Goal: Task Accomplishment & Management: Manage account settings

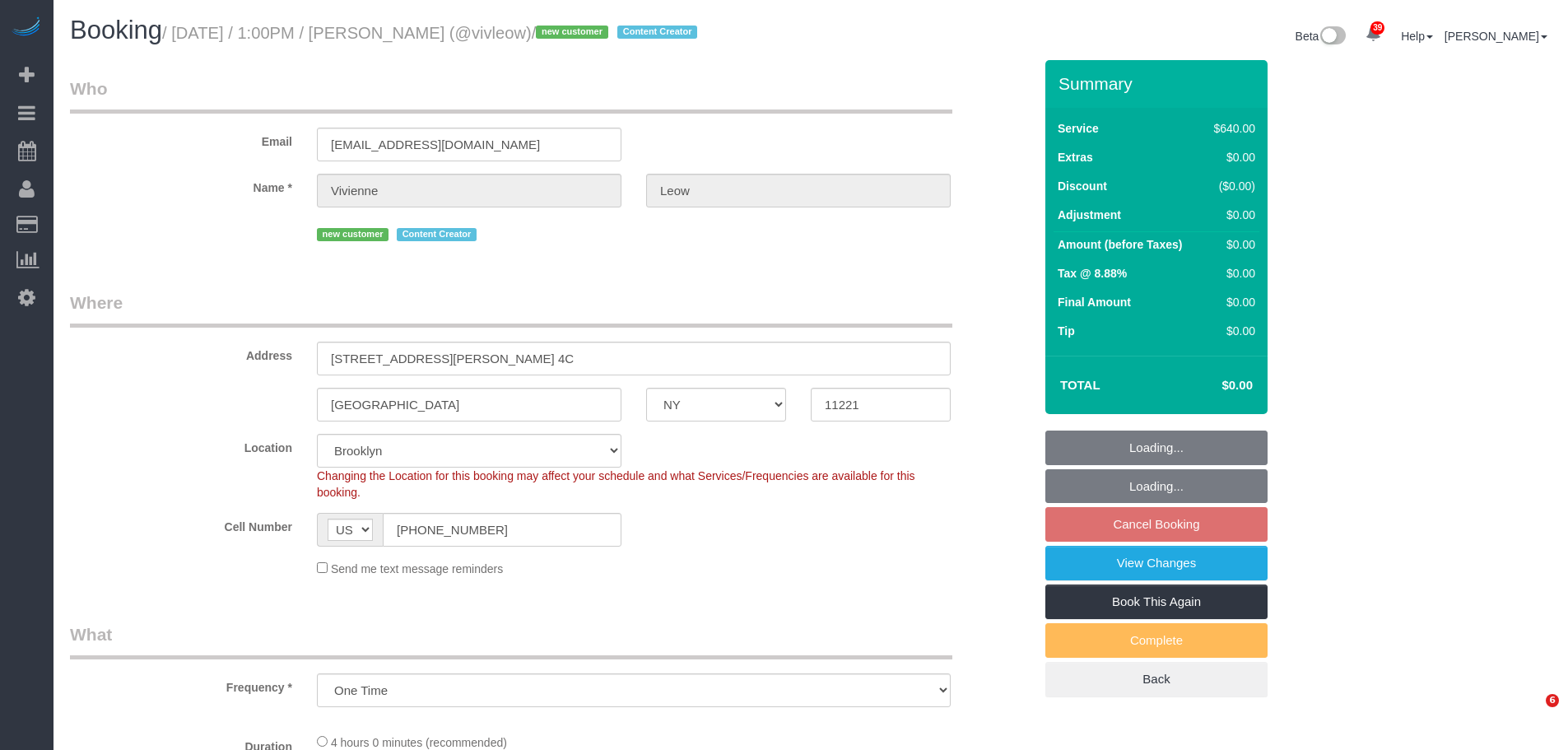
select select "NY"
select select "number:60"
select select "number:74"
select select "number:15"
select select "number:5"
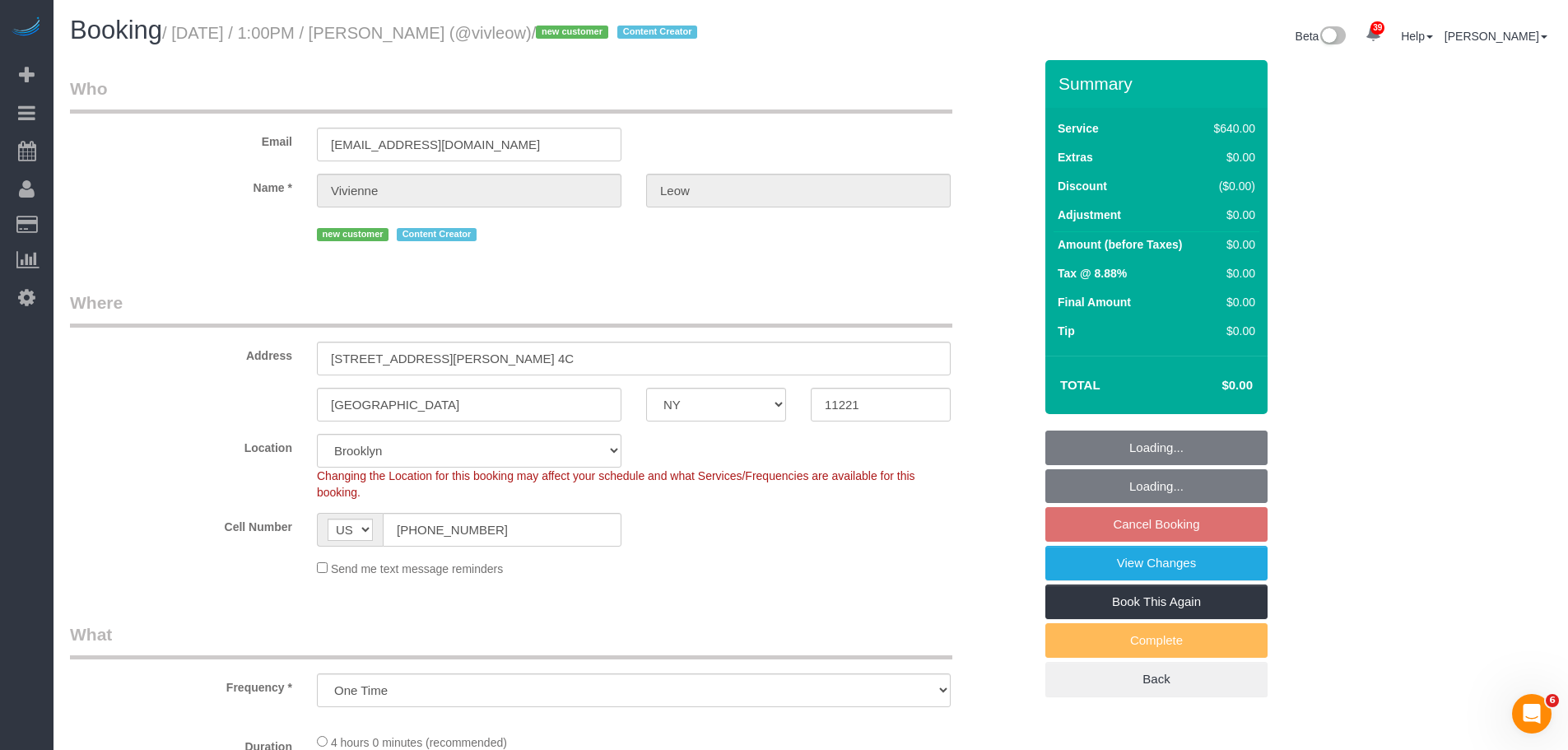
select select "object:974"
select select "spot6"
select select "2"
select select "240"
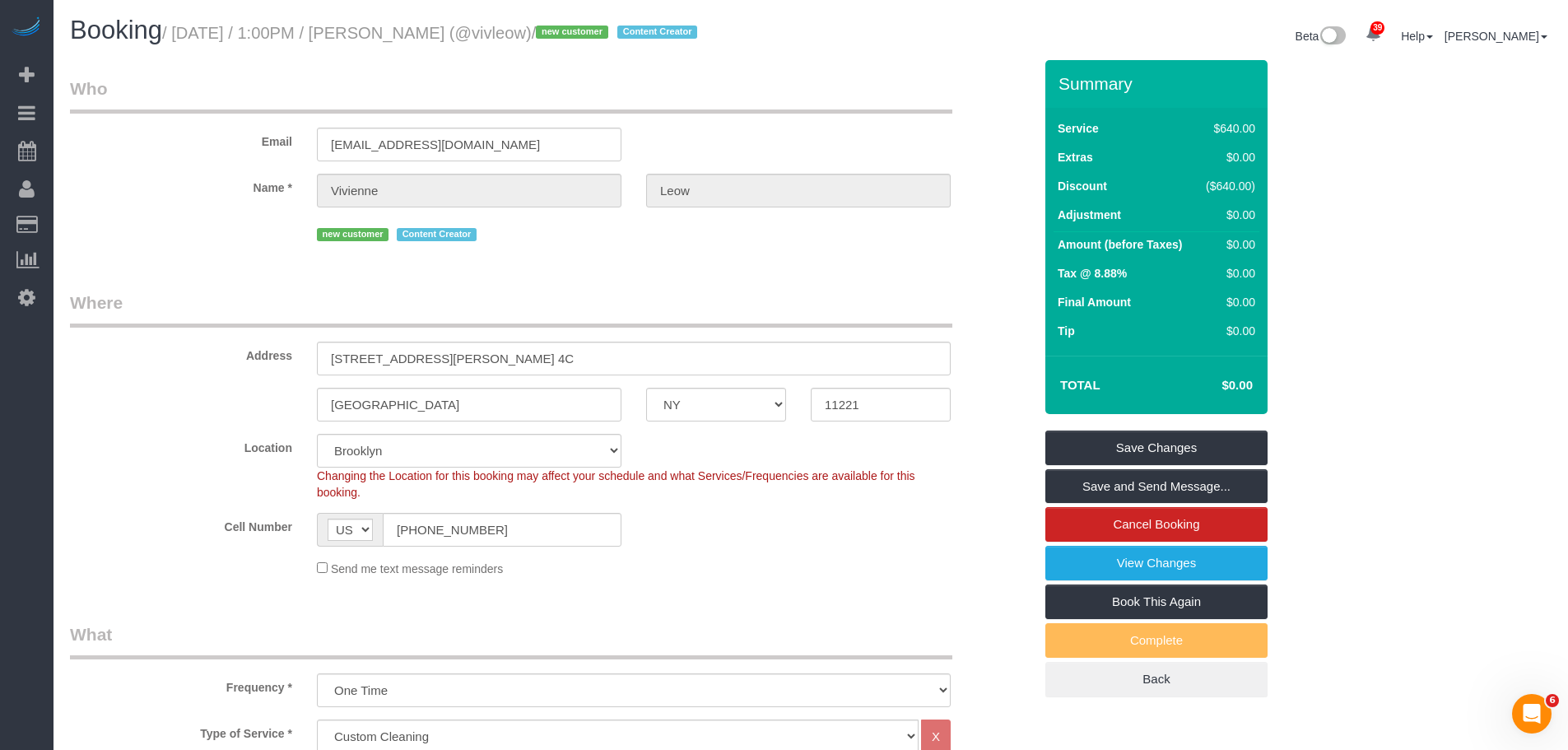
click at [753, 109] on legend "Who" at bounding box center [511, 95] width 882 height 37
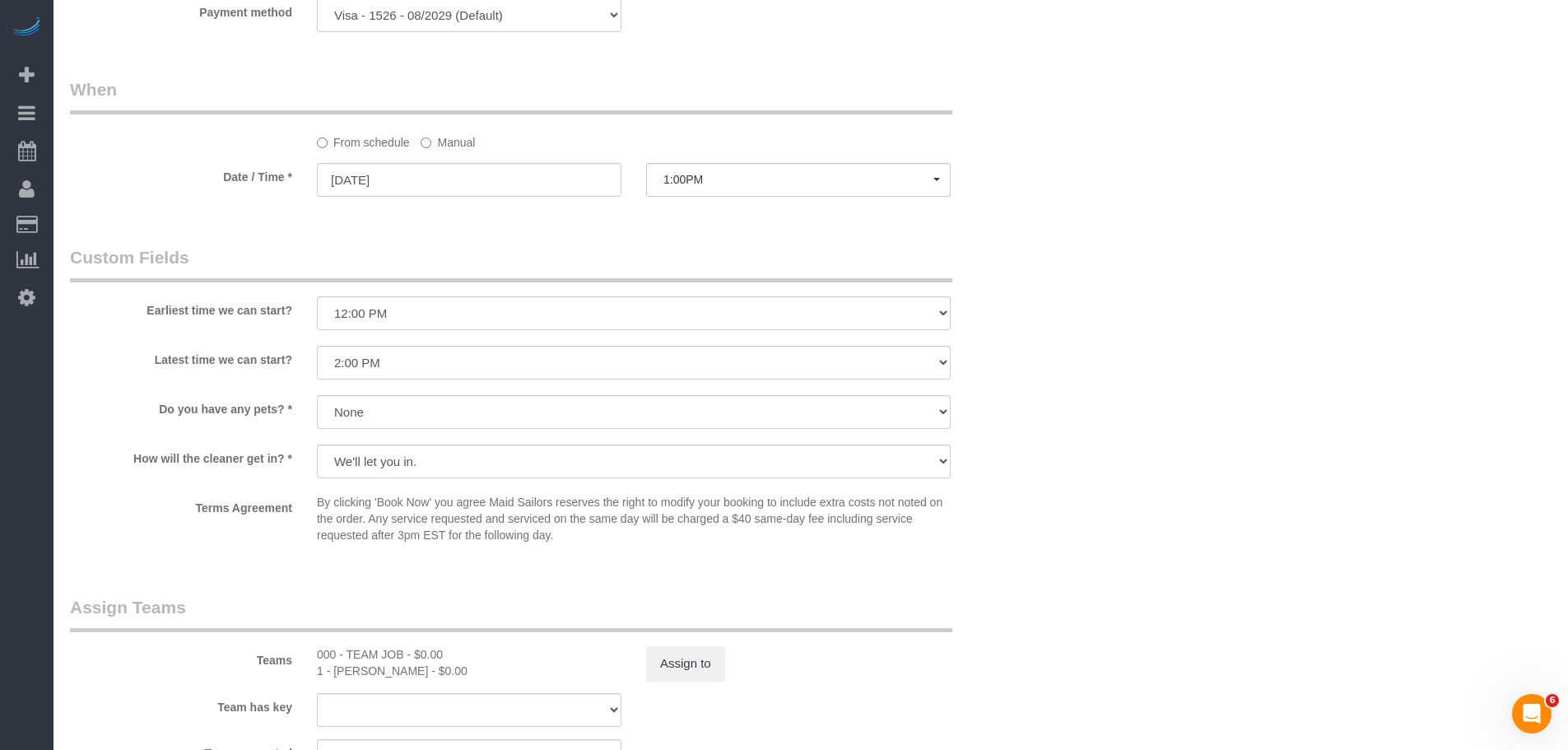
scroll to position [1399, 0]
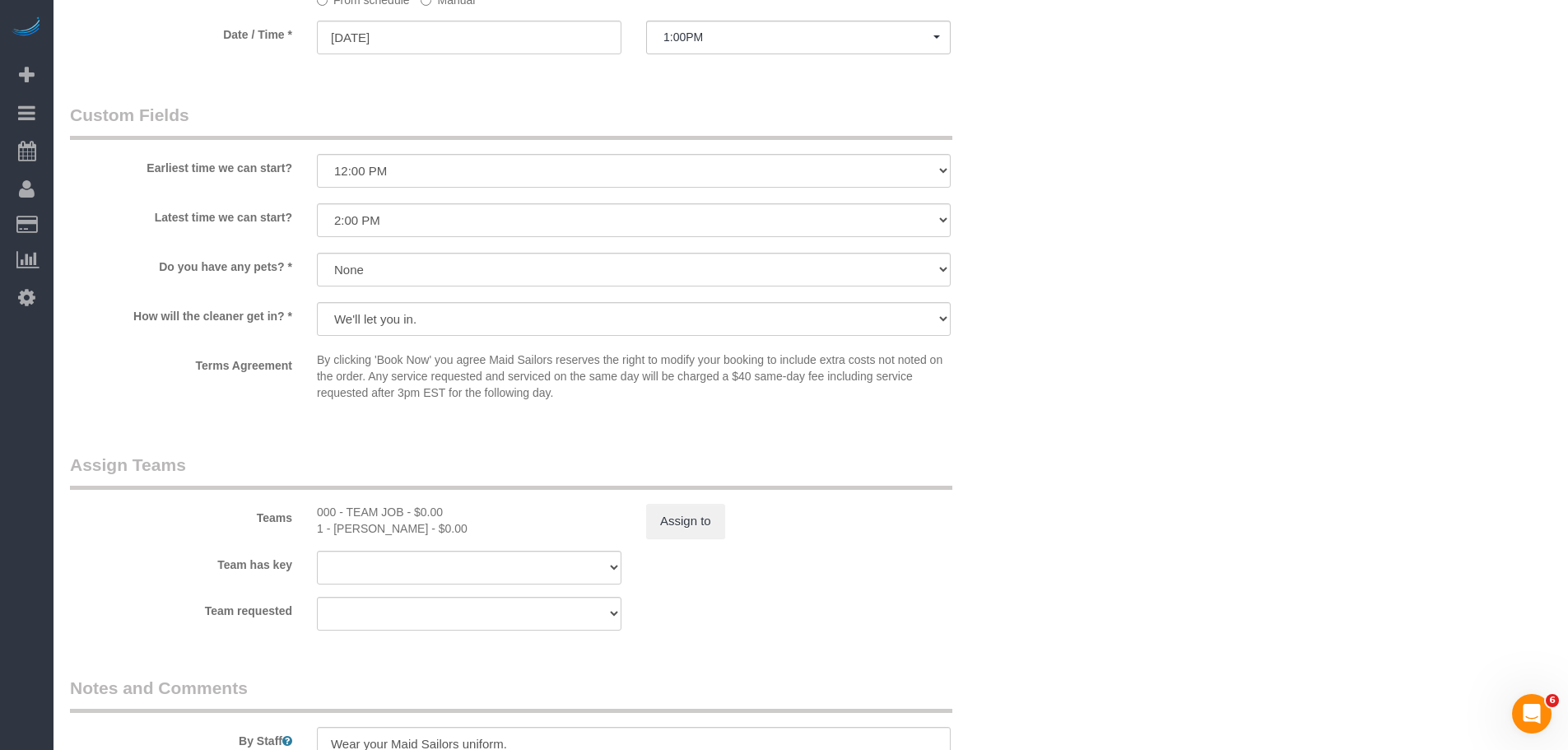
click at [1045, 461] on div "Teams 000 - TEAM JOB - $0.00 1 - Marlenyn Robles - $0.00 Assign to" at bounding box center [552, 496] width 988 height 86
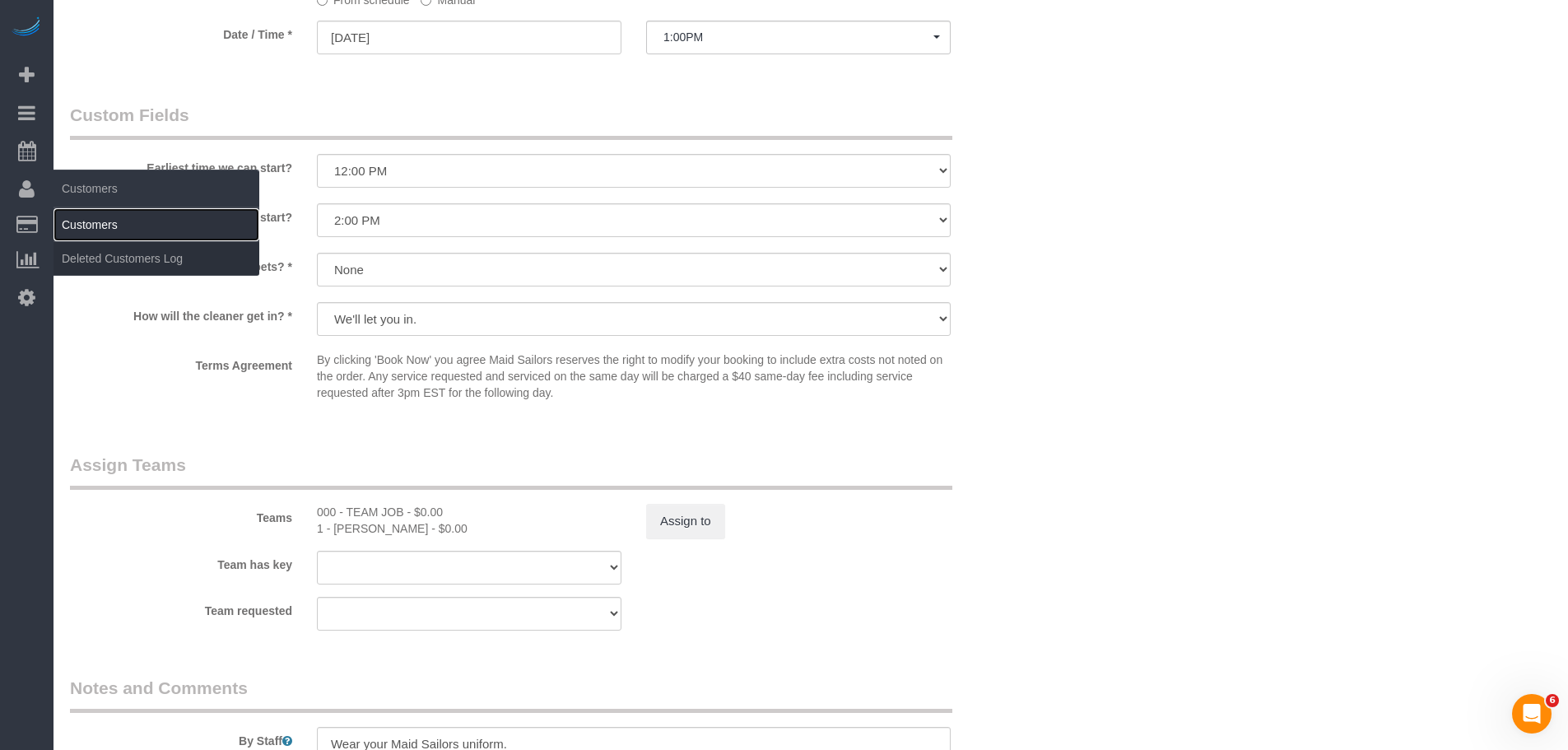
click at [113, 216] on link "Customers" at bounding box center [156, 225] width 206 height 33
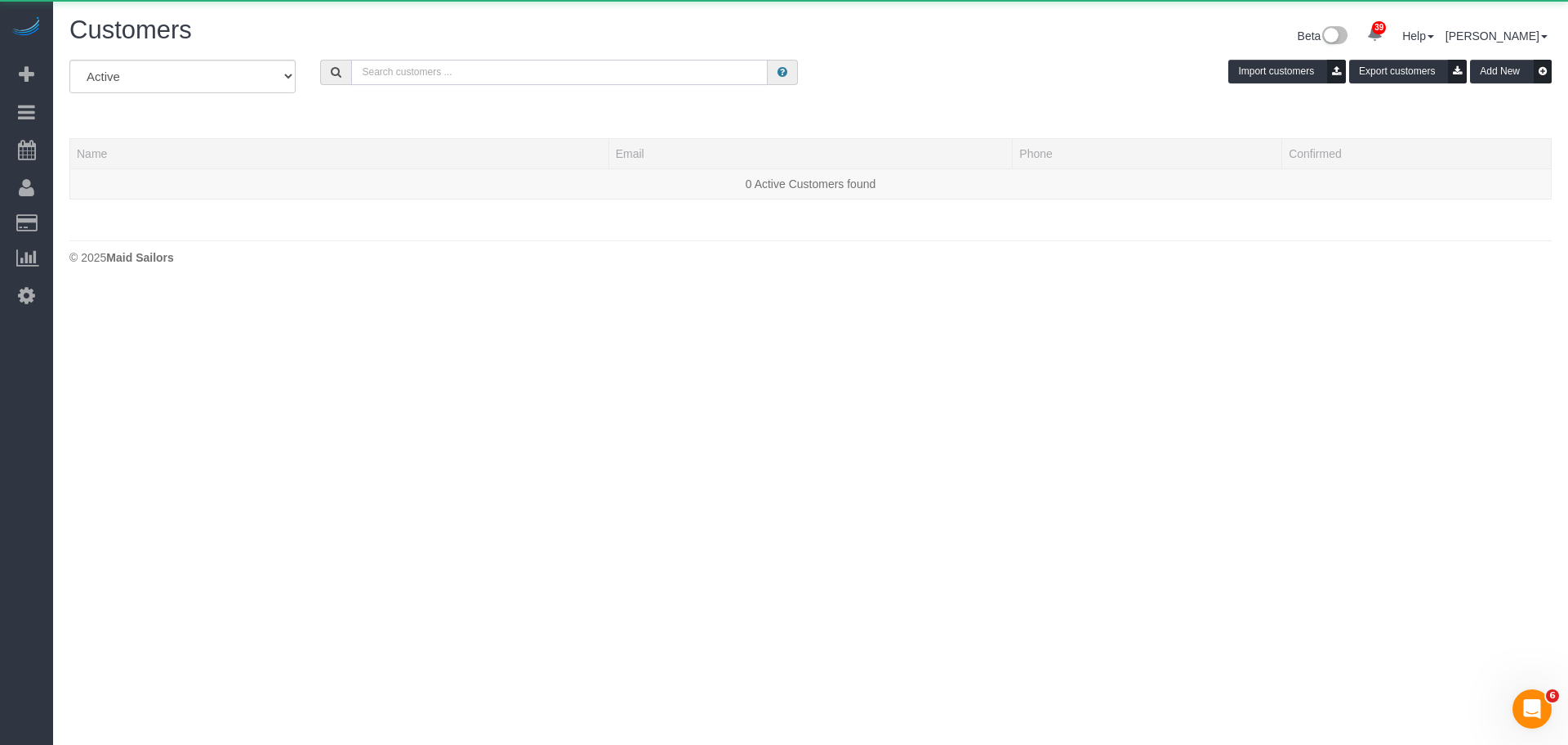
click at [397, 79] on input "text" at bounding box center [560, 72] width 417 height 25
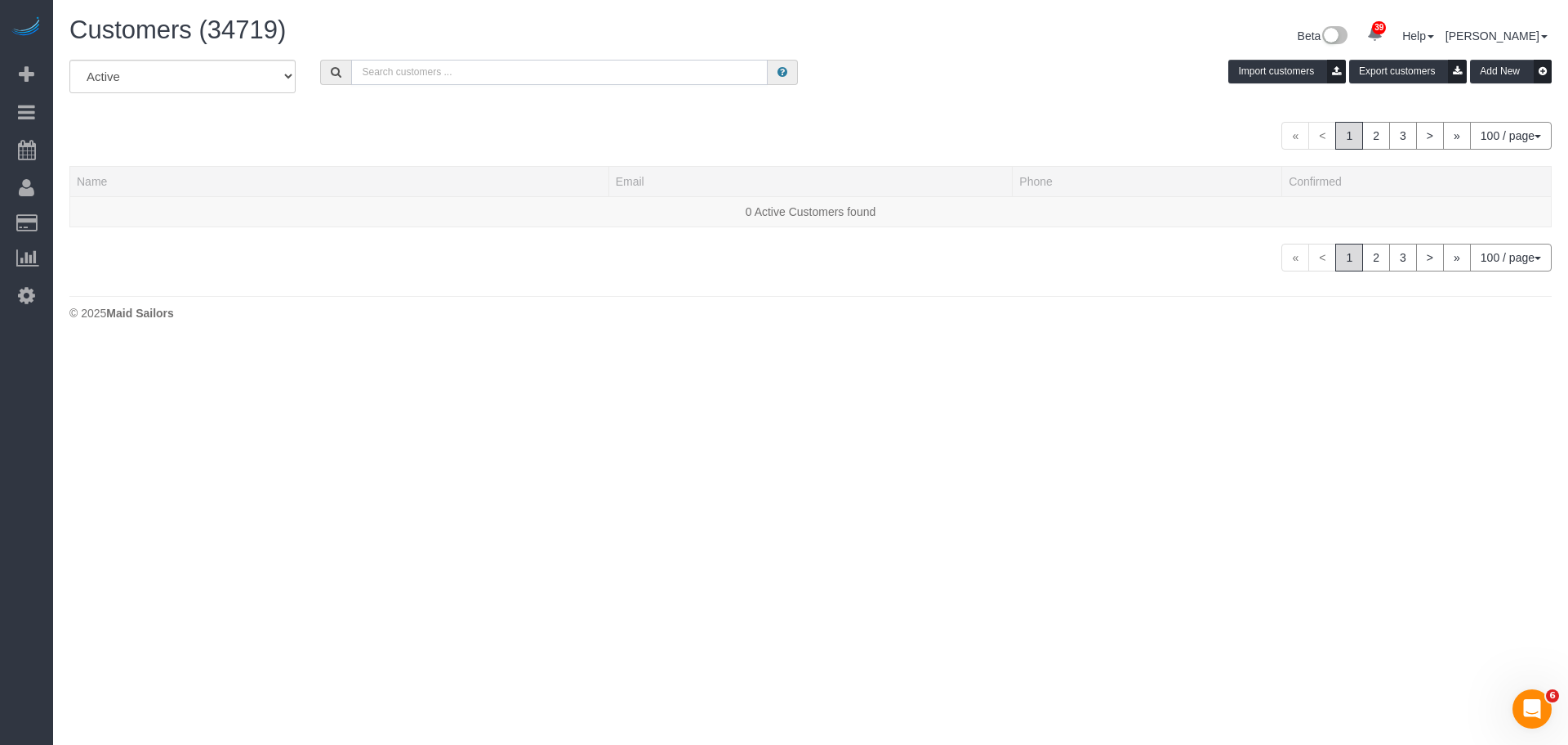
paste input "Norman Ng"
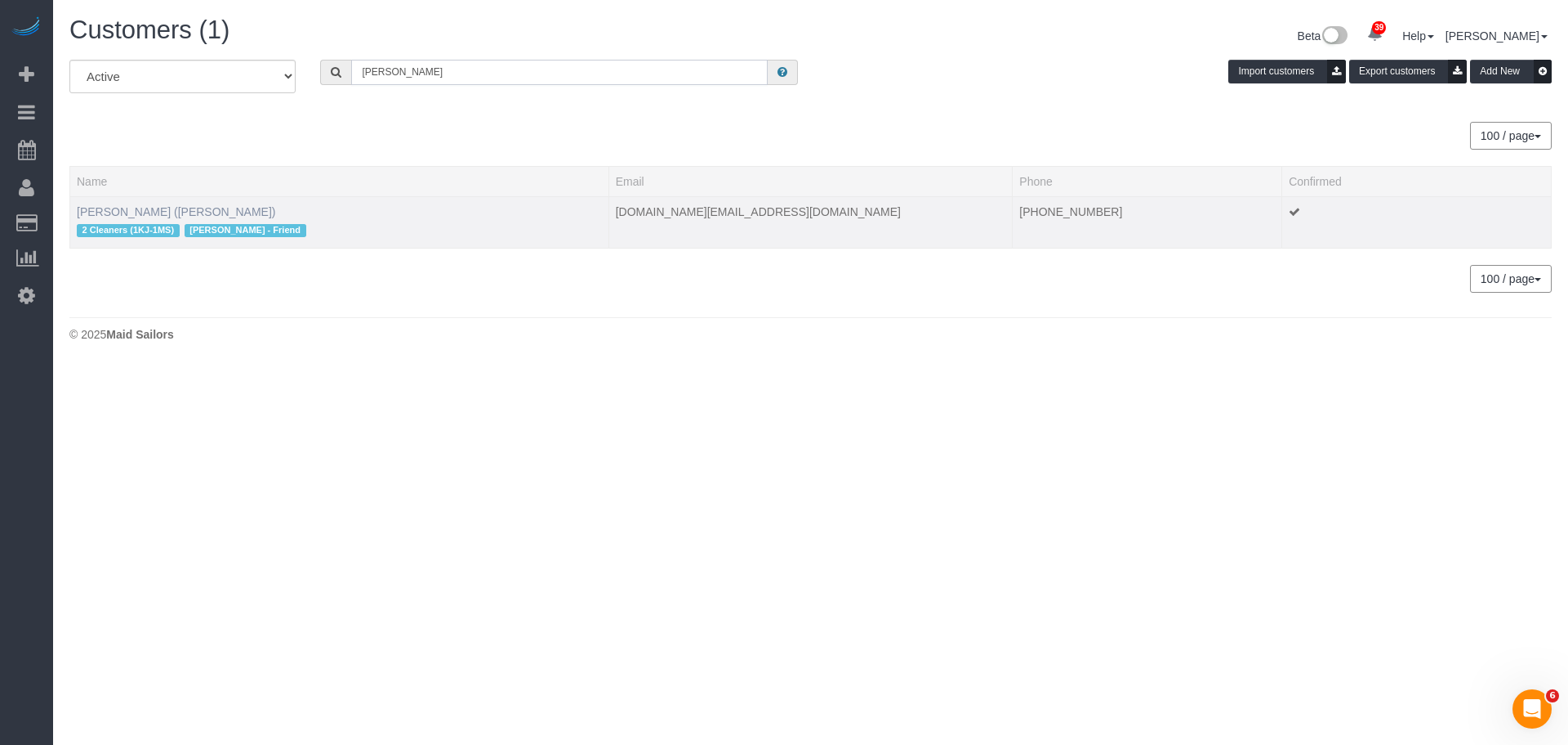
type input "Norman Ng"
click at [151, 211] on link "Norman Ng (Jacky Xu - Friend)" at bounding box center [176, 211] width 200 height 13
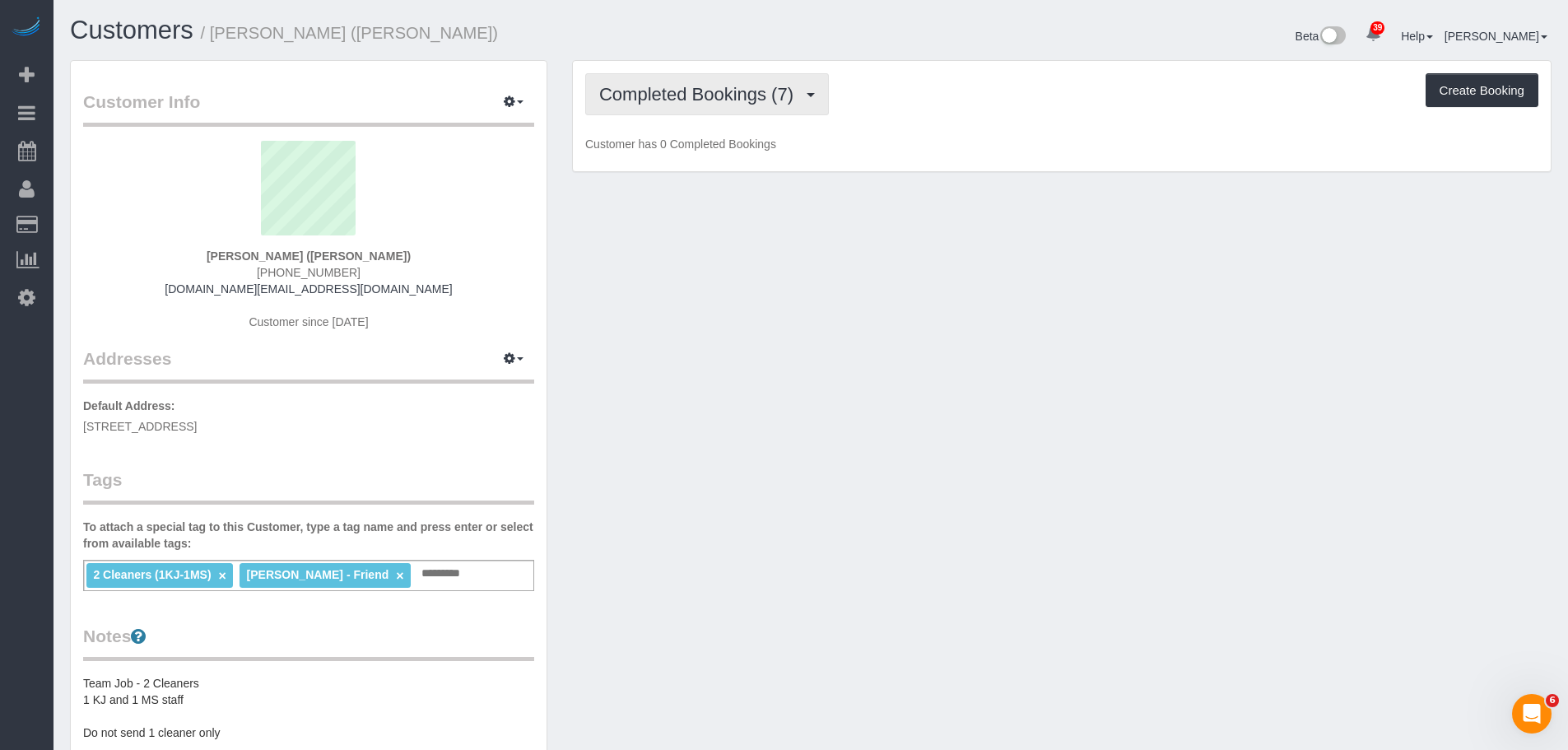
click at [740, 108] on button "Completed Bookings (7)" at bounding box center [707, 94] width 244 height 42
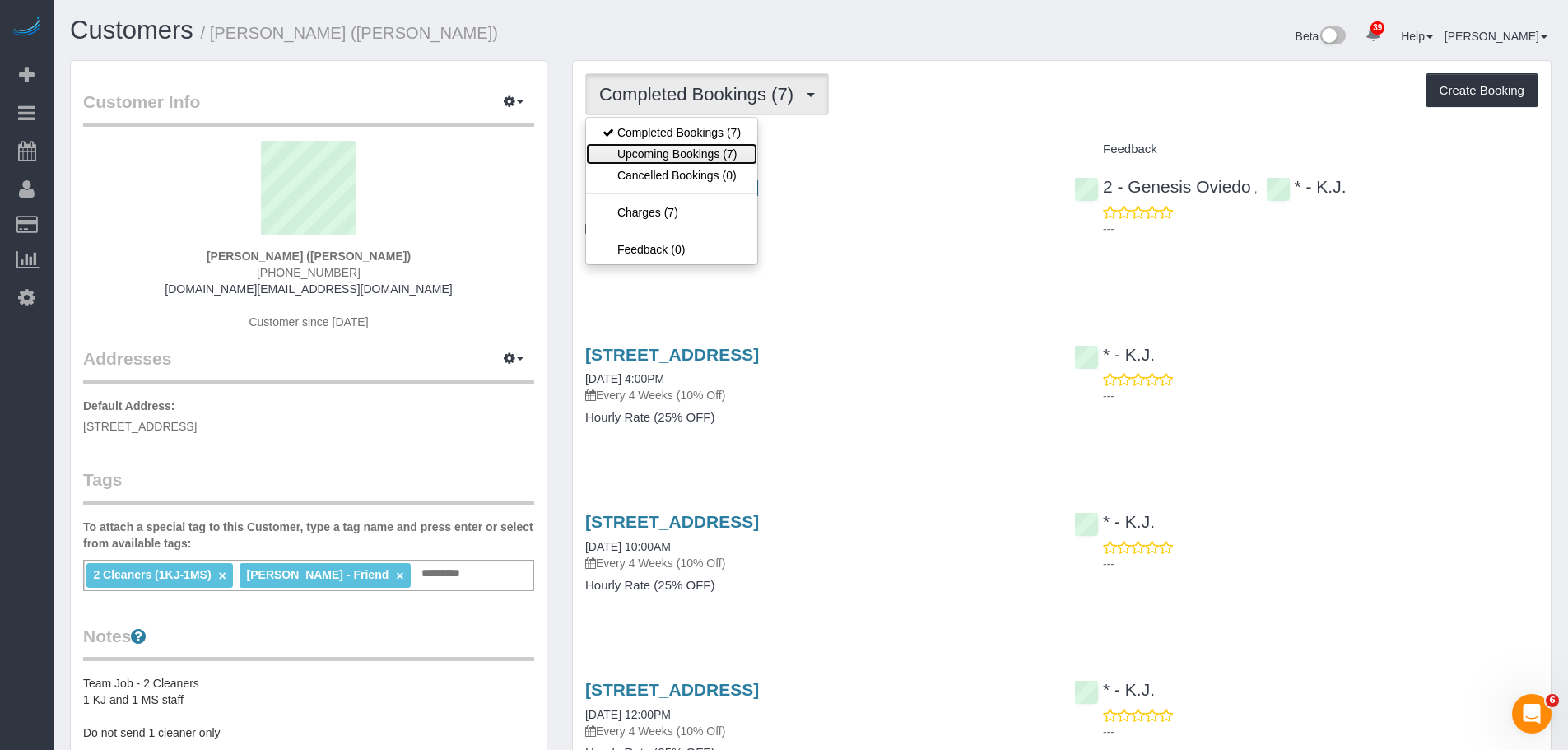
click at [727, 153] on link "Upcoming Bookings (7)" at bounding box center [672, 154] width 171 height 21
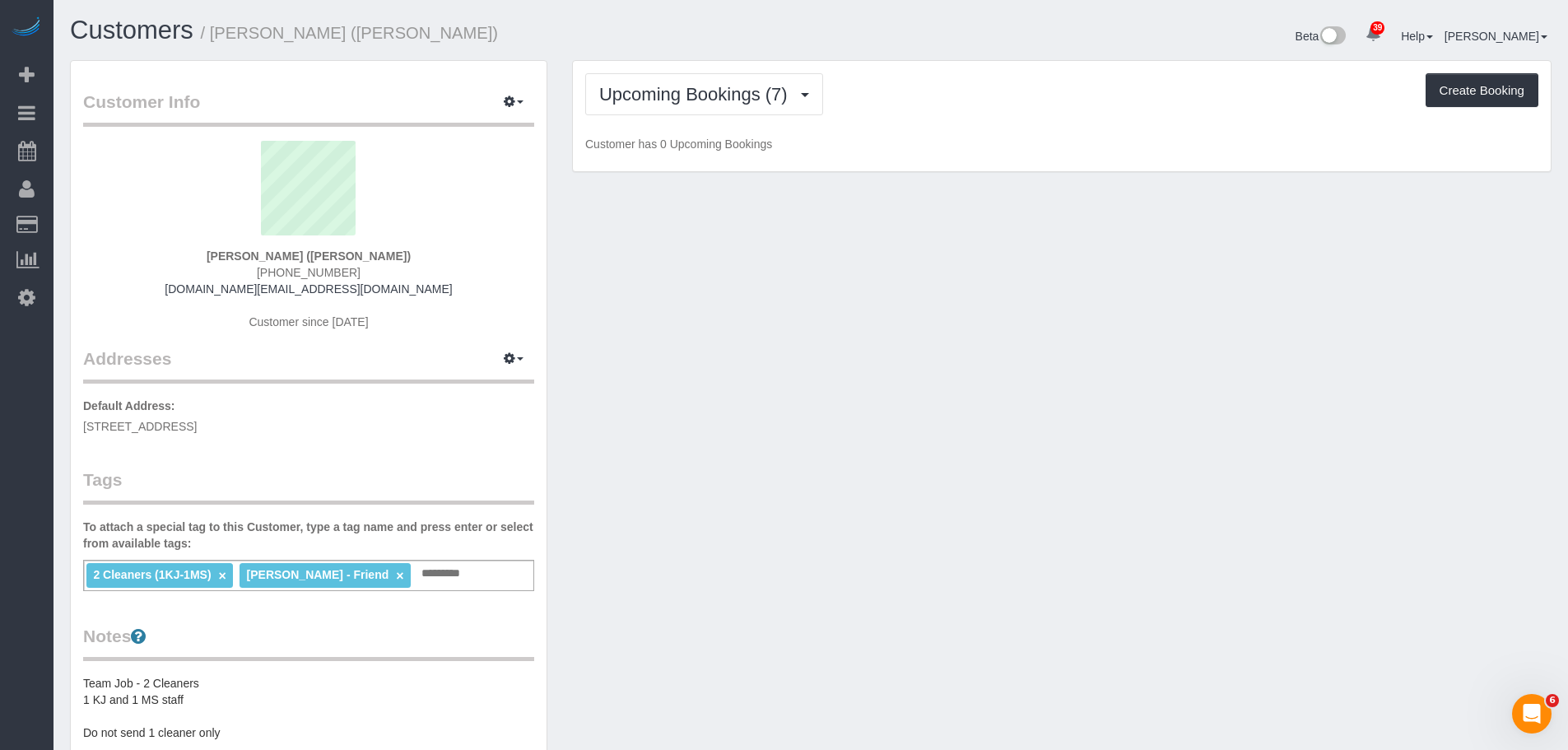
click at [965, 101] on div "Upcoming Bookings (7) Completed Bookings (7) Upcoming Bookings (7) Cancelled Bo…" at bounding box center [1062, 94] width 953 height 42
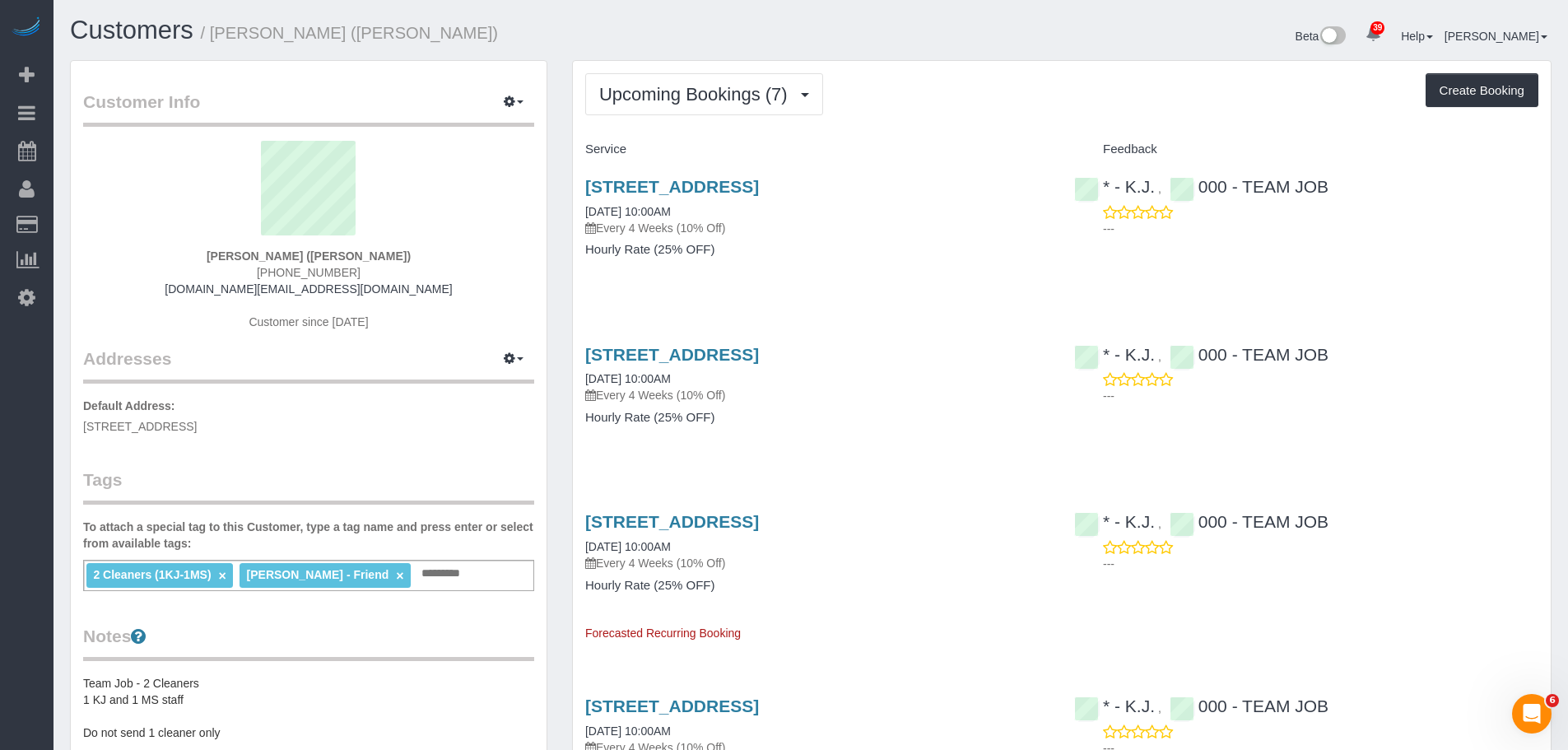
click at [1007, 115] on div "Upcoming Bookings (7) Completed Bookings (7) Upcoming Bookings (7) Cancelled Bo…" at bounding box center [1062, 746] width 978 height 1370
click at [956, 268] on div "350 74th Street, 1st Floor, Brooklyn, NY 11209 10/27/2025 10:00AM Every 4 Weeks…" at bounding box center [817, 226] width 489 height 127
click at [986, 135] on div "Service" at bounding box center [817, 149] width 489 height 28
click at [994, 86] on div "Upcoming Bookings (7) Completed Bookings (7) Upcoming Bookings (7) Cancelled Bo…" at bounding box center [1062, 94] width 953 height 42
click at [595, 105] on button "Upcoming Bookings (7)" at bounding box center [704, 94] width 238 height 42
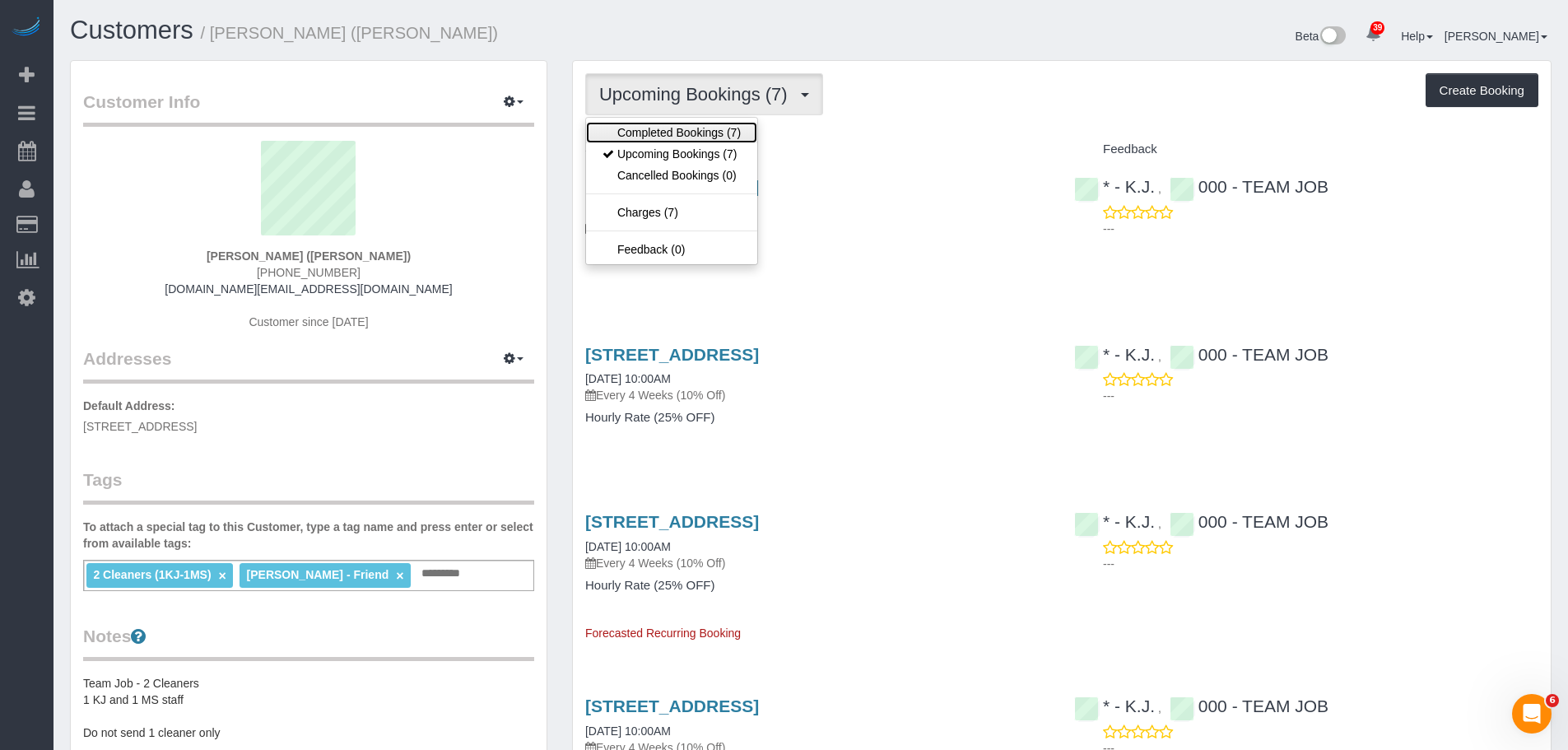
click at [653, 138] on link "Completed Bookings (7)" at bounding box center [672, 132] width 171 height 21
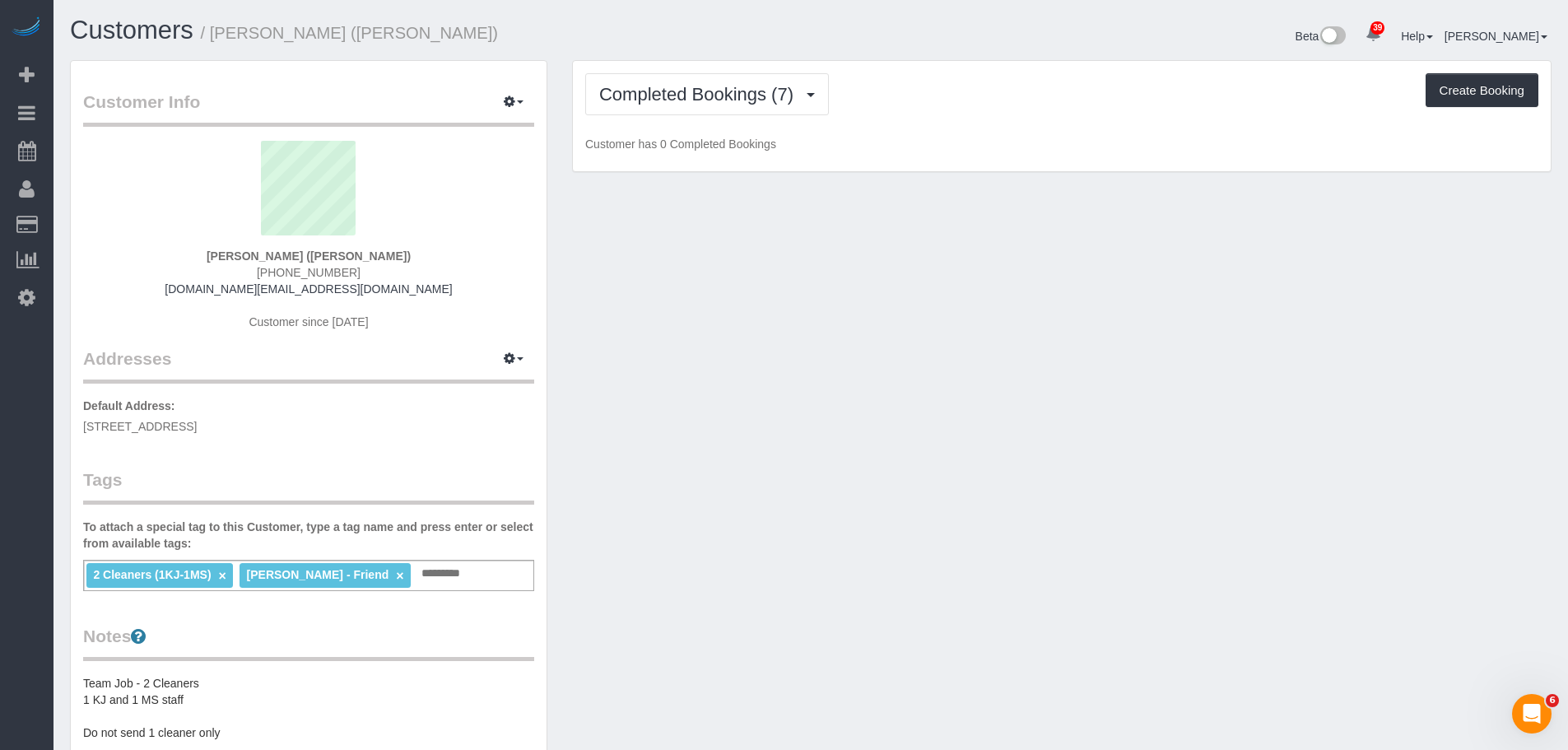
click at [957, 110] on div "Completed Bookings (7) Completed Bookings (7) Upcoming Bookings (7) Cancelled B…" at bounding box center [1062, 94] width 953 height 42
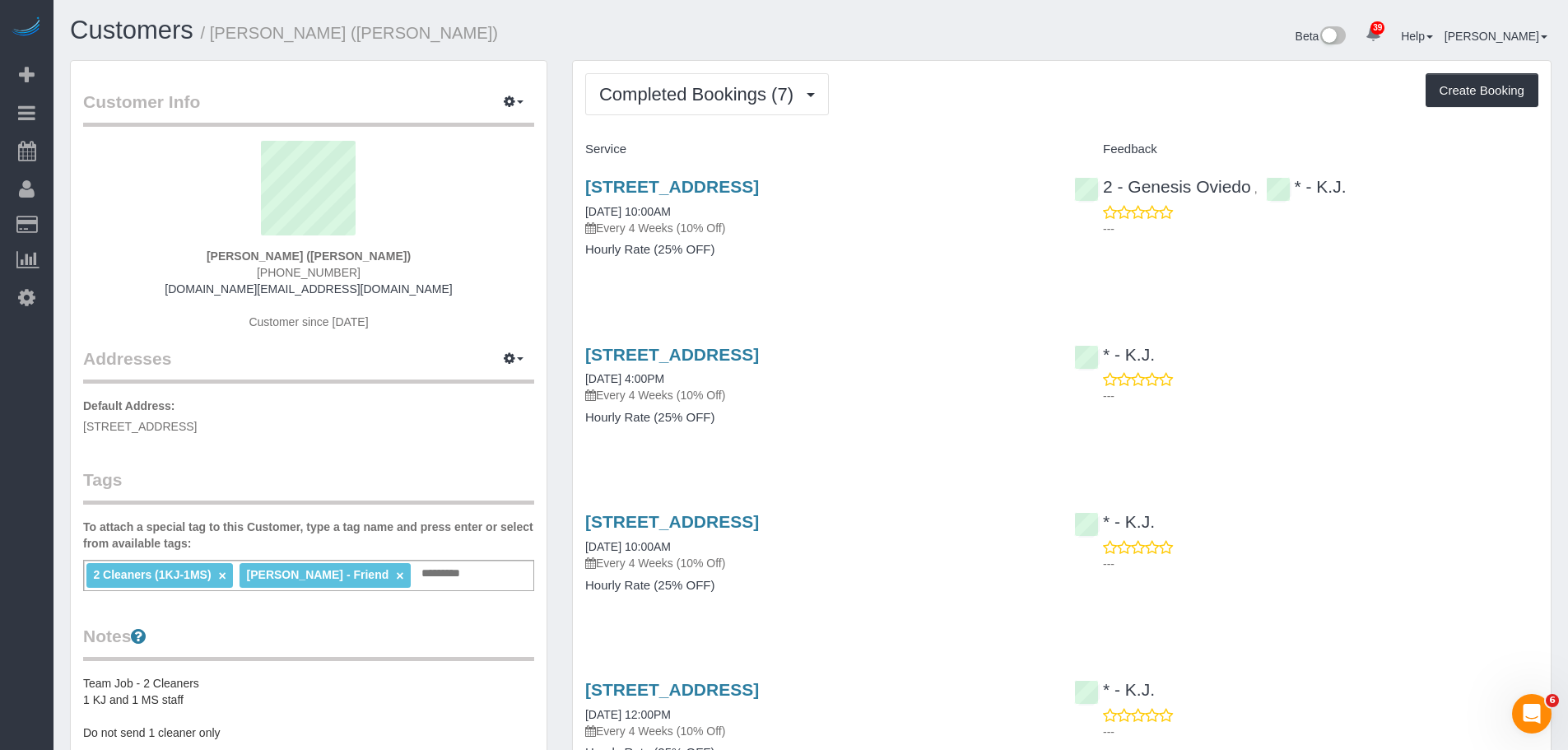
click at [1004, 121] on div "Completed Bookings (7) Completed Bookings (7) Upcoming Bookings (7) Cancelled B…" at bounding box center [1062, 705] width 978 height 1288
click at [1024, 108] on div "Completed Bookings (7) Completed Bookings (7) Upcoming Bookings (7) Cancelled B…" at bounding box center [1062, 94] width 953 height 42
click at [956, 125] on div "Completed Bookings (7) Completed Bookings (7) Upcoming Bookings (7) Cancelled B…" at bounding box center [1062, 705] width 978 height 1288
click at [969, 124] on div "Completed Bookings (7) Completed Bookings (7) Upcoming Bookings (7) Cancelled B…" at bounding box center [1062, 705] width 978 height 1288
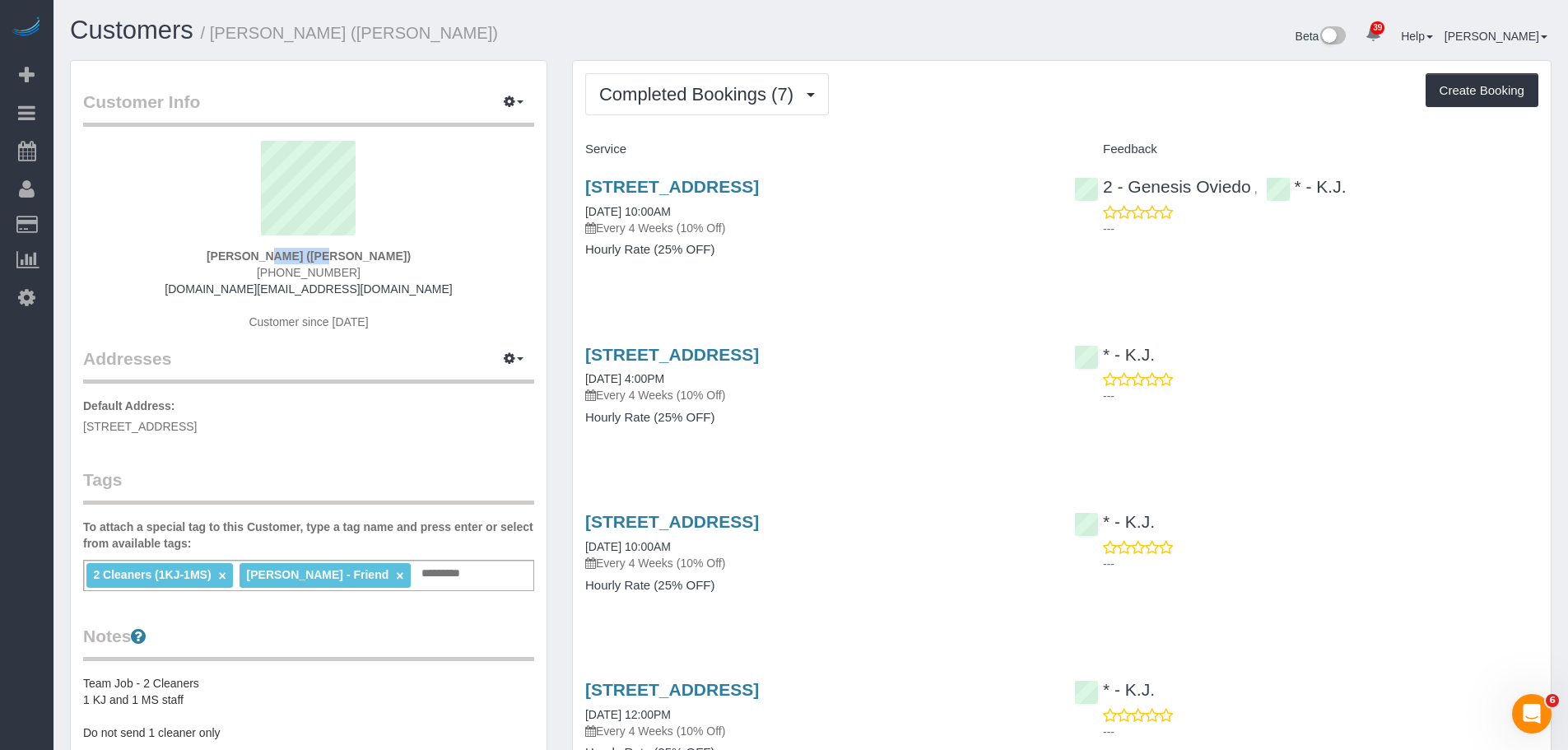
drag, startPoint x: 185, startPoint y: 261, endPoint x: 284, endPoint y: 255, distance: 99.2
click at [284, 255] on div "Norman Ng (Jacky Xu - Friend) (646) 255-6876 nrmn.pw@gmail.com Customer since 2…" at bounding box center [309, 243] width 451 height 205
copy strong "Norman Ng"
click at [1070, 101] on div "Completed Bookings (7) Completed Bookings (7) Upcoming Bookings (7) Cancelled B…" at bounding box center [1062, 94] width 953 height 42
click at [1084, 111] on div "Completed Bookings (7) Completed Bookings (7) Upcoming Bookings (7) Cancelled B…" at bounding box center [1062, 94] width 953 height 42
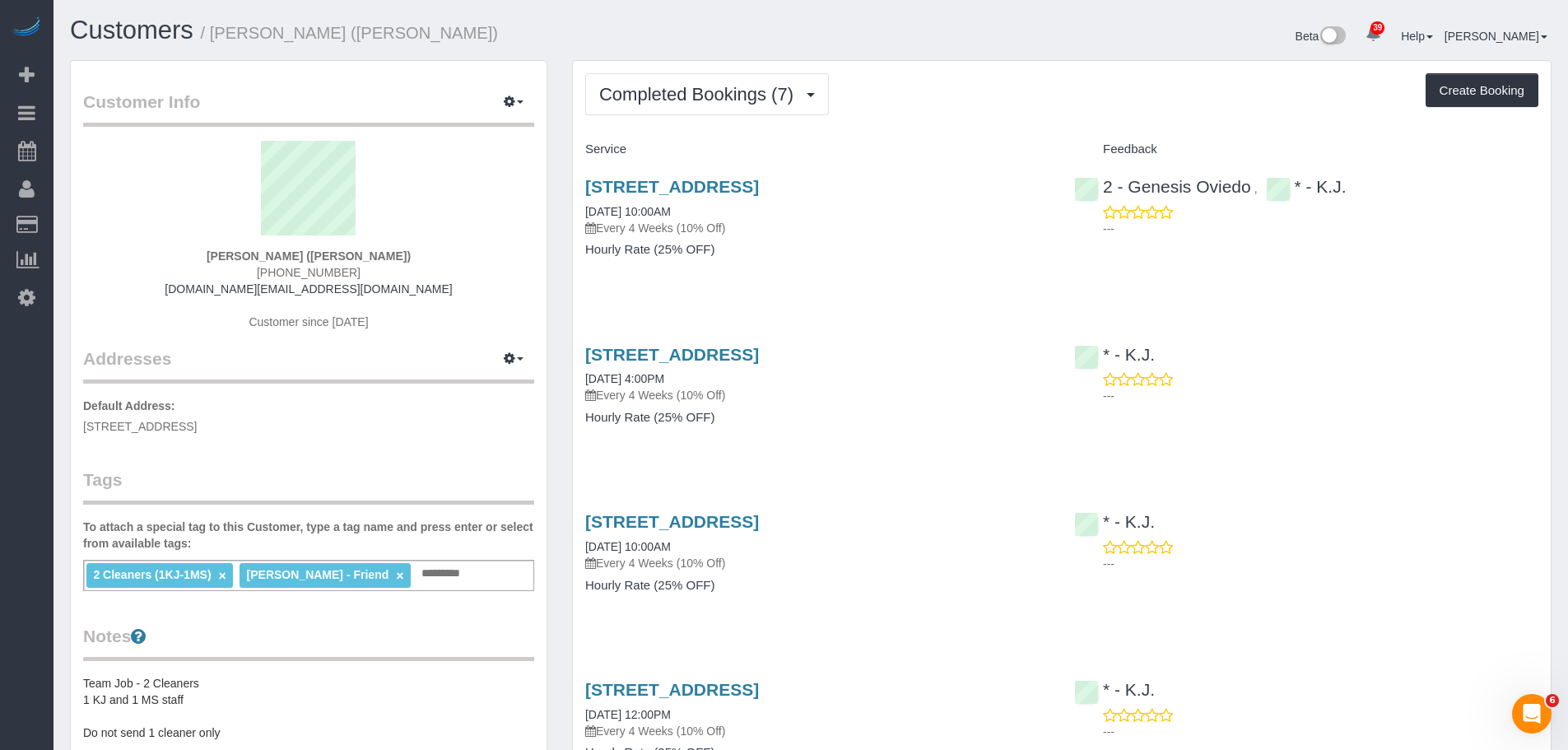
click at [1023, 142] on h4 "Service" at bounding box center [817, 149] width 464 height 14
click at [1123, 104] on div "Completed Bookings (7) Completed Bookings (7) Upcoming Bookings (7) Cancelled B…" at bounding box center [1062, 94] width 953 height 42
click at [760, 91] on span "Completed Bookings (7)" at bounding box center [700, 94] width 203 height 21
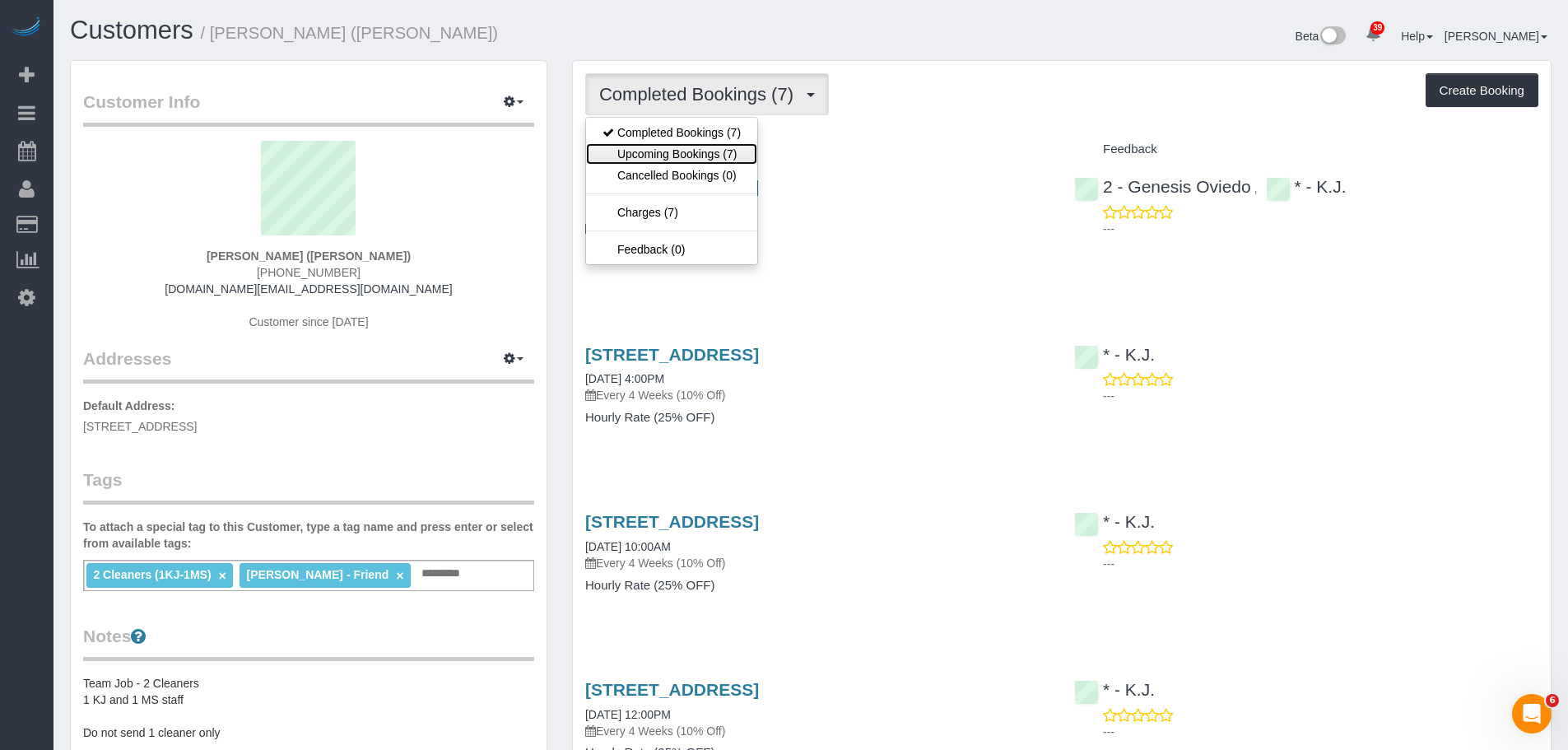
click at [752, 148] on link "Upcoming Bookings (7)" at bounding box center [672, 154] width 171 height 21
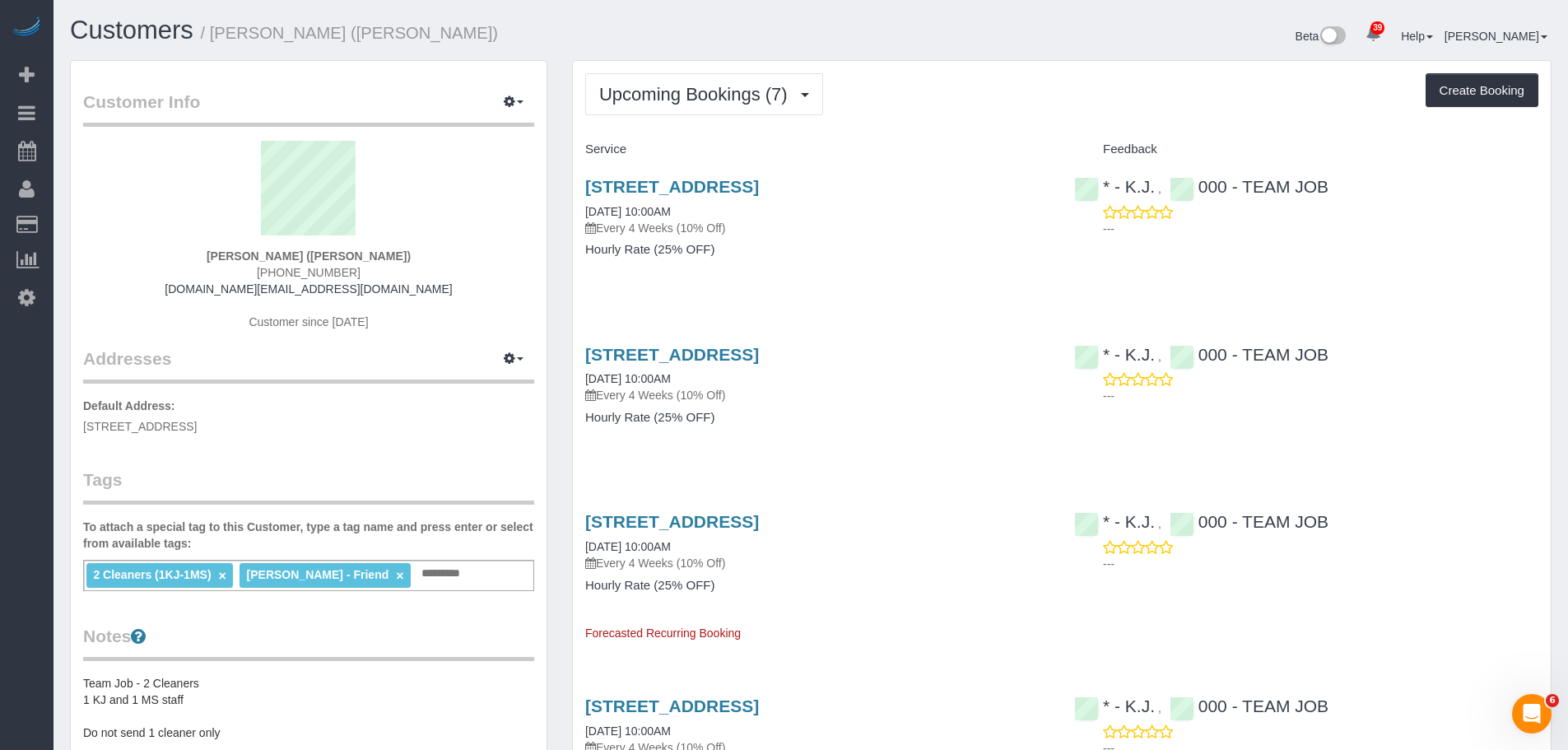
click at [1054, 107] on div "Upcoming Bookings (7) Completed Bookings (7) Upcoming Bookings (7) Cancelled Bo…" at bounding box center [1062, 94] width 953 height 42
click at [954, 110] on div "Upcoming Bookings (7) Completed Bookings (7) Upcoming Bookings (7) Cancelled Bo…" at bounding box center [1062, 94] width 953 height 42
click at [1053, 115] on div "Upcoming Bookings (7) Completed Bookings (7) Upcoming Bookings (7) Cancelled Bo…" at bounding box center [1062, 746] width 978 height 1370
click at [682, 102] on span "Upcoming Bookings (7)" at bounding box center [697, 94] width 197 height 21
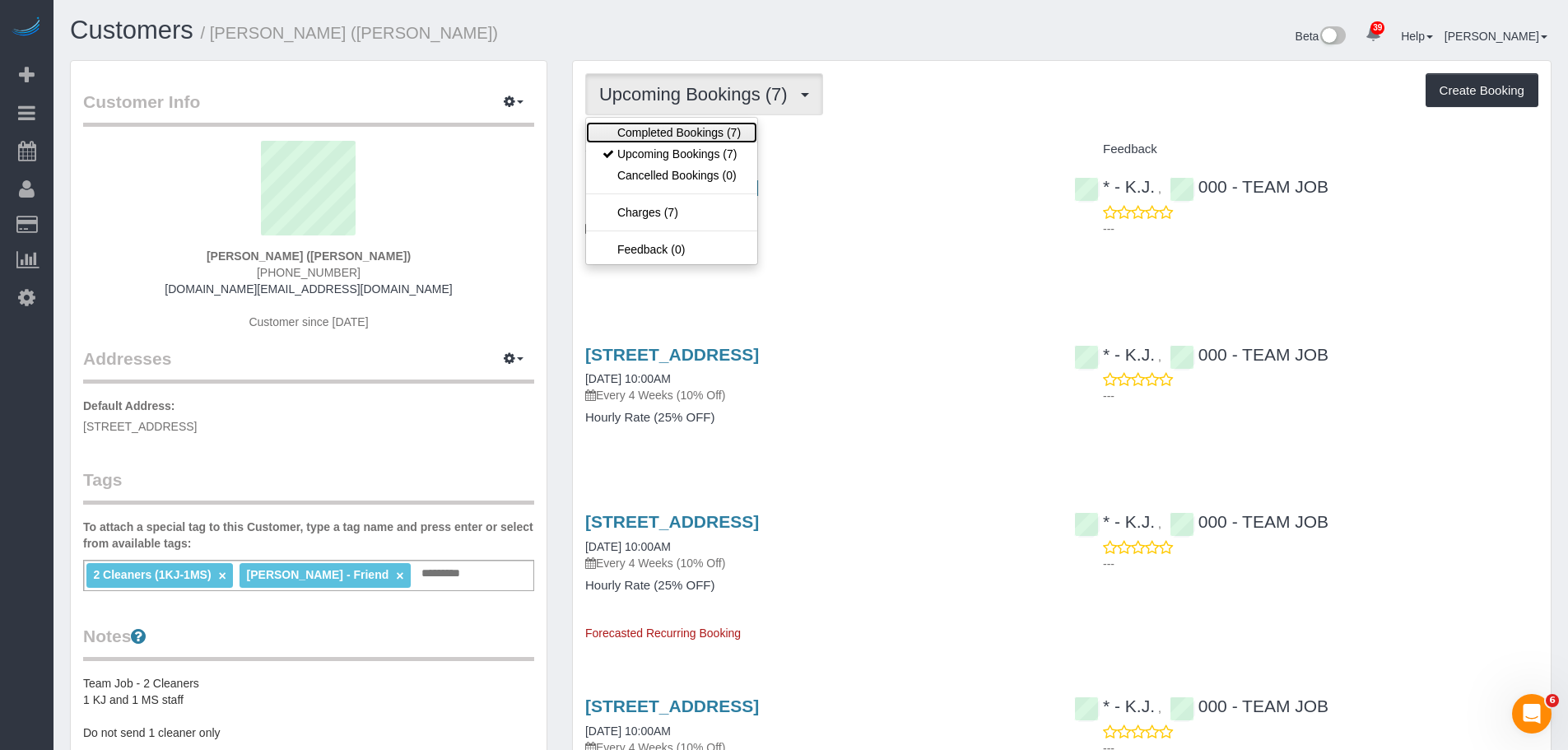
drag, startPoint x: 693, startPoint y: 128, endPoint x: 700, endPoint y: 127, distance: 7.1
click at [693, 128] on link "Completed Bookings (7)" at bounding box center [672, 132] width 171 height 21
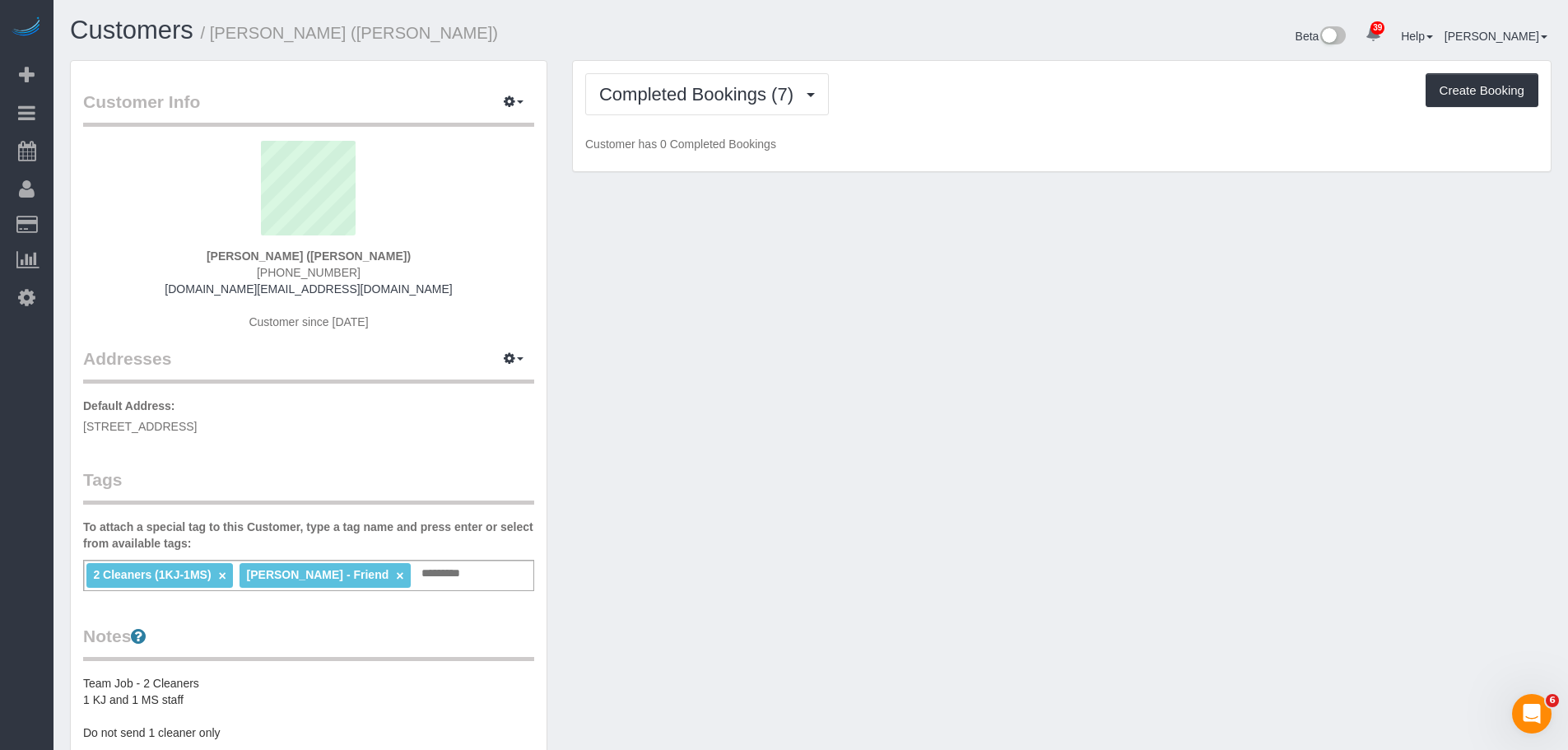
click at [1034, 97] on div "Completed Bookings (7) Completed Bookings (7) Upcoming Bookings (7) Cancelled B…" at bounding box center [1062, 94] width 953 height 42
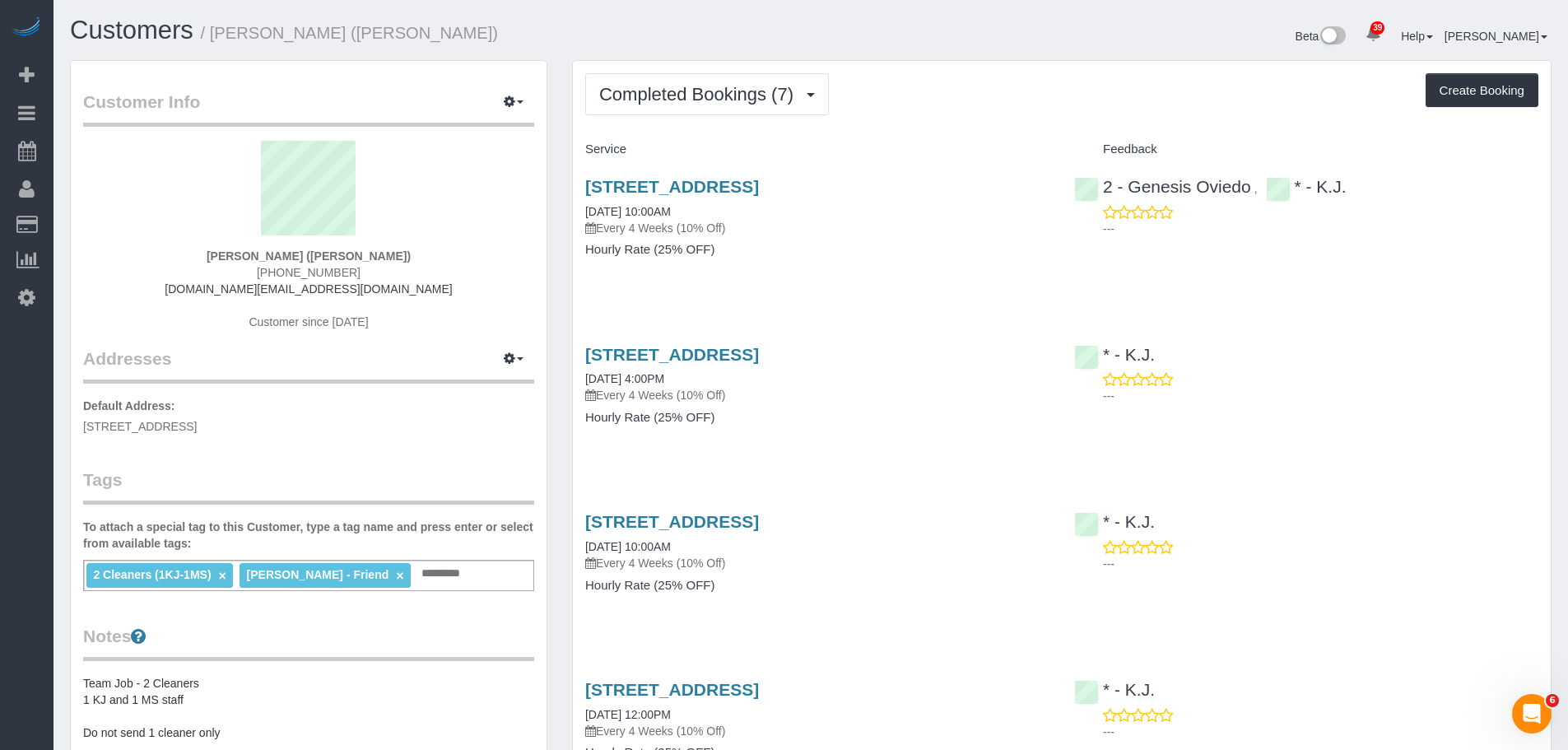
click at [1006, 113] on div "Completed Bookings (7) Completed Bookings (7) Upcoming Bookings (7) Cancelled B…" at bounding box center [1062, 94] width 953 height 42
click at [1009, 135] on div "Service" at bounding box center [817, 149] width 489 height 28
click at [933, 288] on div "350 74th Street, 1st Floor, Brooklyn, NY 11209 09/14/2025 10:00AM Every 4 Weeks…" at bounding box center [817, 226] width 489 height 127
click at [990, 119] on div "Completed Bookings (7) Completed Bookings (7) Upcoming Bookings (7) Cancelled B…" at bounding box center [1062, 705] width 978 height 1288
click at [777, 99] on span "Completed Bookings (7)" at bounding box center [700, 94] width 203 height 21
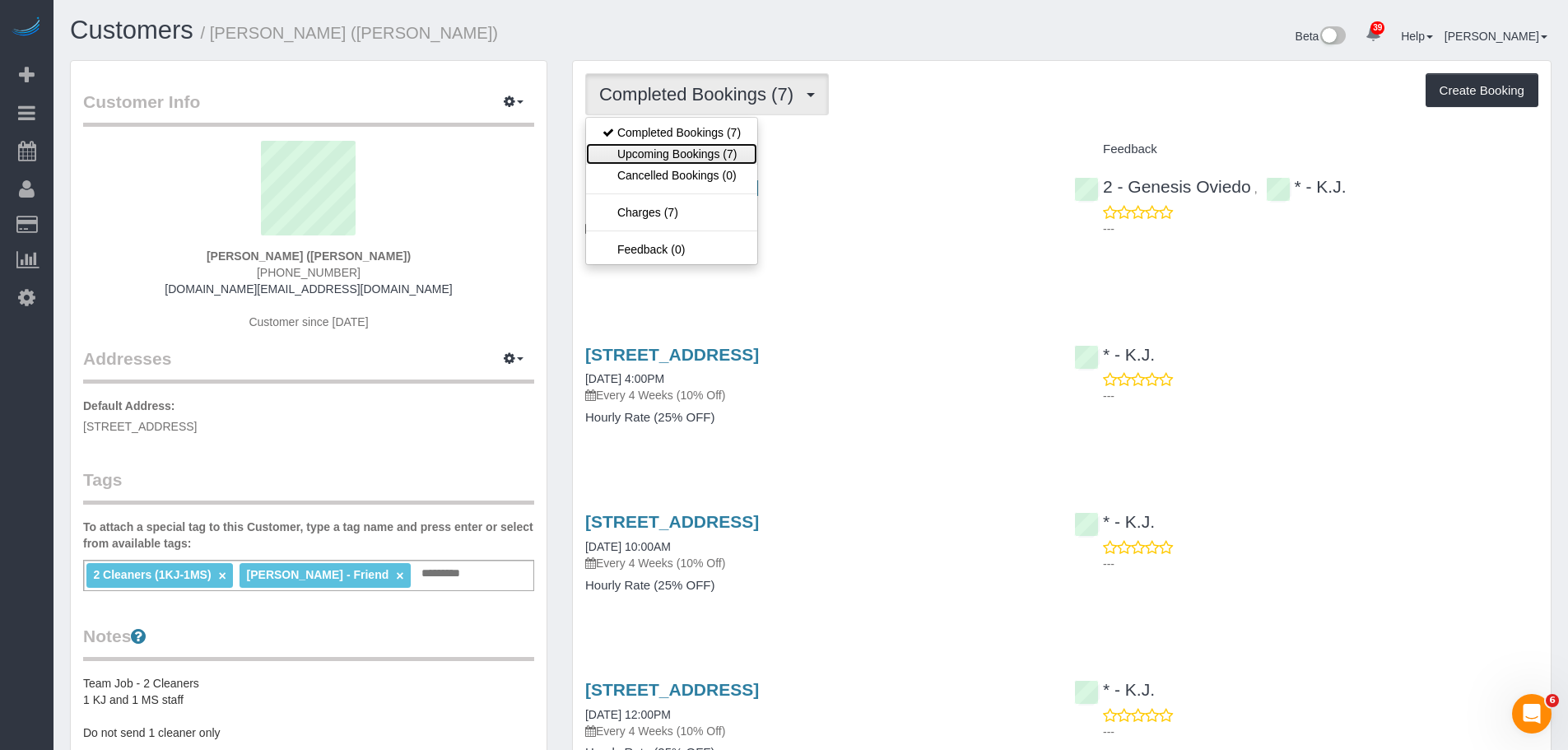
click at [740, 156] on link "Upcoming Bookings (7)" at bounding box center [672, 154] width 171 height 21
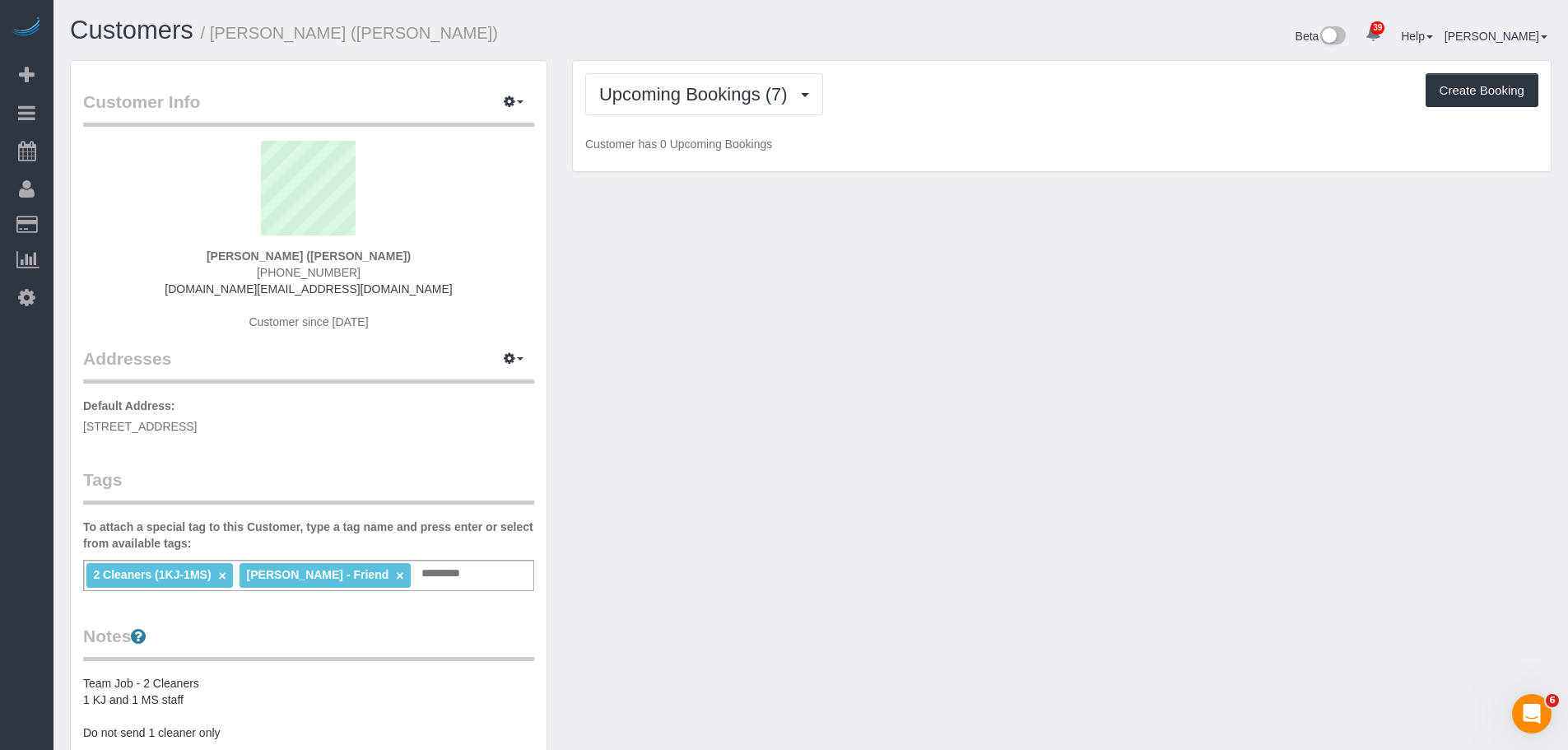
click at [953, 120] on div "Upcoming Bookings (7) Completed Bookings (7) Upcoming Bookings (7) Cancelled Bo…" at bounding box center [1062, 116] width 978 height 111
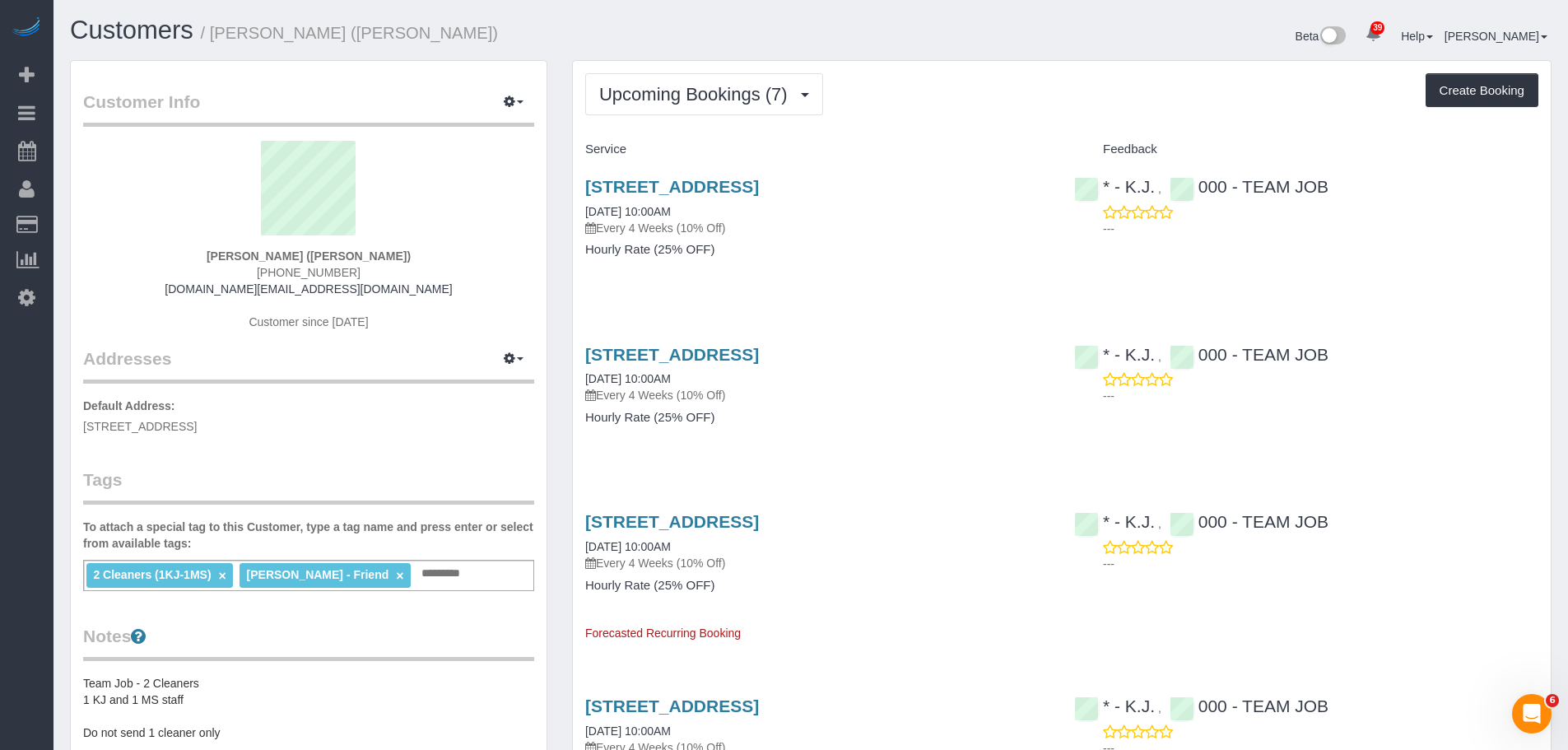
click at [957, 109] on div "Upcoming Bookings (7) Completed Bookings (7) Upcoming Bookings (7) Cancelled Bo…" at bounding box center [1062, 94] width 953 height 42
click at [700, 88] on span "Upcoming Bookings (7)" at bounding box center [697, 94] width 197 height 21
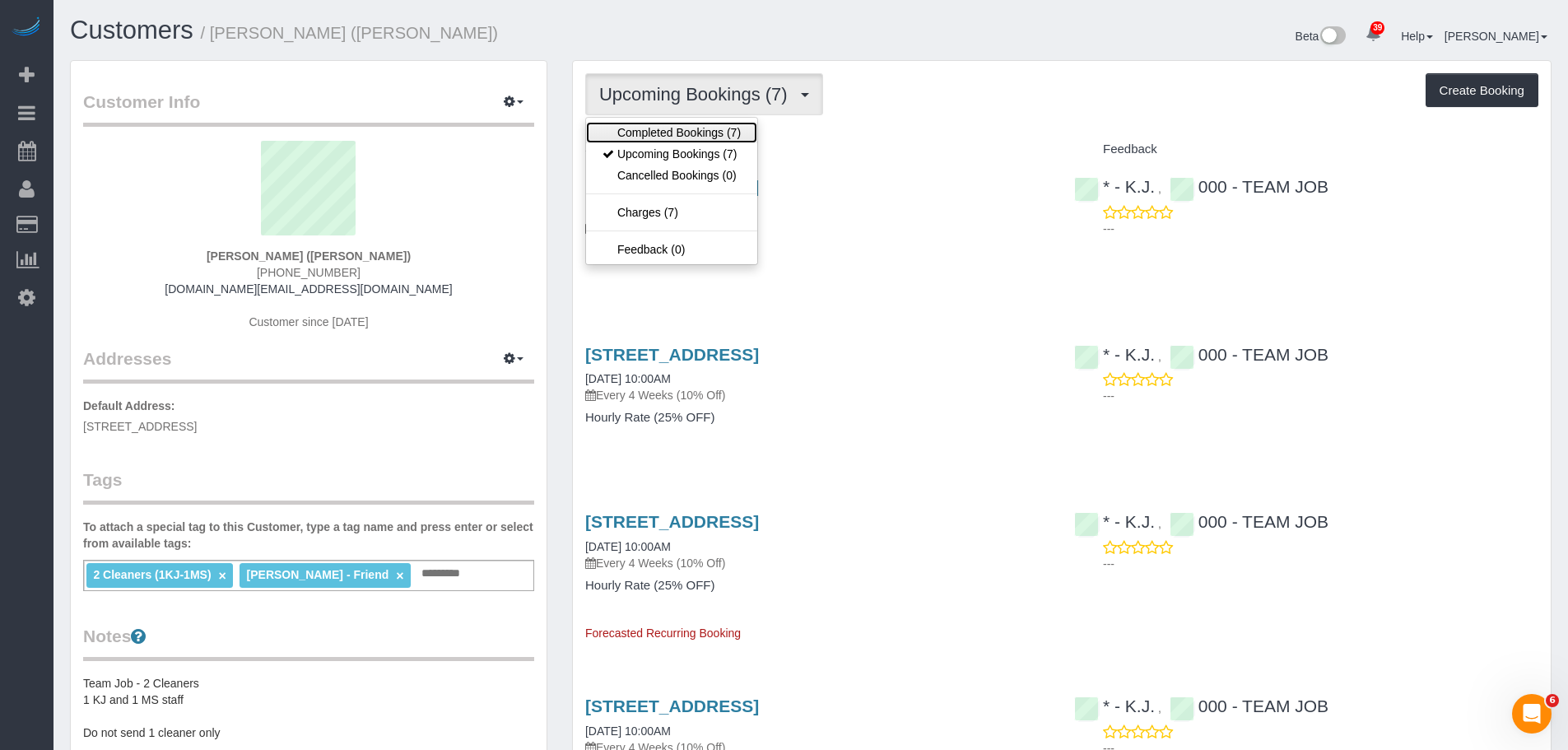
click at [687, 133] on link "Completed Bookings (7)" at bounding box center [672, 132] width 171 height 21
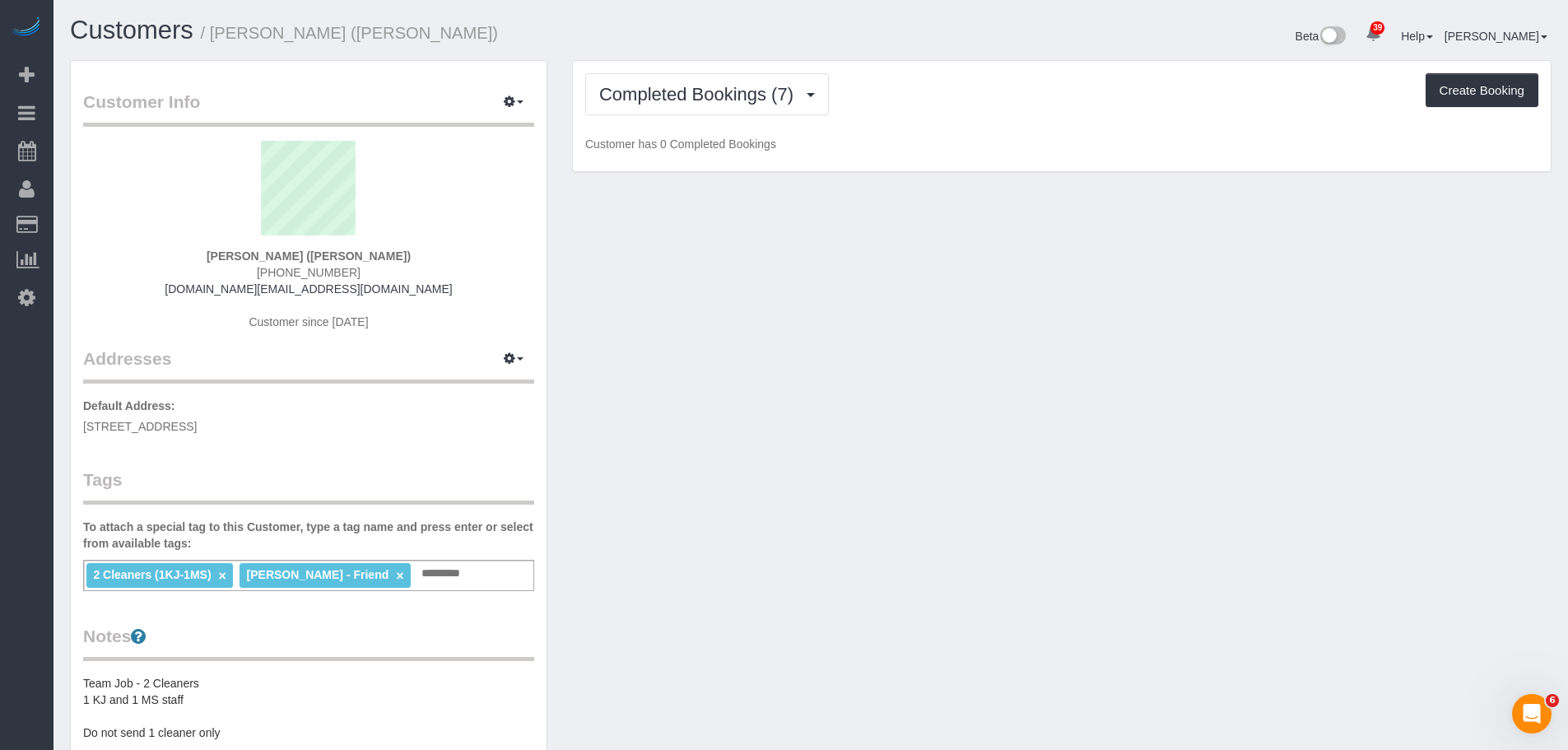
click at [1099, 115] on div "Completed Bookings (7) Completed Bookings (7) Upcoming Bookings (7) Cancelled B…" at bounding box center [1062, 94] width 953 height 42
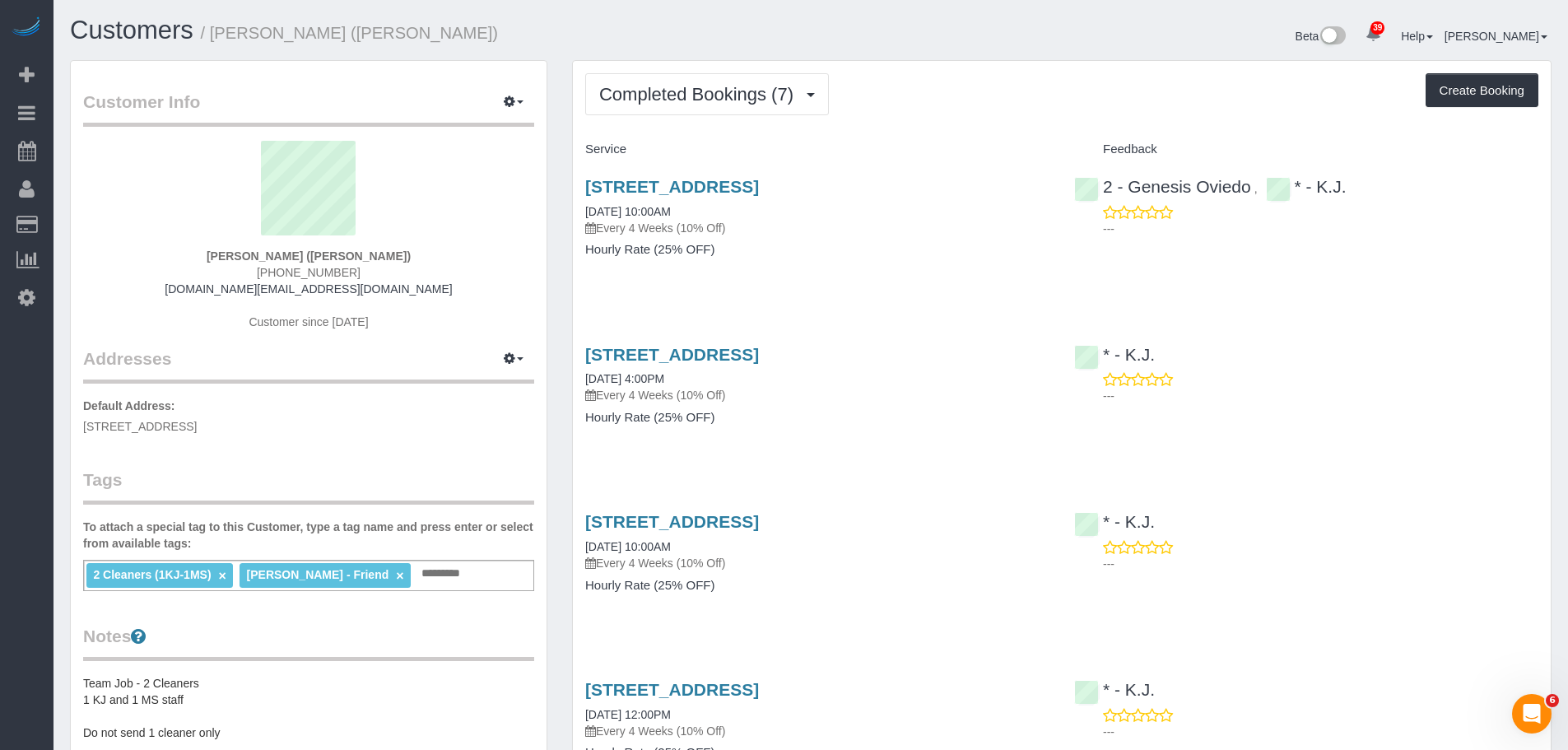
click at [936, 102] on div "Completed Bookings (7) Completed Bookings (7) Upcoming Bookings (7) Cancelled B…" at bounding box center [1062, 94] width 953 height 42
click at [1063, 124] on div "Completed Bookings (7) Completed Bookings (7) Upcoming Bookings (7) Cancelled B…" at bounding box center [1062, 705] width 978 height 1288
click at [759, 191] on link "350 74th Street, 1st Floor, Brooklyn, NY 11209" at bounding box center [672, 186] width 174 height 19
click at [1035, 123] on div "Completed Bookings (7) Completed Bookings (7) Upcoming Bookings (7) Cancelled B…" at bounding box center [1062, 705] width 978 height 1288
click at [774, 99] on span "Completed Bookings (7)" at bounding box center [700, 94] width 203 height 21
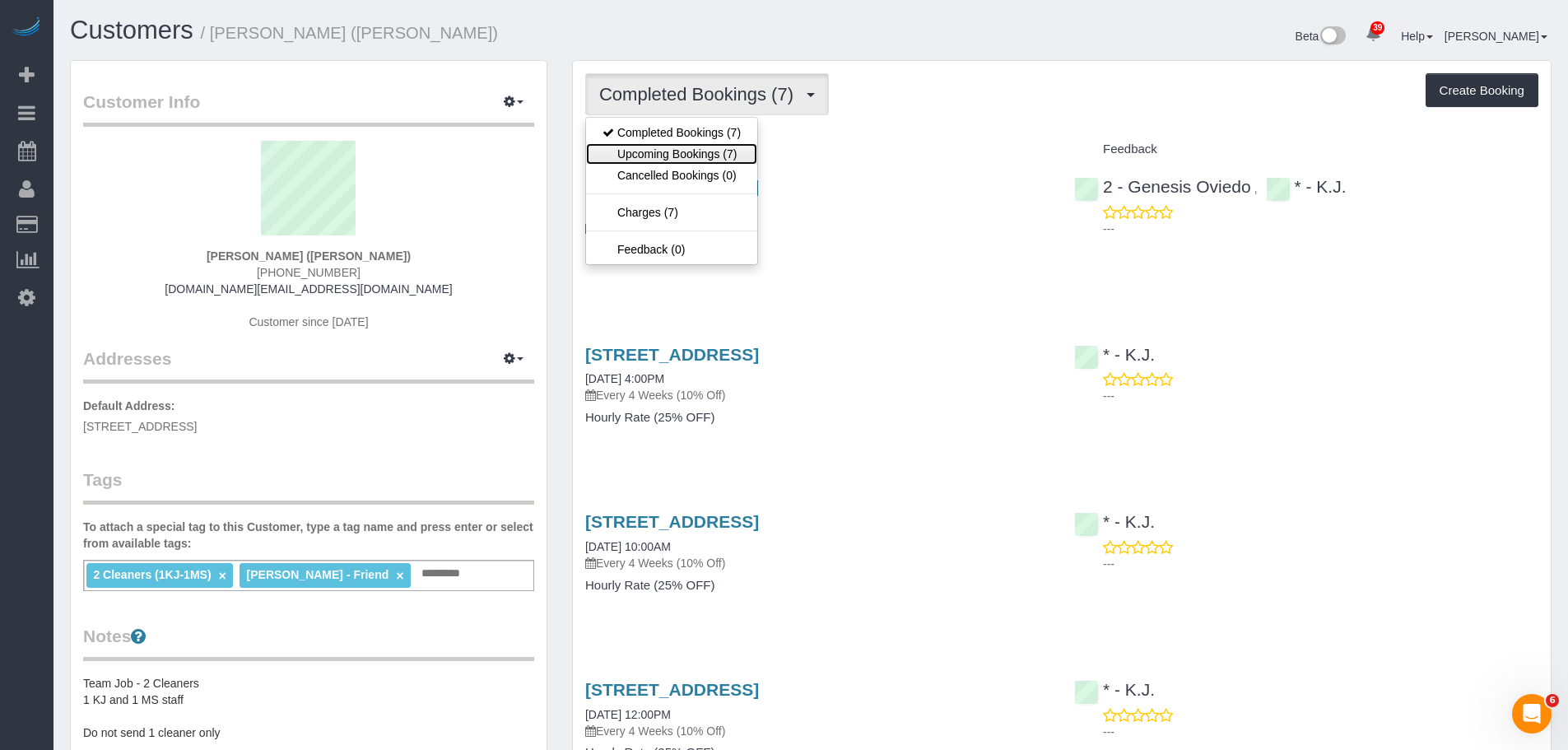
click at [741, 150] on link "Upcoming Bookings (7)" at bounding box center [672, 154] width 171 height 21
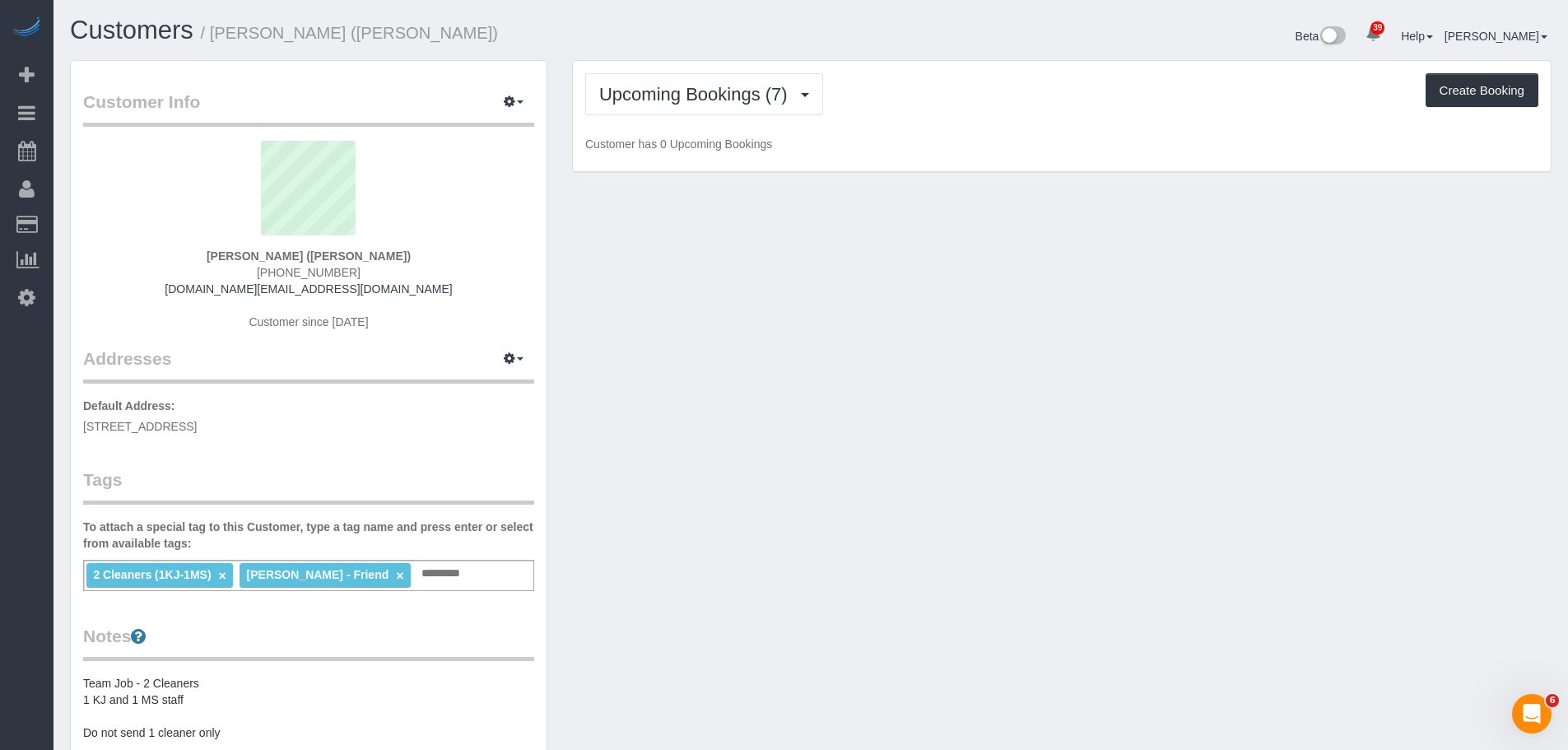
click at [1177, 128] on div "Upcoming Bookings (7) Completed Bookings (7) Upcoming Bookings (7) Cancelled Bo…" at bounding box center [1062, 116] width 978 height 111
click at [1062, 105] on div "Upcoming Bookings (7) Completed Bookings (7) Upcoming Bookings (7) Cancelled Bo…" at bounding box center [1062, 94] width 953 height 42
click at [1099, 106] on div "Upcoming Bookings (7) Completed Bookings (7) Upcoming Bookings (7) Cancelled Bo…" at bounding box center [1062, 94] width 953 height 42
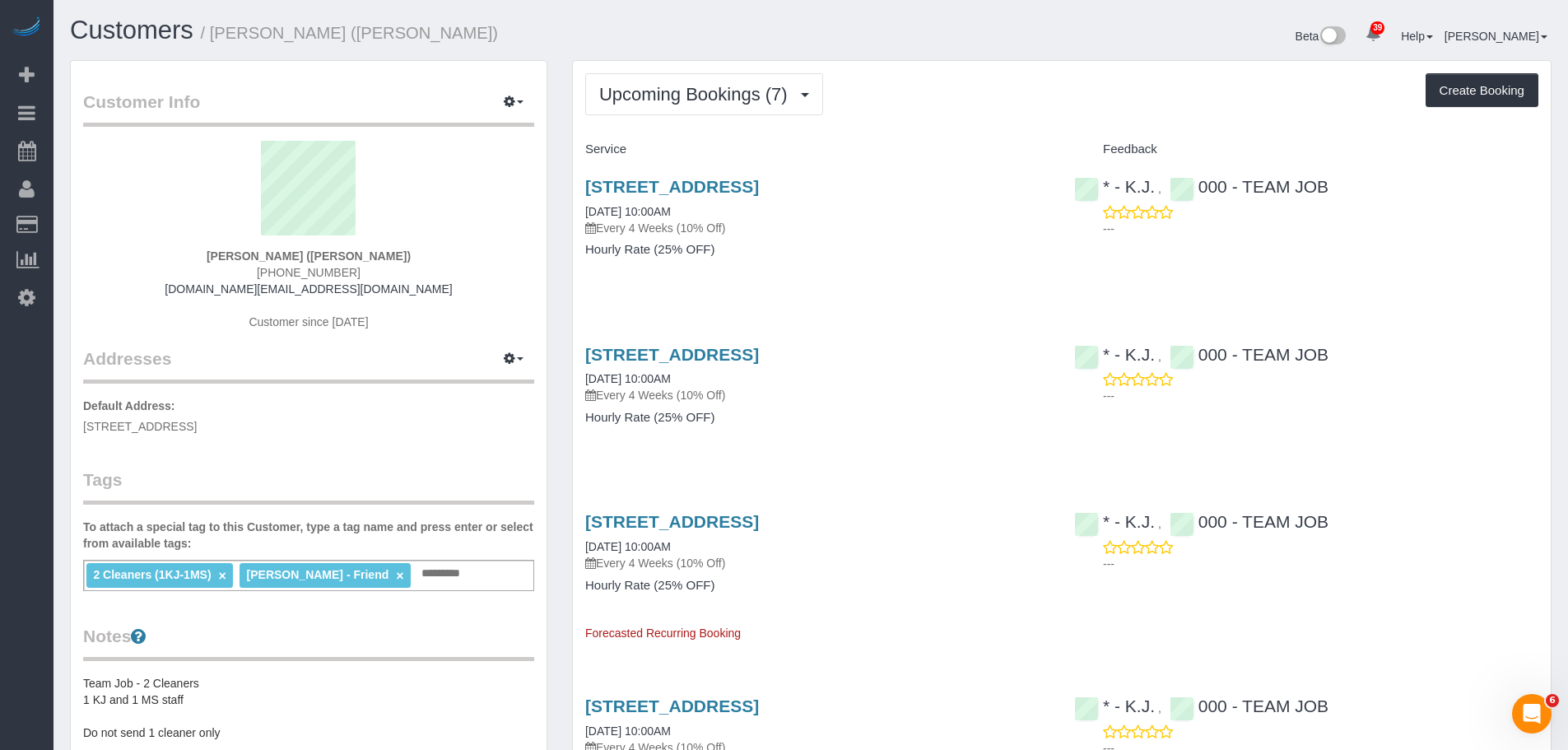
click at [1023, 101] on div "Upcoming Bookings (7) Completed Bookings (7) Upcoming Bookings (7) Cancelled Bo…" at bounding box center [1062, 94] width 953 height 42
click at [755, 105] on button "Upcoming Bookings (7)" at bounding box center [704, 94] width 238 height 42
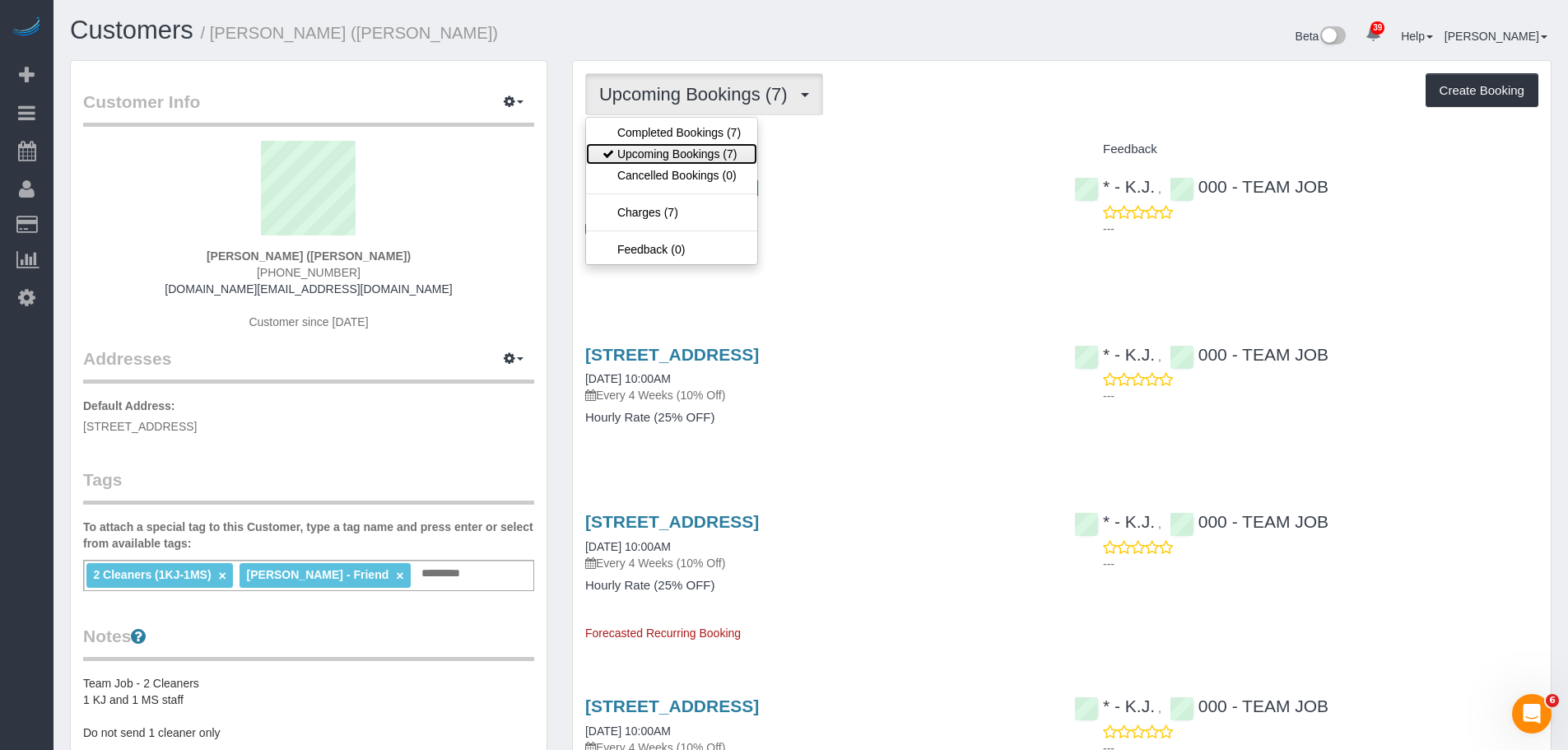
click at [734, 151] on link "Upcoming Bookings (7)" at bounding box center [672, 154] width 171 height 21
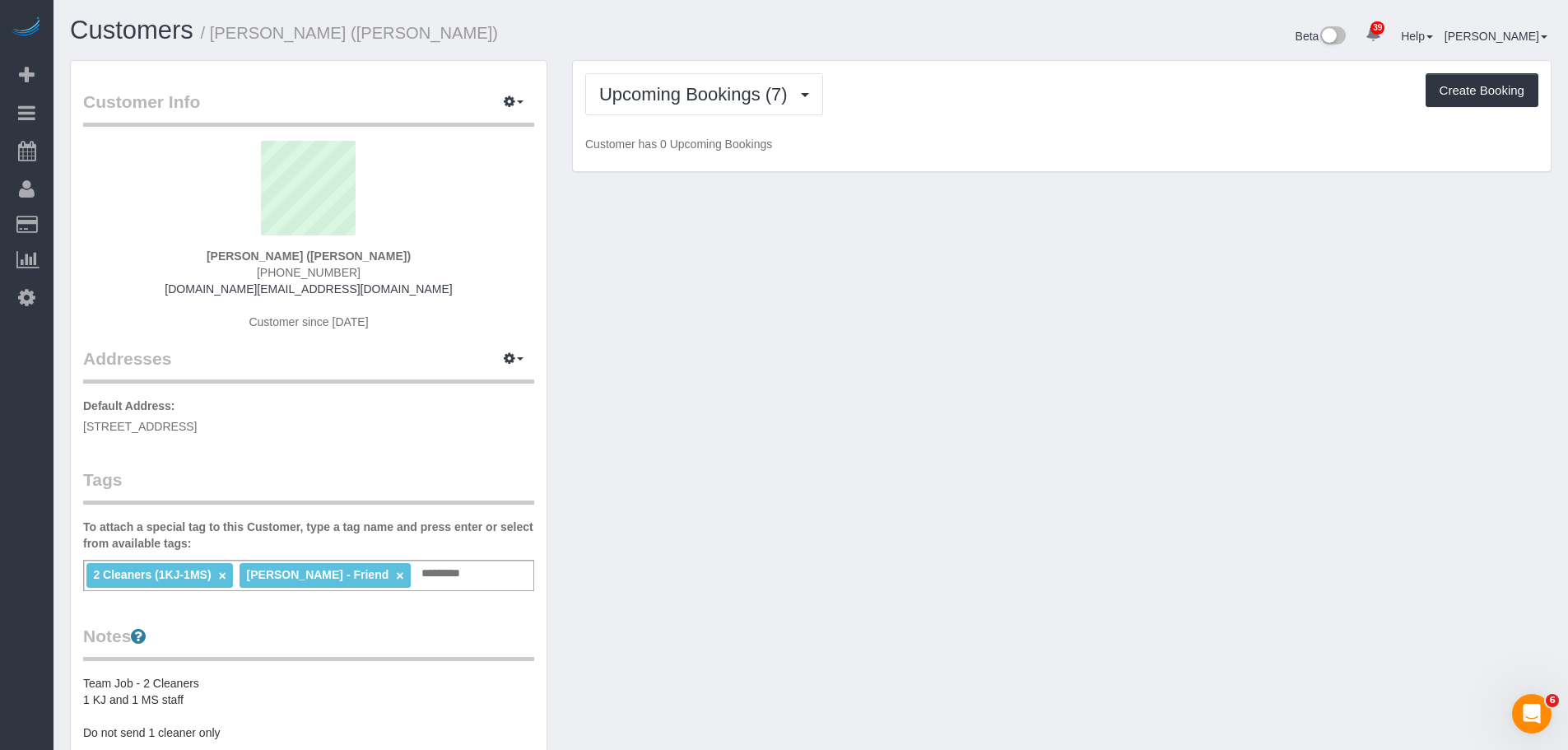
click at [1138, 79] on div "Upcoming Bookings (7) Completed Bookings (7) Upcoming Bookings (7) Cancelled Bo…" at bounding box center [1062, 94] width 953 height 42
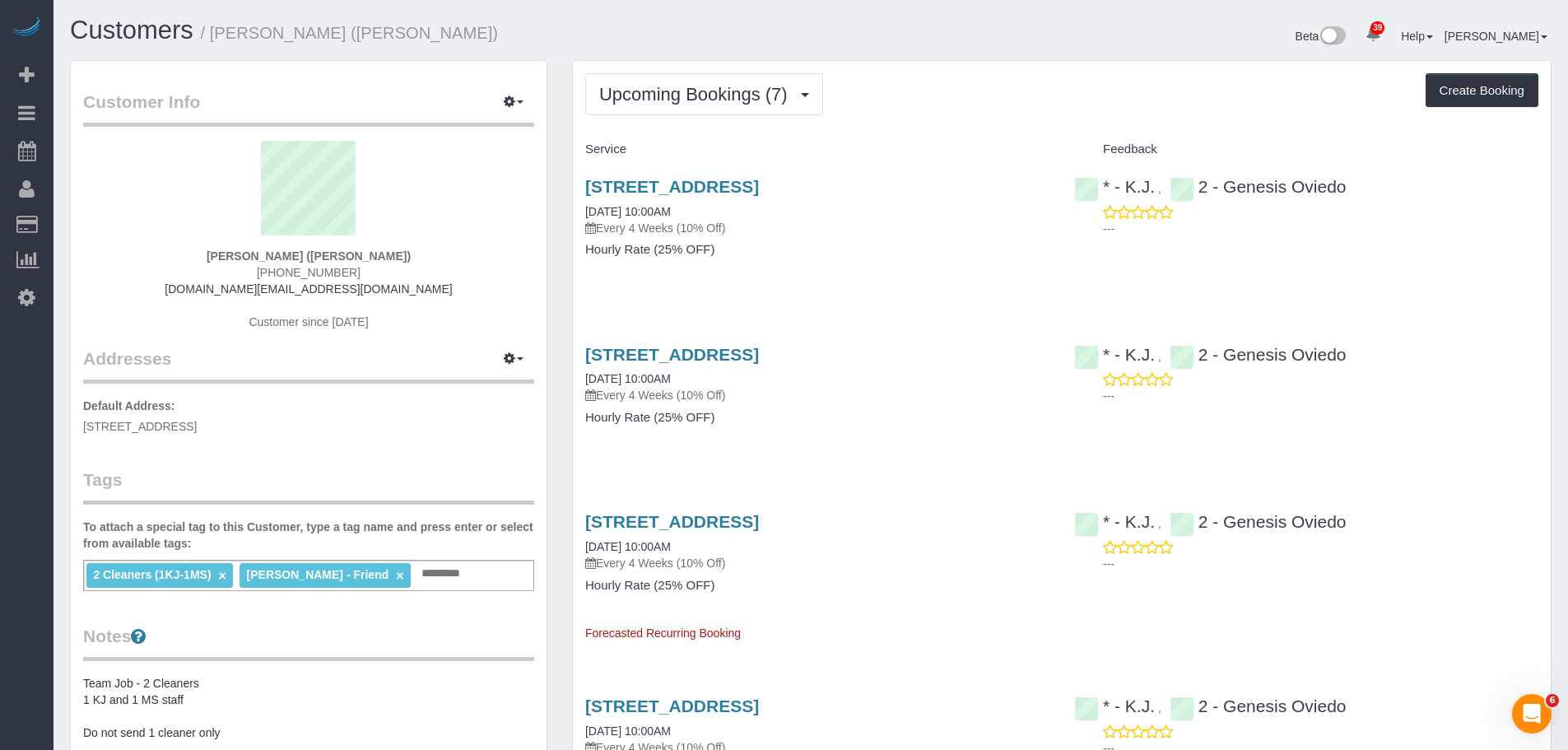
click at [1042, 139] on div "Service" at bounding box center [817, 149] width 489 height 28
click at [937, 99] on div "Upcoming Bookings (7) Completed Bookings (7) Upcoming Bookings (7) Cancelled Bo…" at bounding box center [1062, 94] width 953 height 42
click at [955, 135] on div "Service" at bounding box center [817, 149] width 489 height 28
click at [699, 106] on button "Upcoming Bookings (7)" at bounding box center [704, 94] width 238 height 42
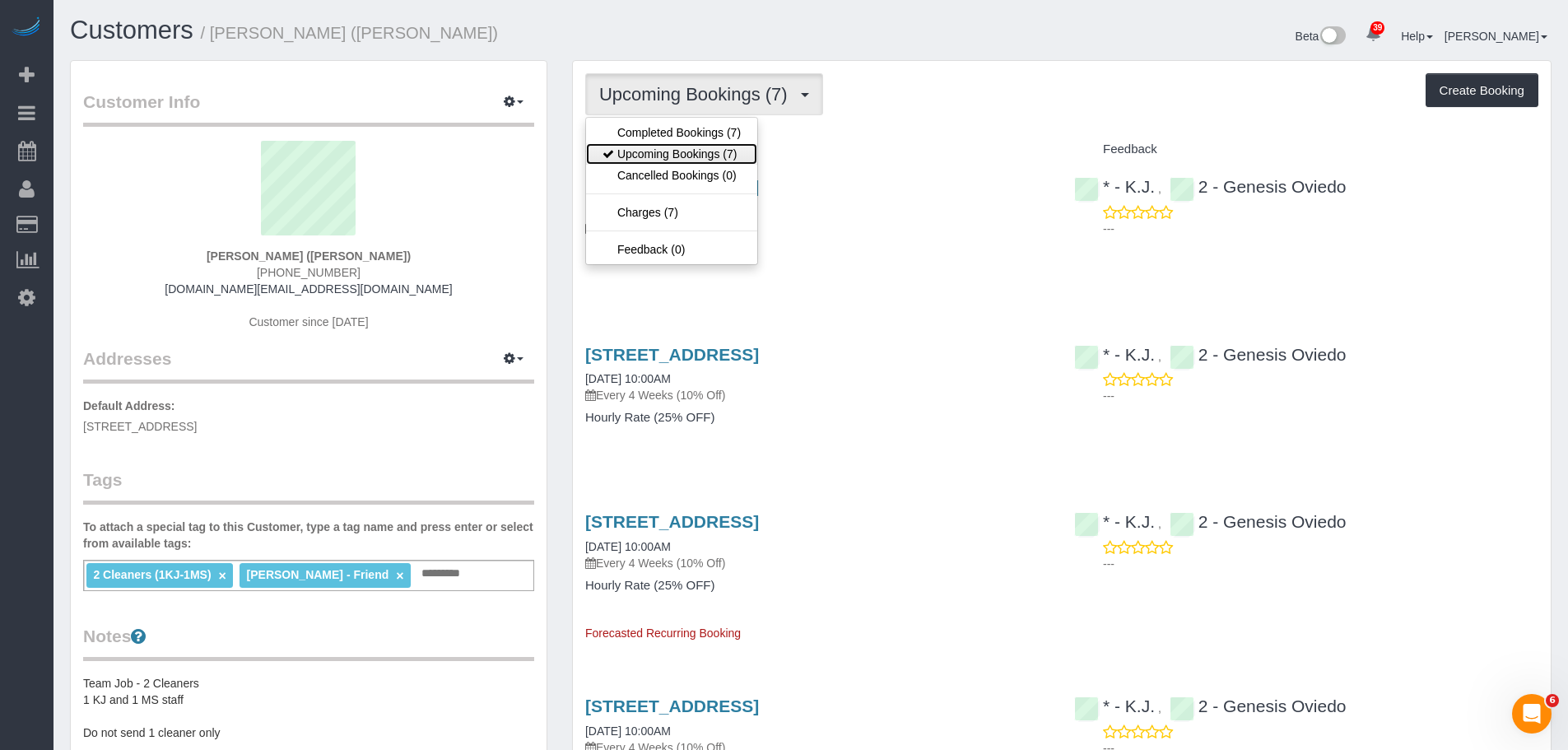
click at [700, 148] on link "Upcoming Bookings (7)" at bounding box center [672, 154] width 171 height 21
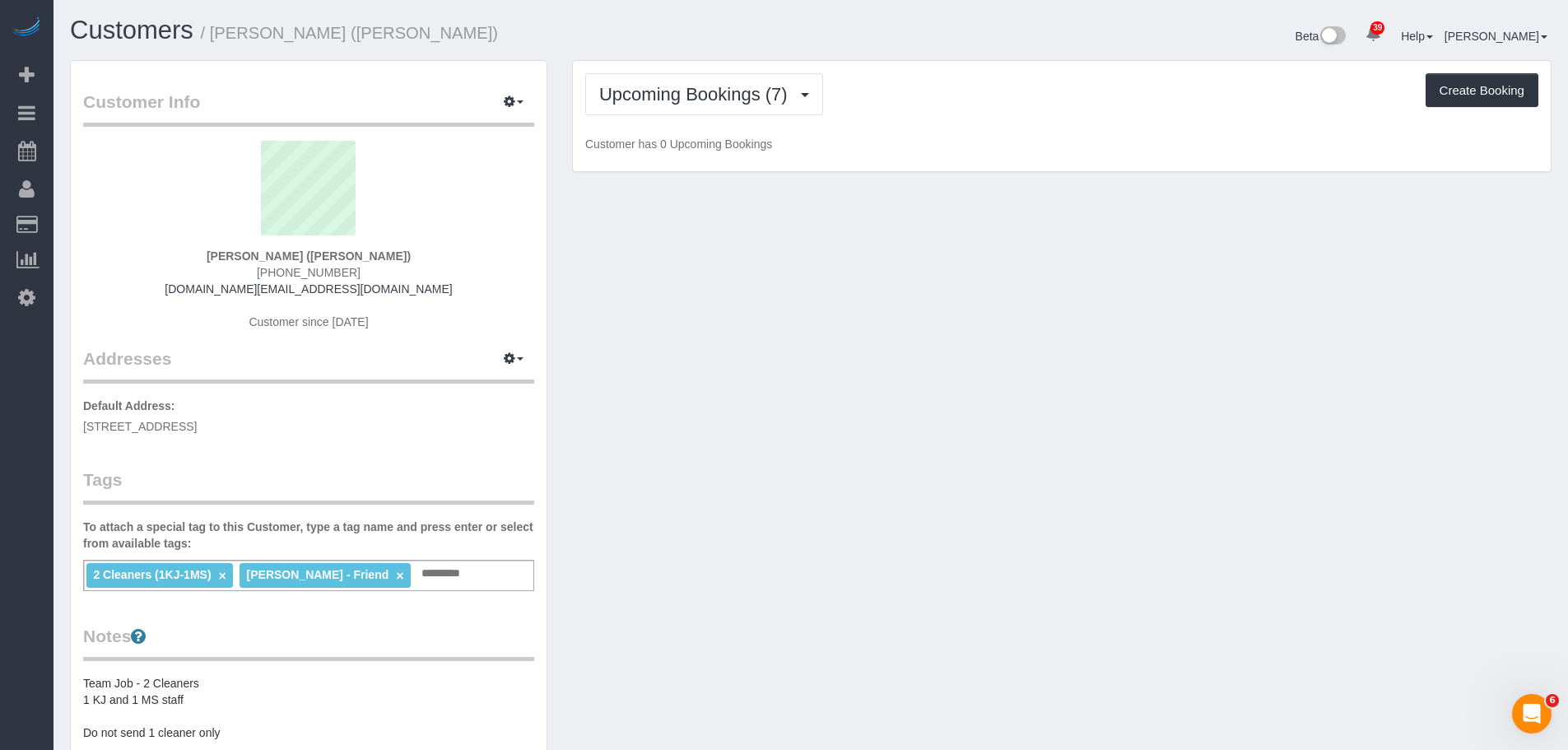
click at [1173, 81] on div "Upcoming Bookings (7) Completed Bookings (7) Upcoming Bookings (7) Cancelled Bo…" at bounding box center [1062, 94] width 953 height 42
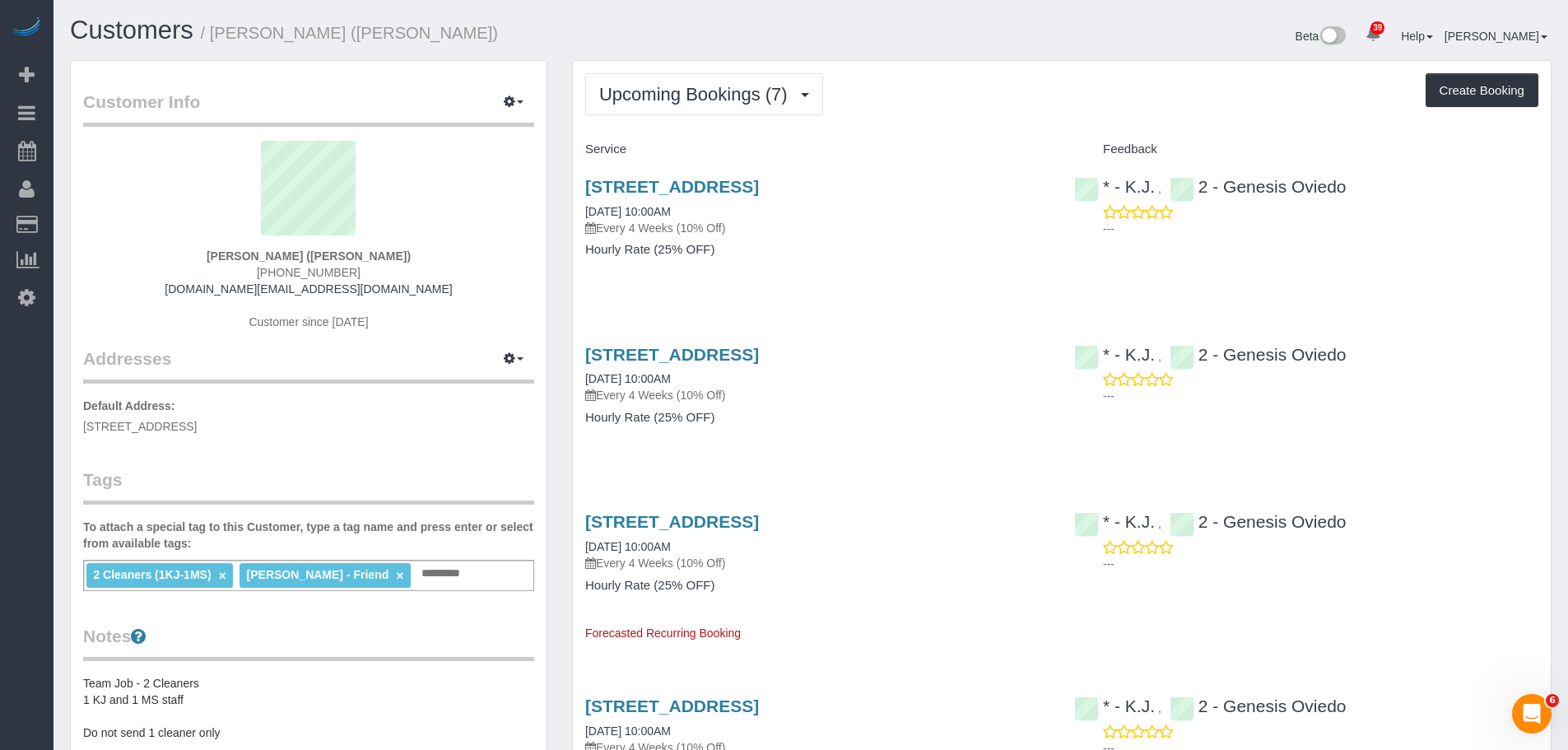
click at [978, 87] on div "Upcoming Bookings (7) Completed Bookings (7) Upcoming Bookings (7) Cancelled Bo…" at bounding box center [1062, 94] width 953 height 42
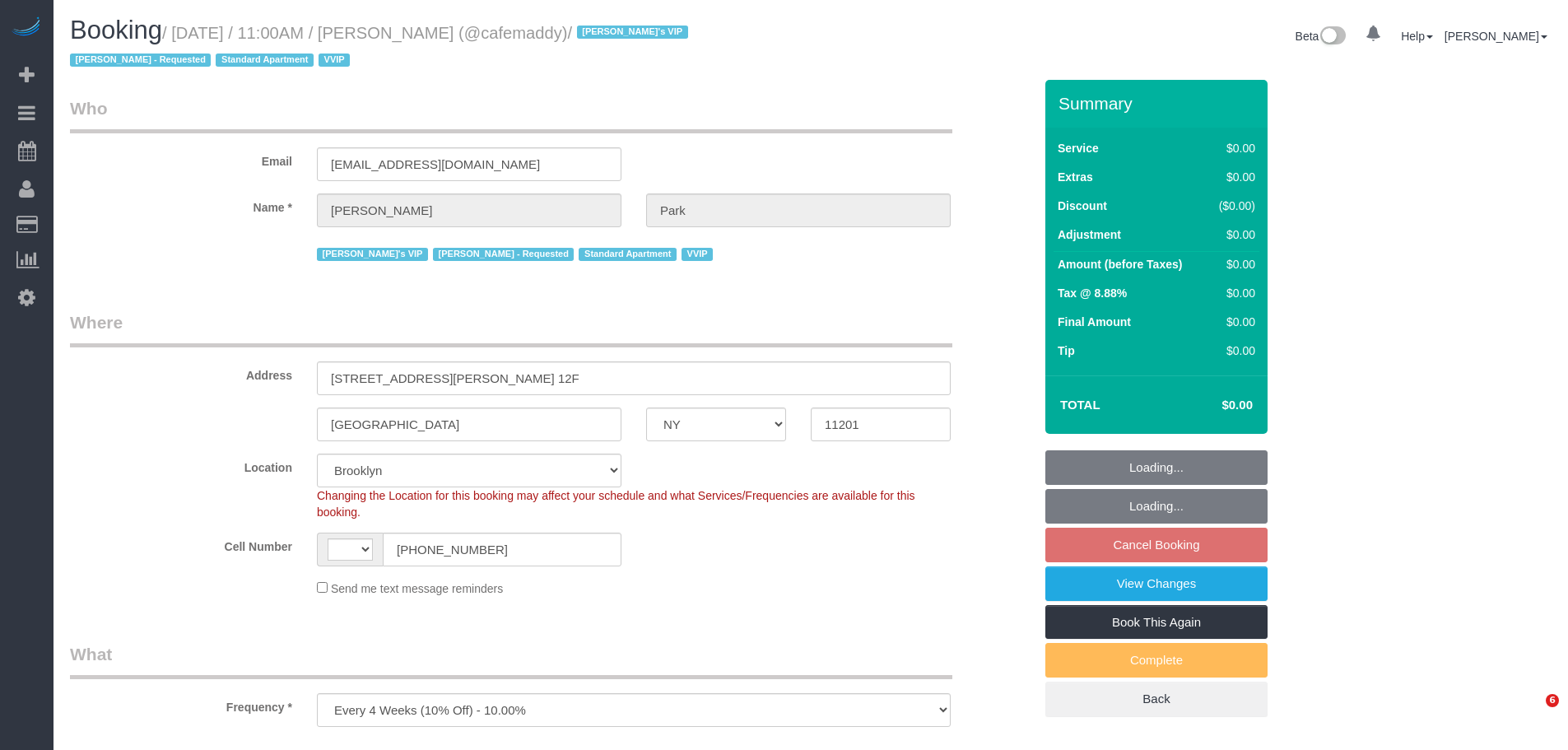
select select "NY"
select select "number:57"
select select "number:90"
select select "number:15"
select select "number:5"
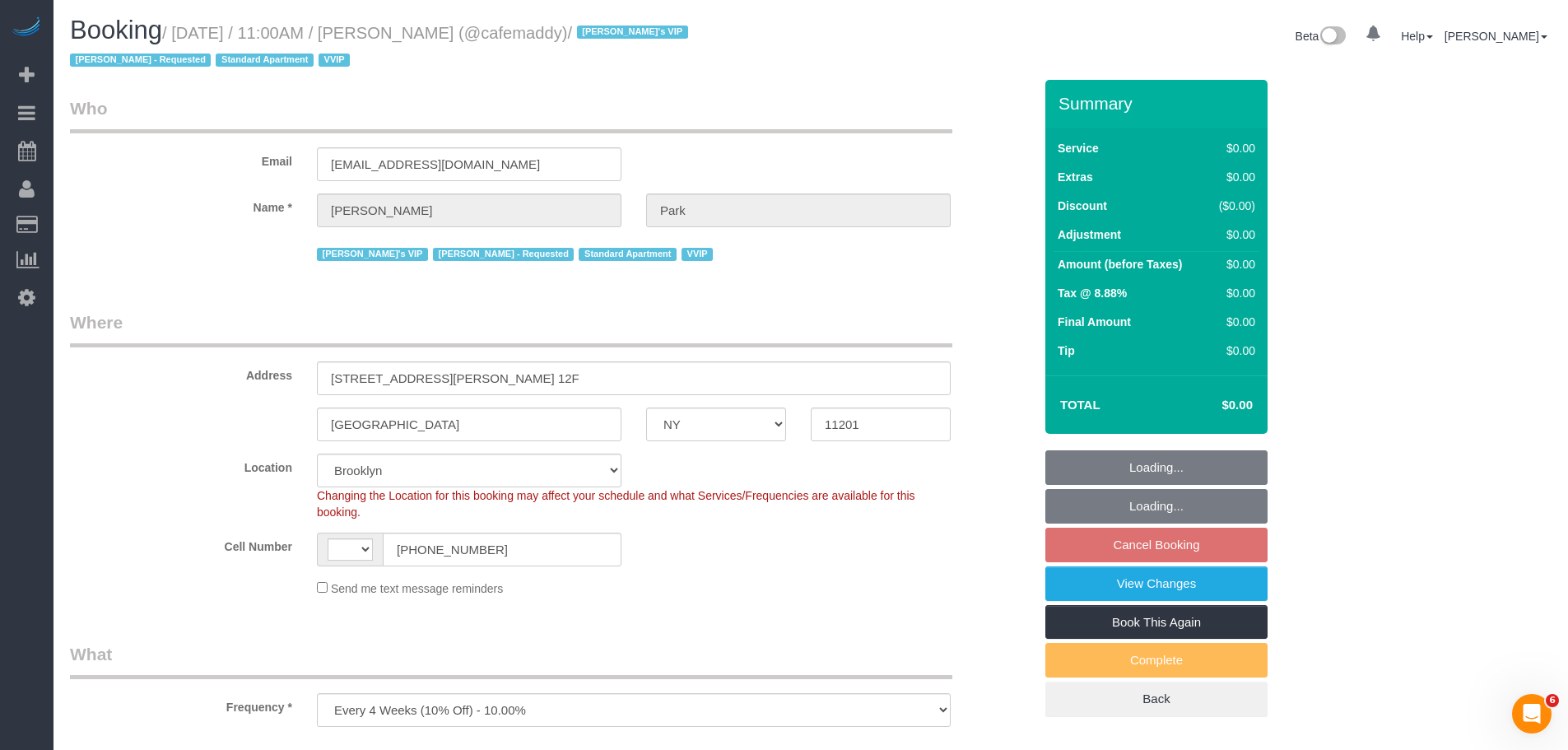
select select "object:985"
select select "string:US"
select select "spot4"
select select "11193"
select select "120"
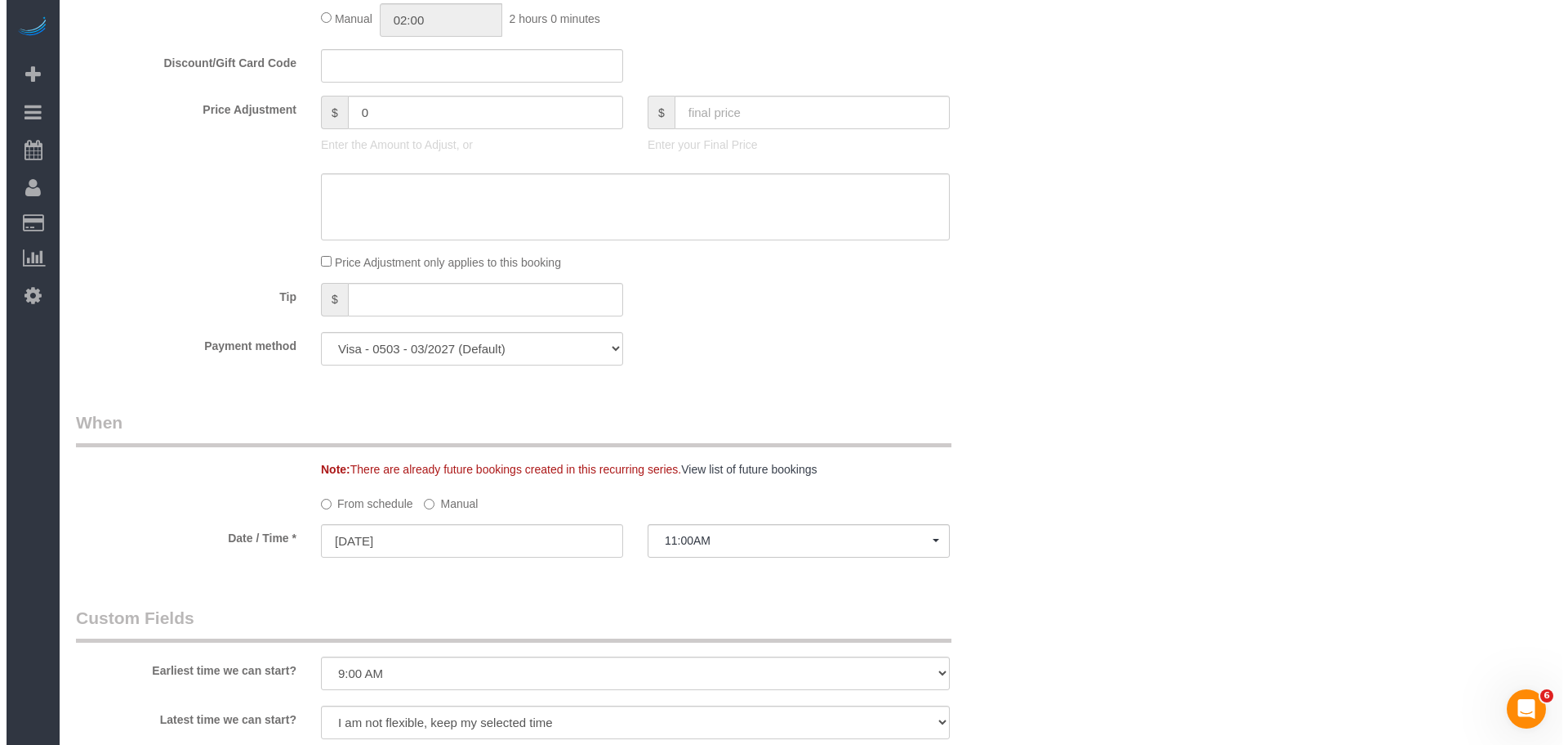
scroll to position [1389, 0]
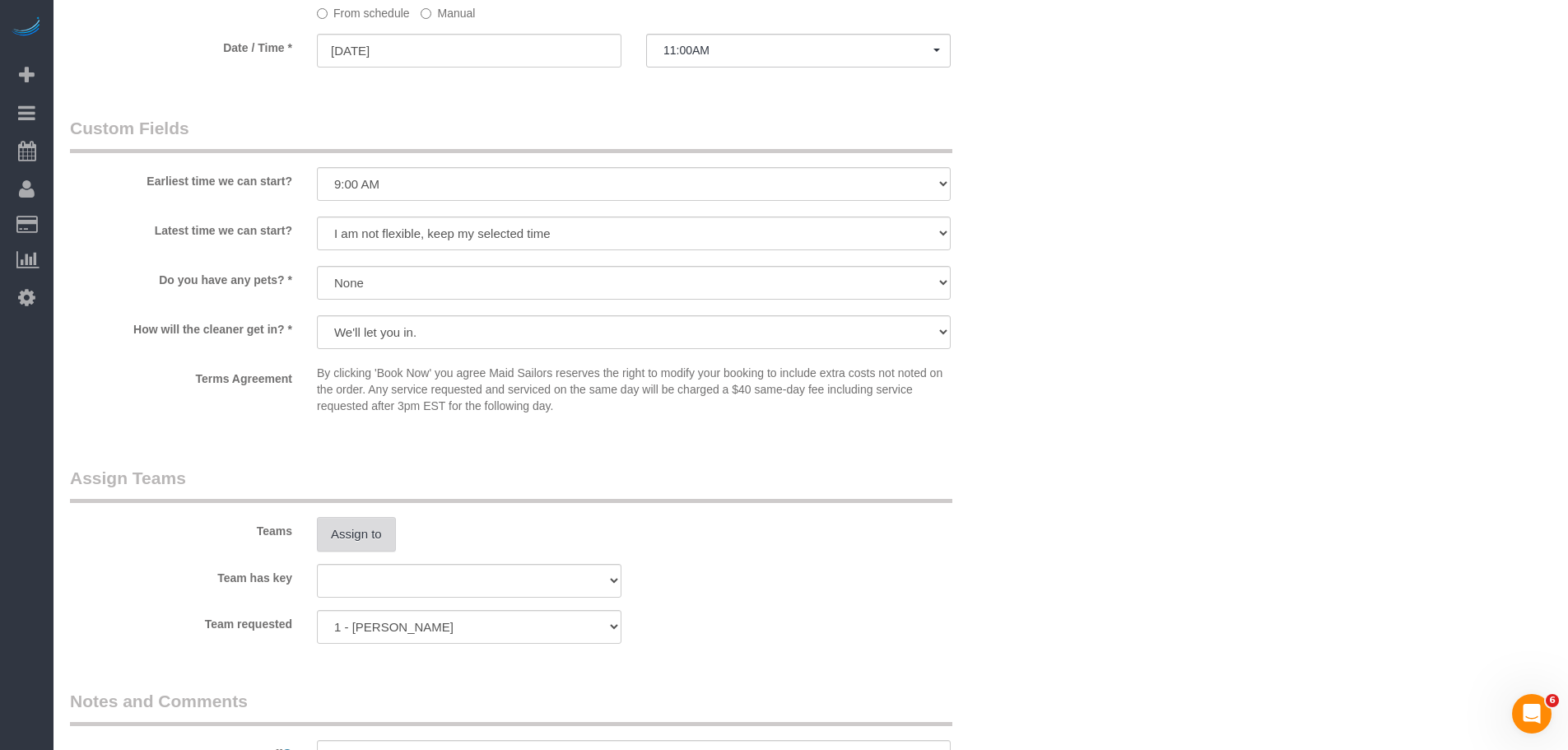
click at [339, 523] on button "Assign to" at bounding box center [356, 534] width 79 height 35
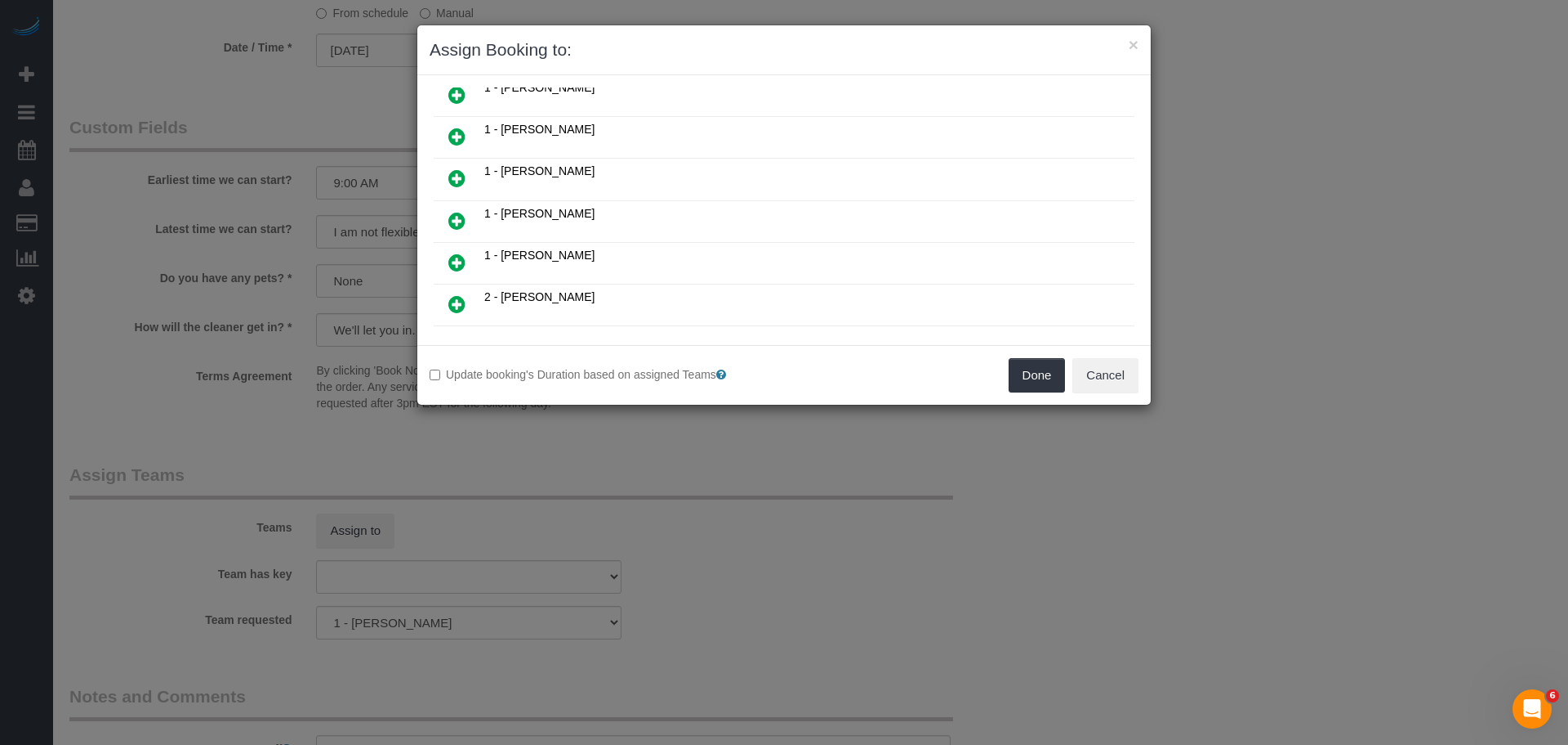
scroll to position [327, 0]
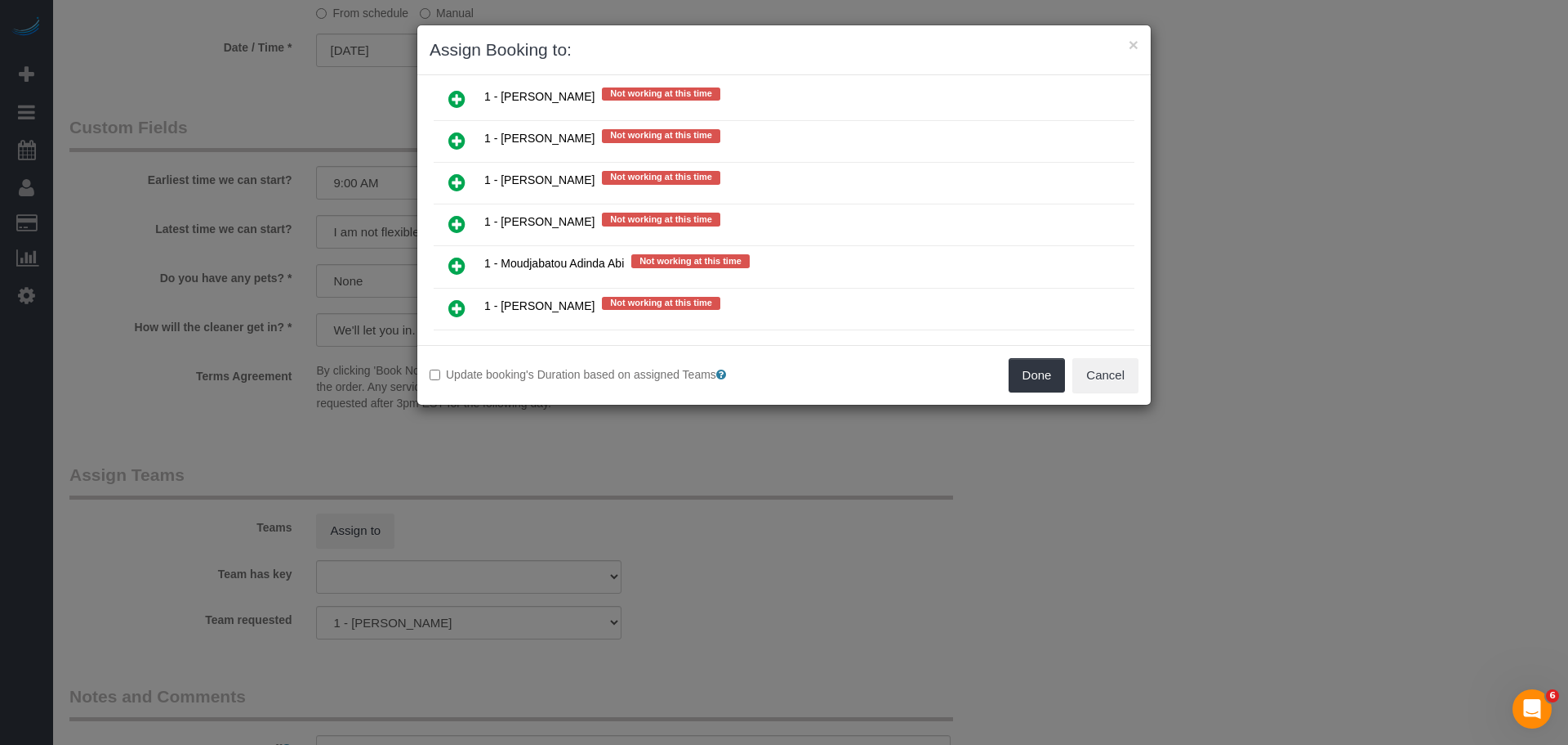
click at [468, 217] on link at bounding box center [457, 225] width 38 height 33
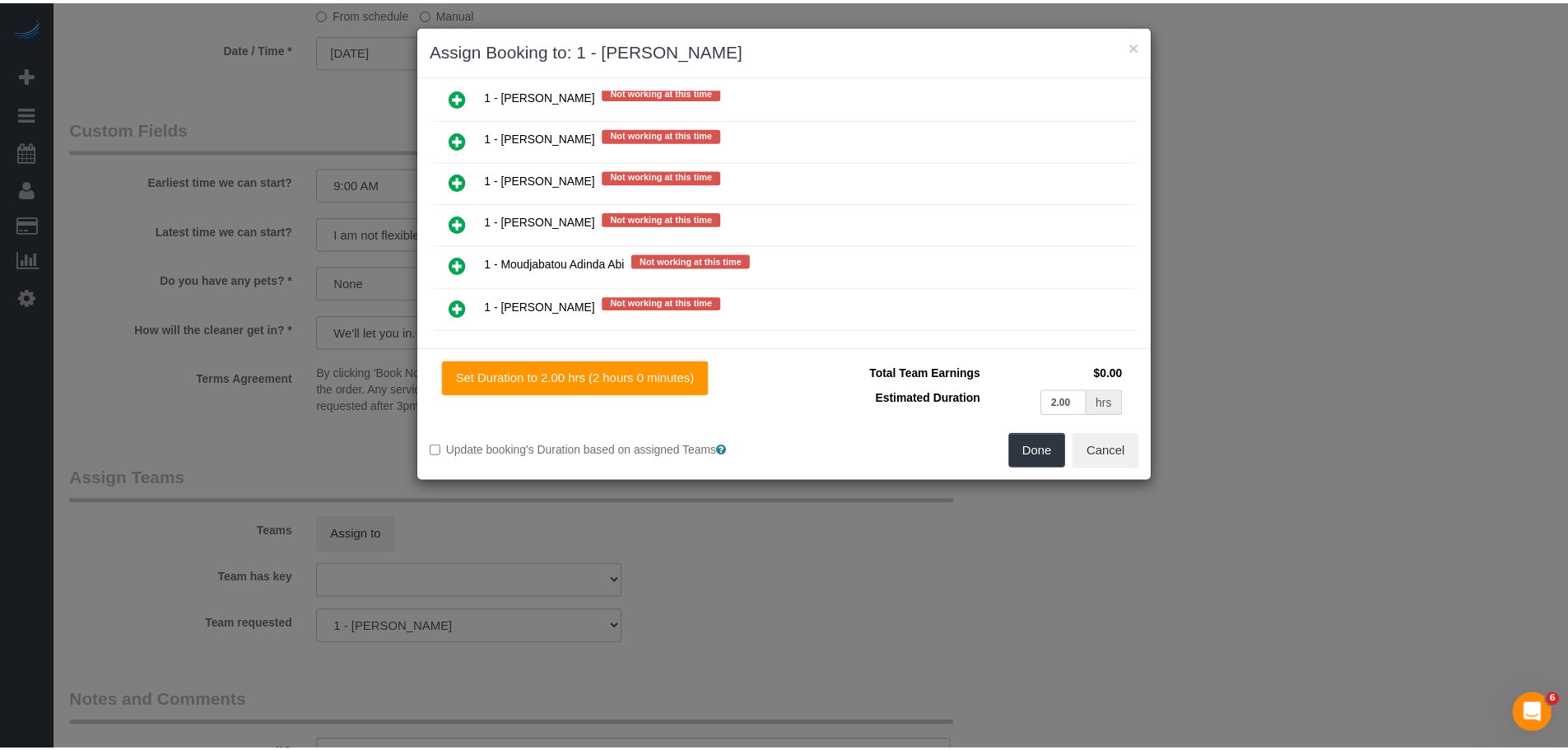
scroll to position [1685, 0]
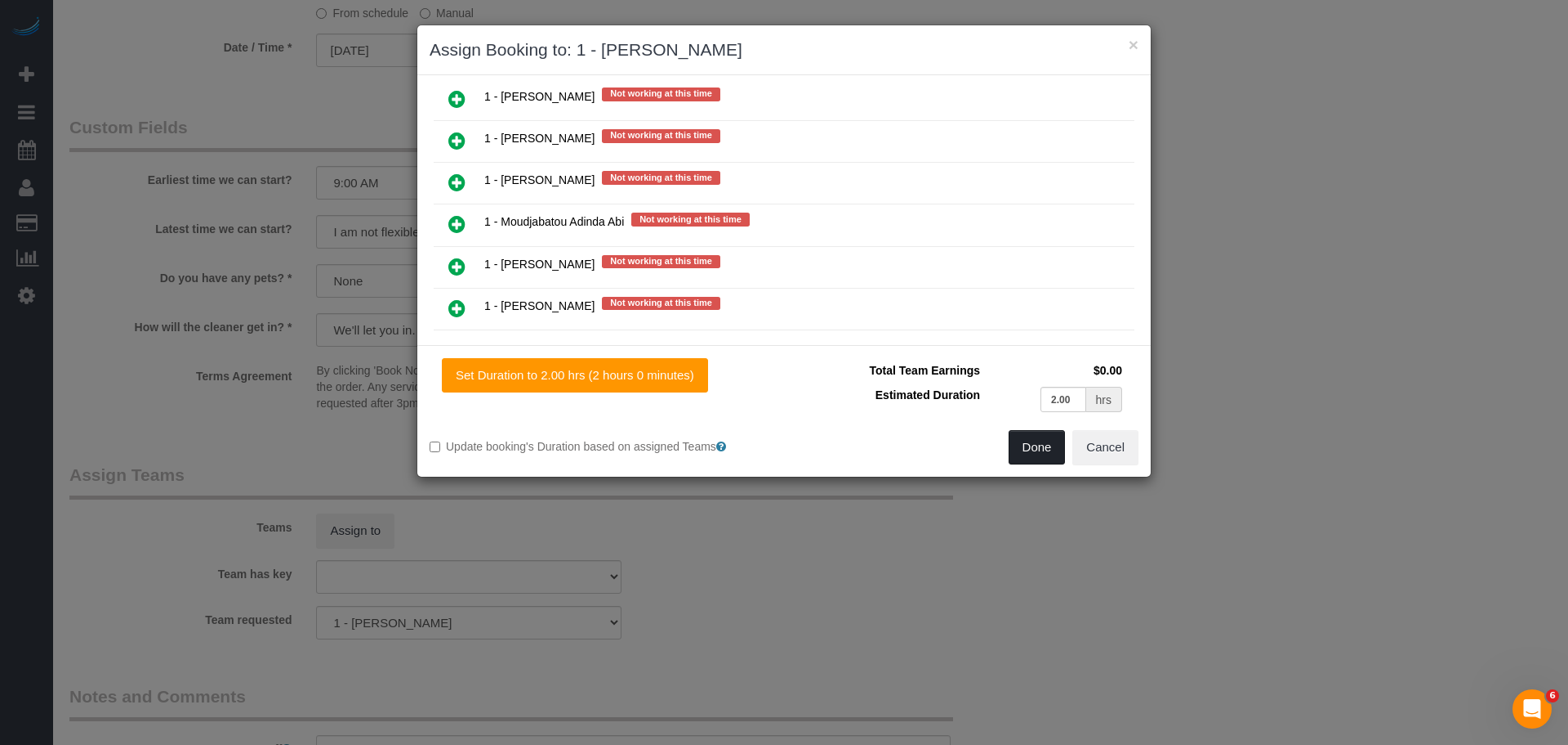
click at [1047, 432] on button "Done" at bounding box center [1038, 447] width 57 height 35
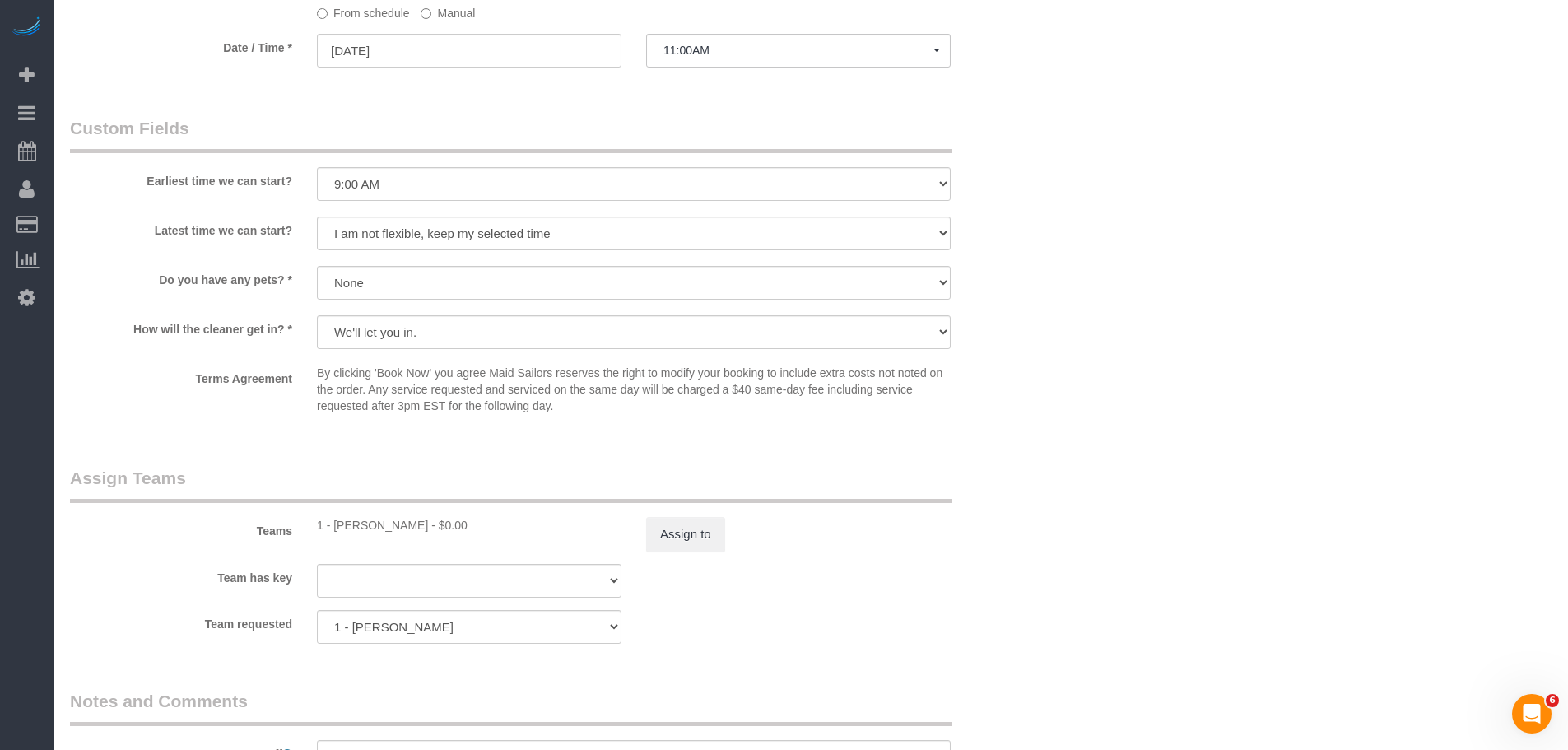
drag, startPoint x: 1159, startPoint y: 320, endPoint x: 1183, endPoint y: 323, distance: 24.2
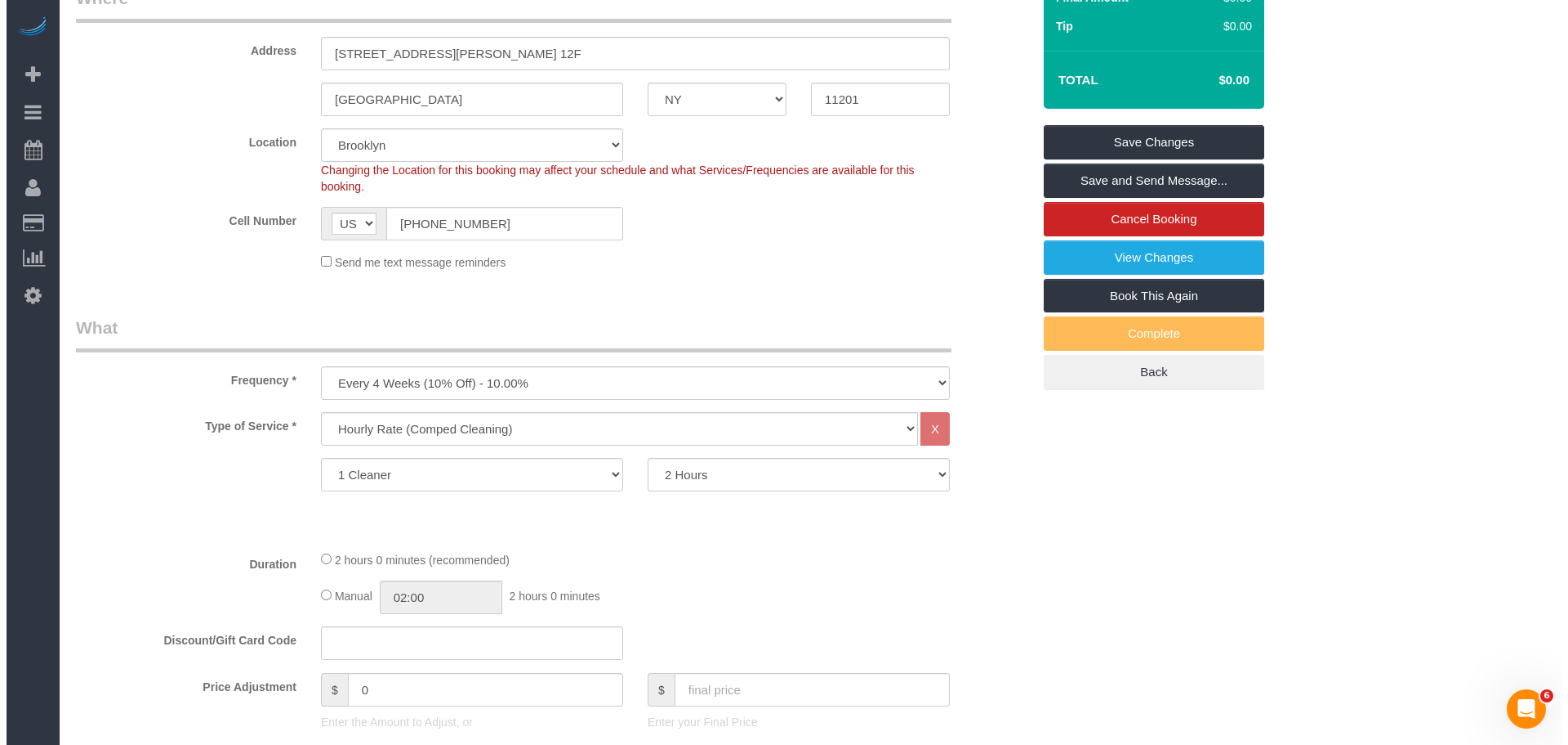
scroll to position [0, 0]
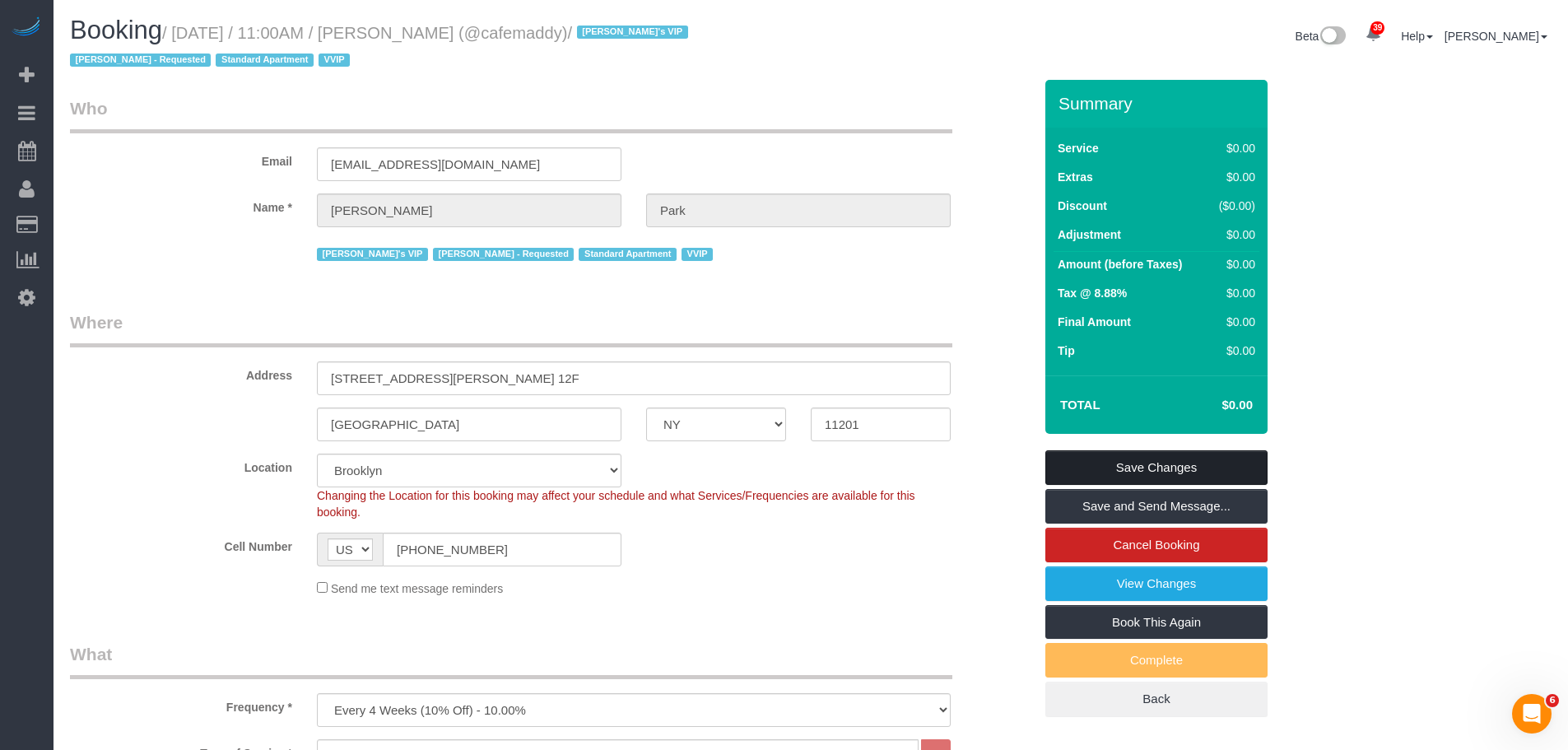
click at [1174, 456] on link "Save Changes" at bounding box center [1157, 468] width 222 height 35
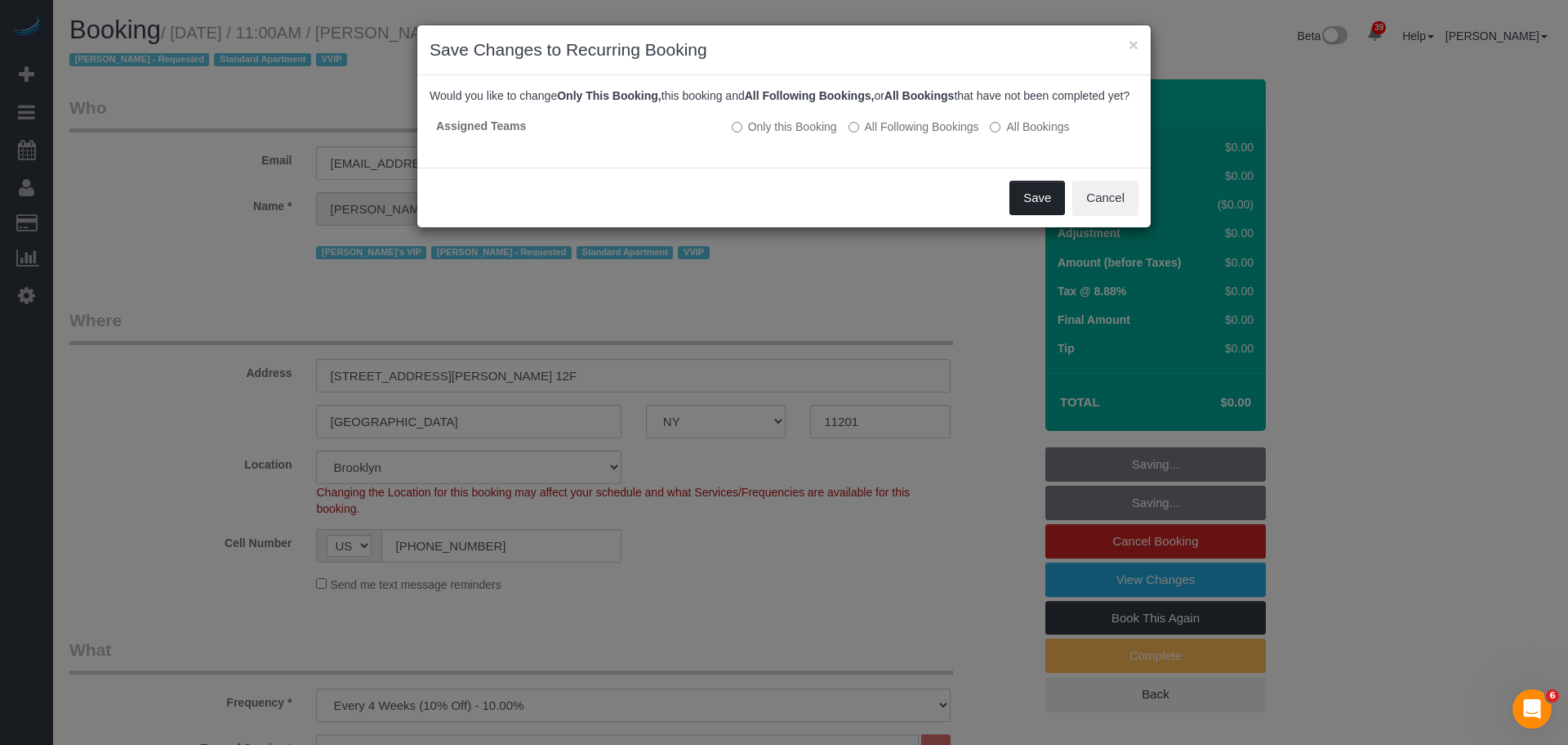
click at [1040, 215] on button "Save" at bounding box center [1038, 198] width 56 height 35
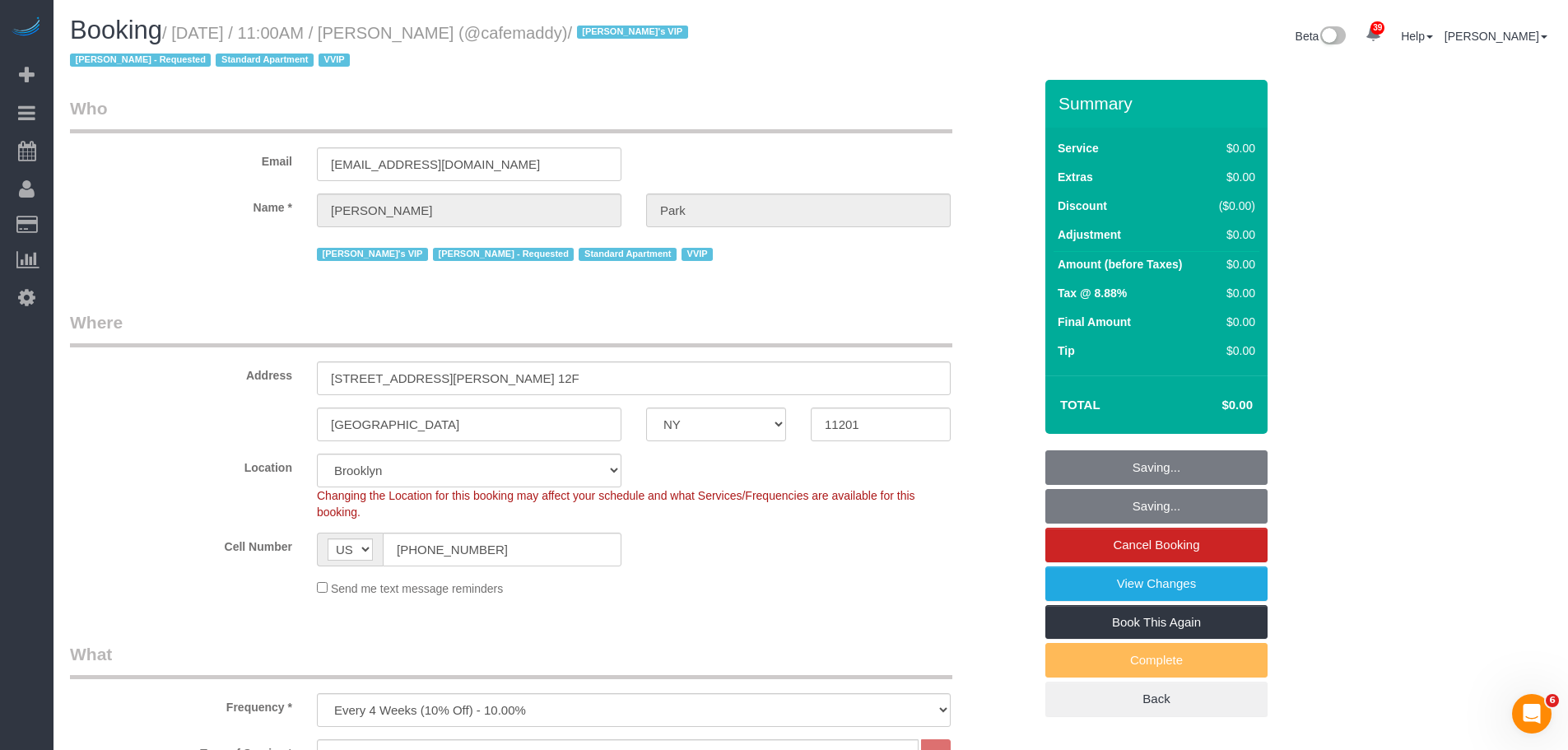
click at [823, 149] on div "Email cafemaddyblog@gmail.com" at bounding box center [552, 138] width 988 height 85
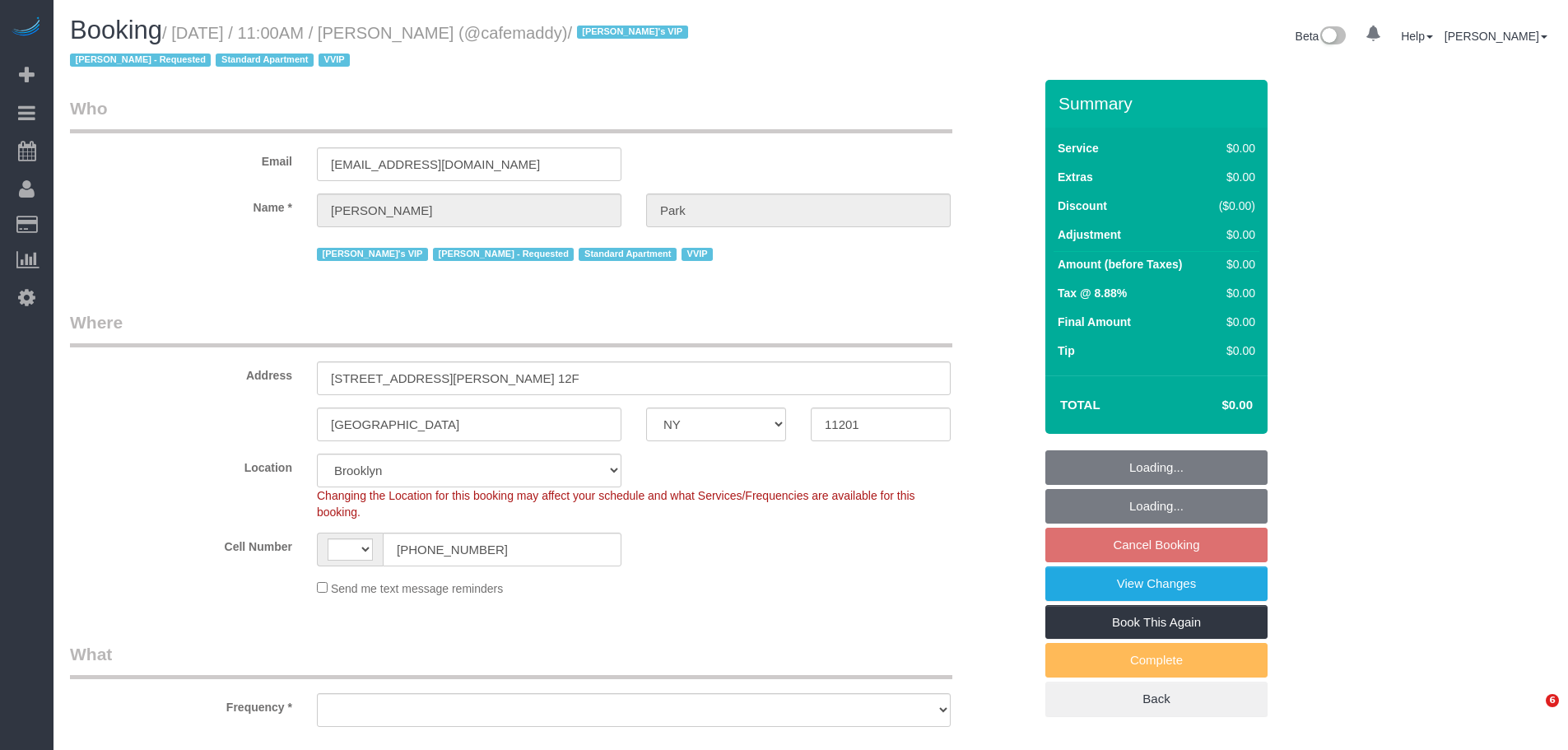
select select "NY"
select select "string:US"
select select "string:stripe-pm_1QeesE4VGloSiKo7ArQpt3e2"
select select "number:57"
select select "number:90"
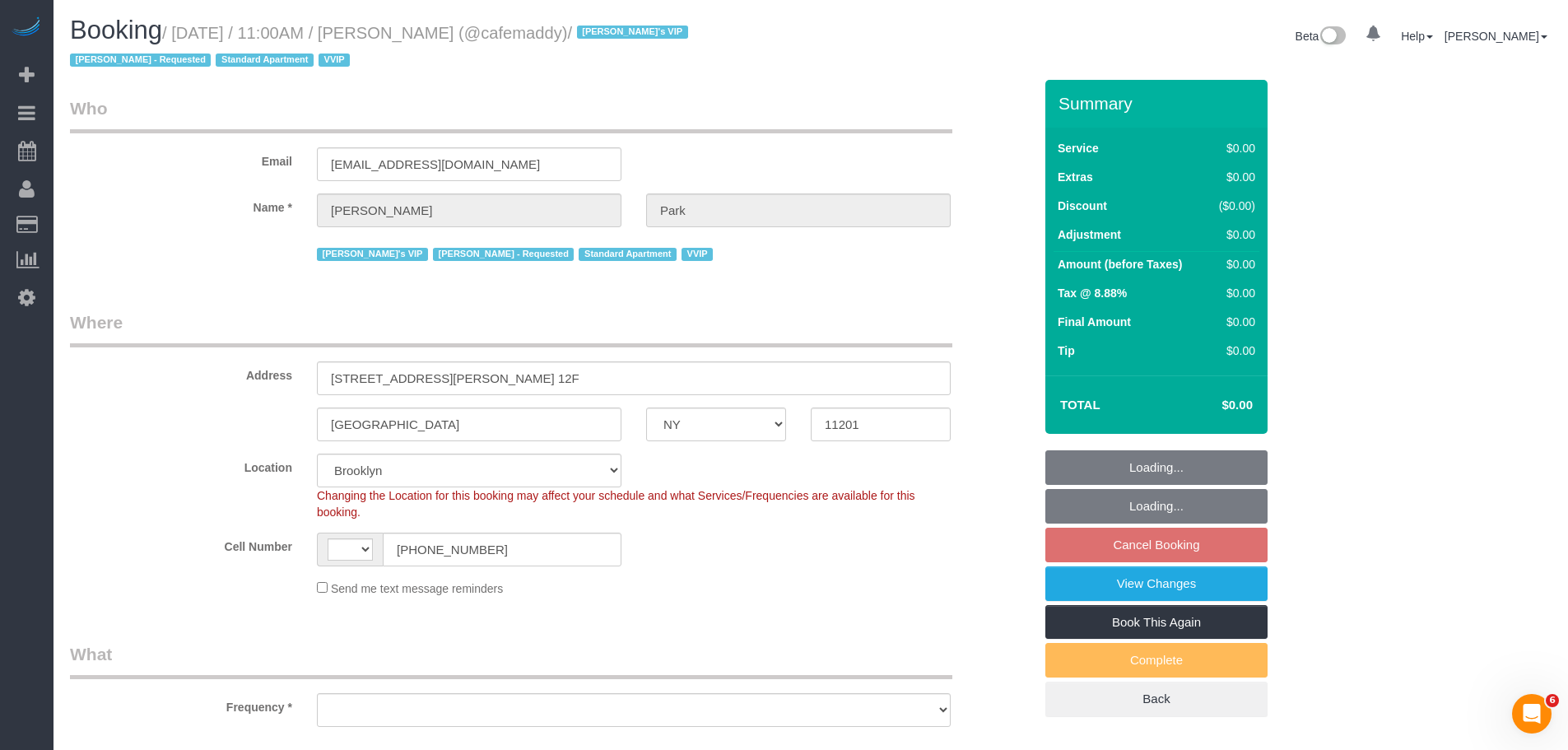
select select "number:15"
select select "number:5"
select select "object:983"
select select "spot4"
select select "object:1491"
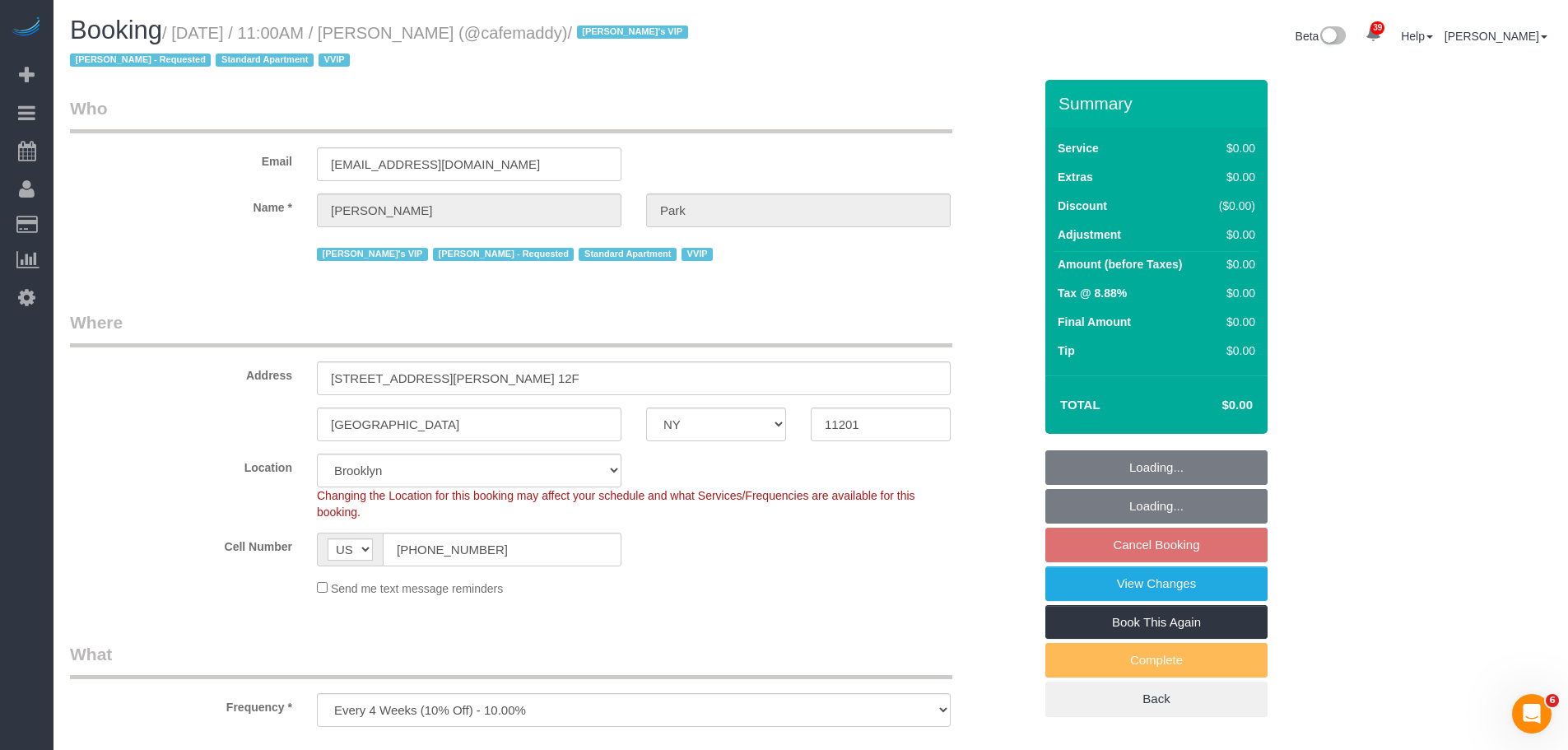
select select "11193"
select select "120"
click at [736, 105] on legend "Who" at bounding box center [511, 115] width 882 height 37
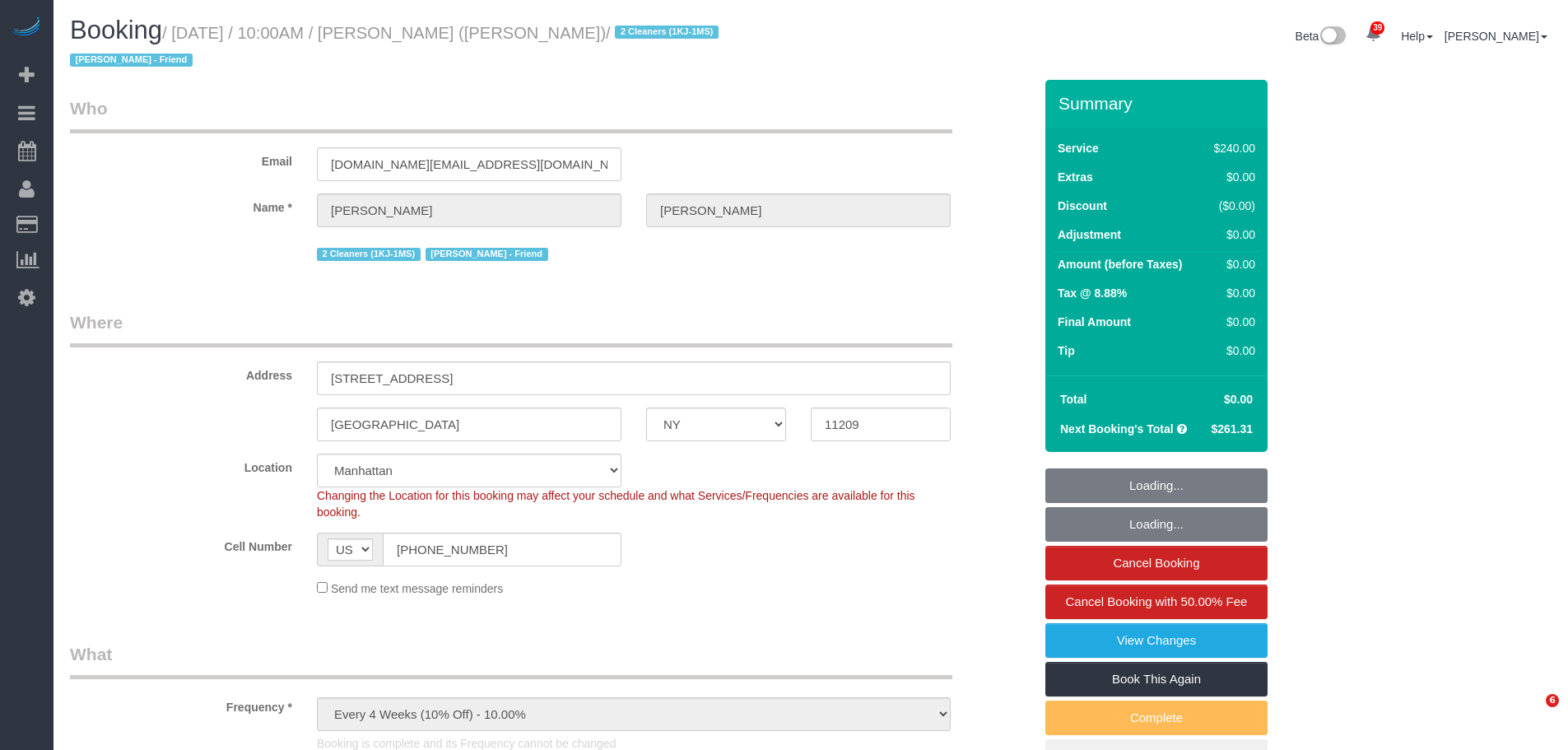
select select "NY"
select select "2"
select select "120"
select select "number:89"
select select "number:90"
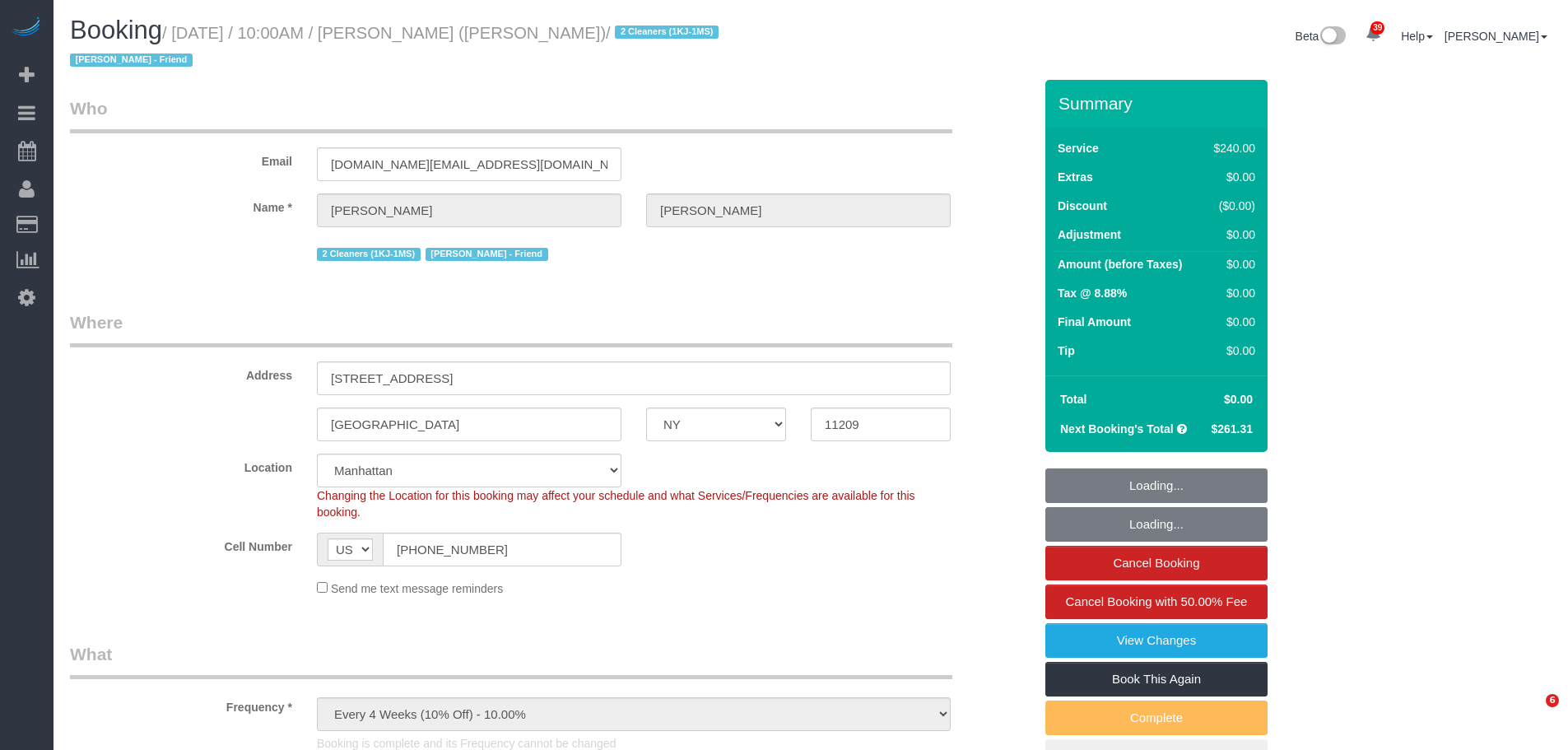
select select "number:13"
select select "number:7"
select select "spot1"
select select "object:1748"
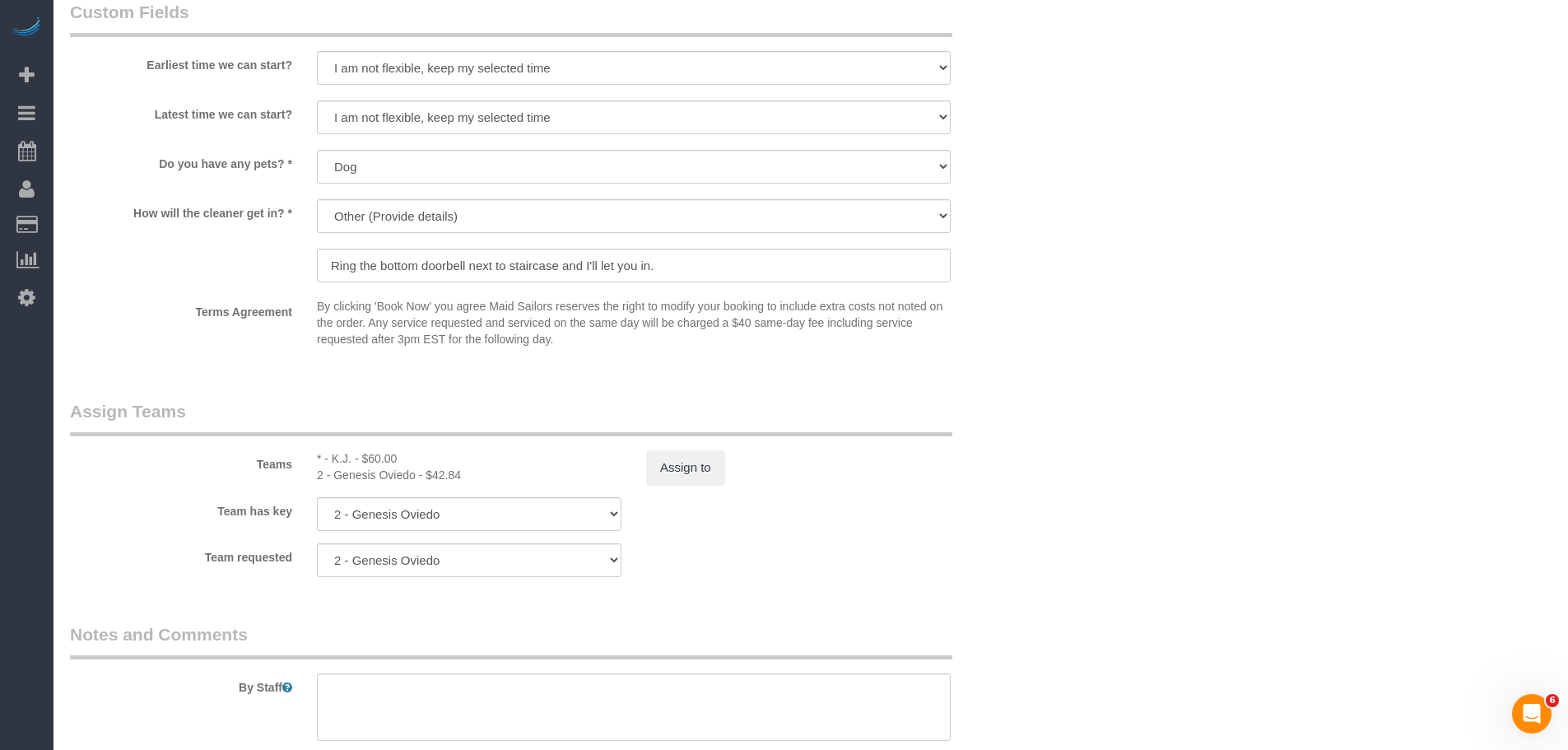
scroll to position [1460, 0]
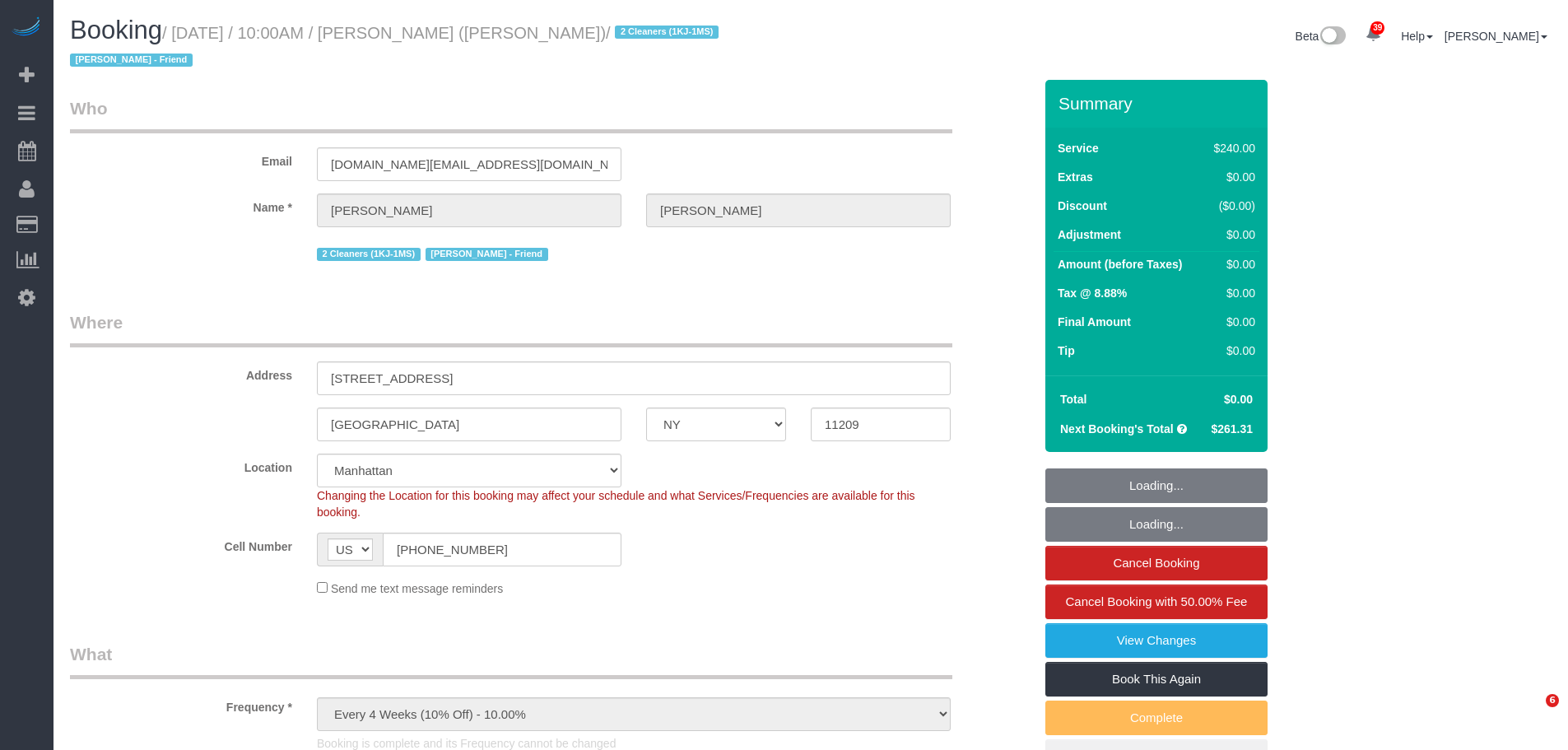
select select "NY"
select select "2"
select select "120"
select select "object:1162"
select select "spot1"
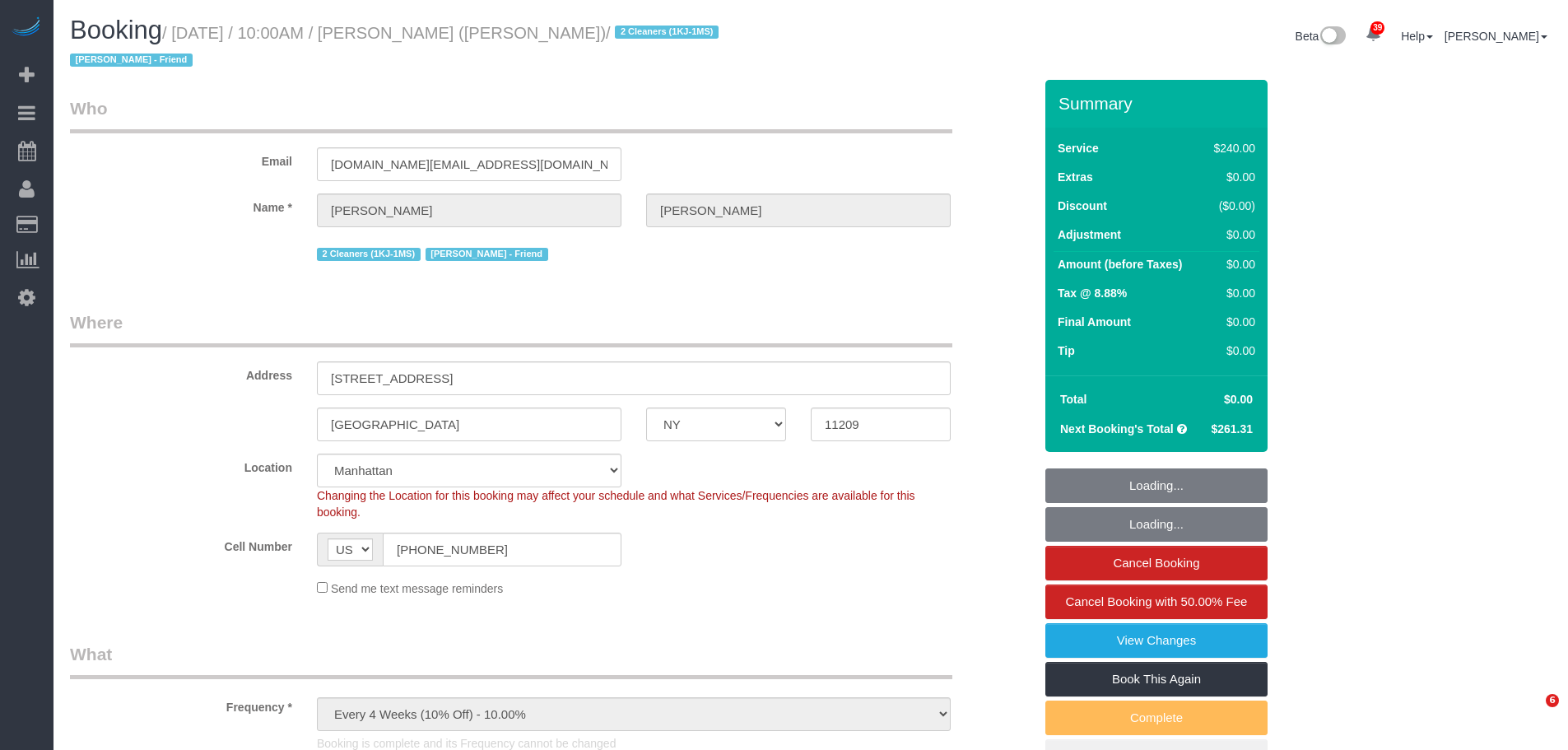
select select "number:89"
select select "number:90"
select select "number:13"
select select "number:7"
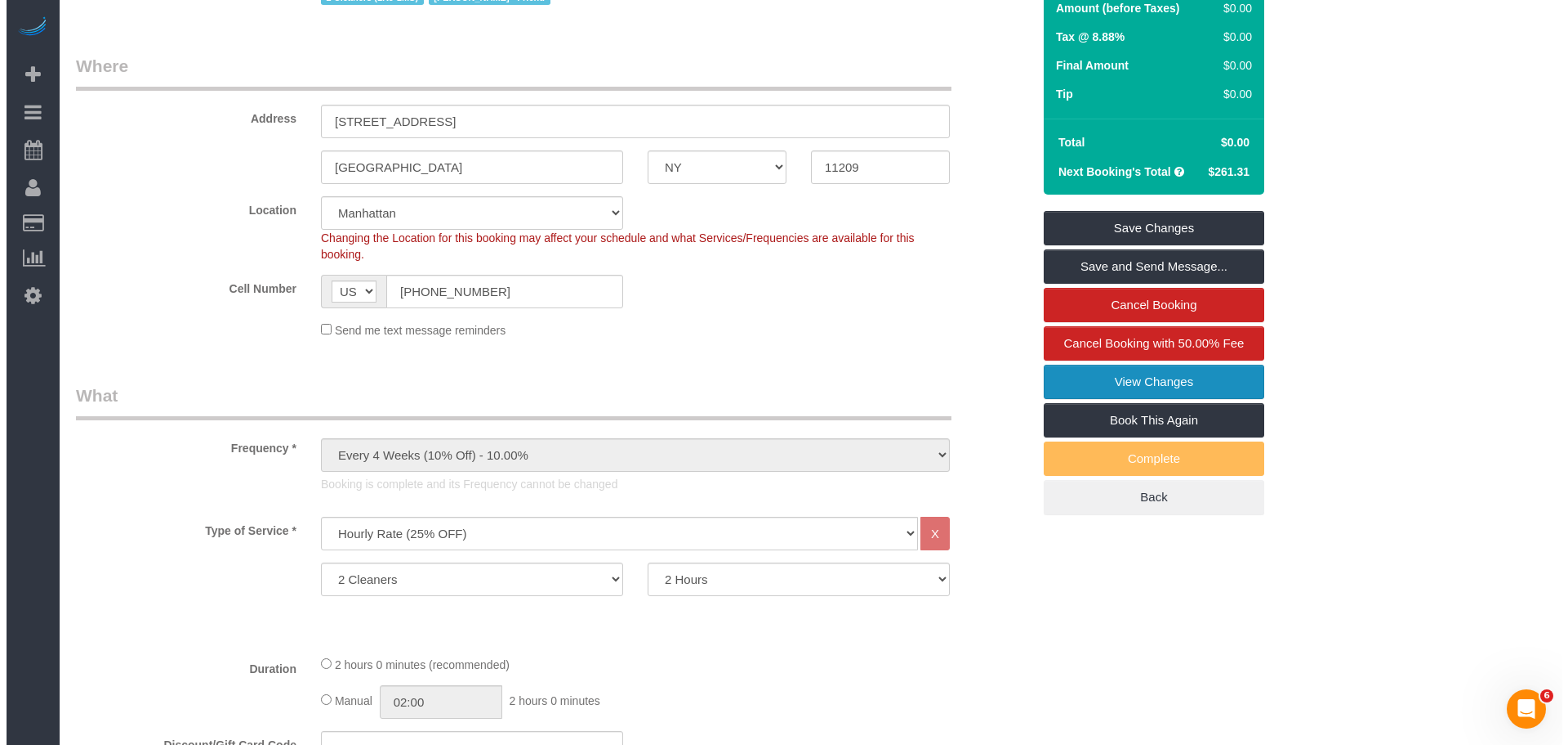
scroll to position [245, 0]
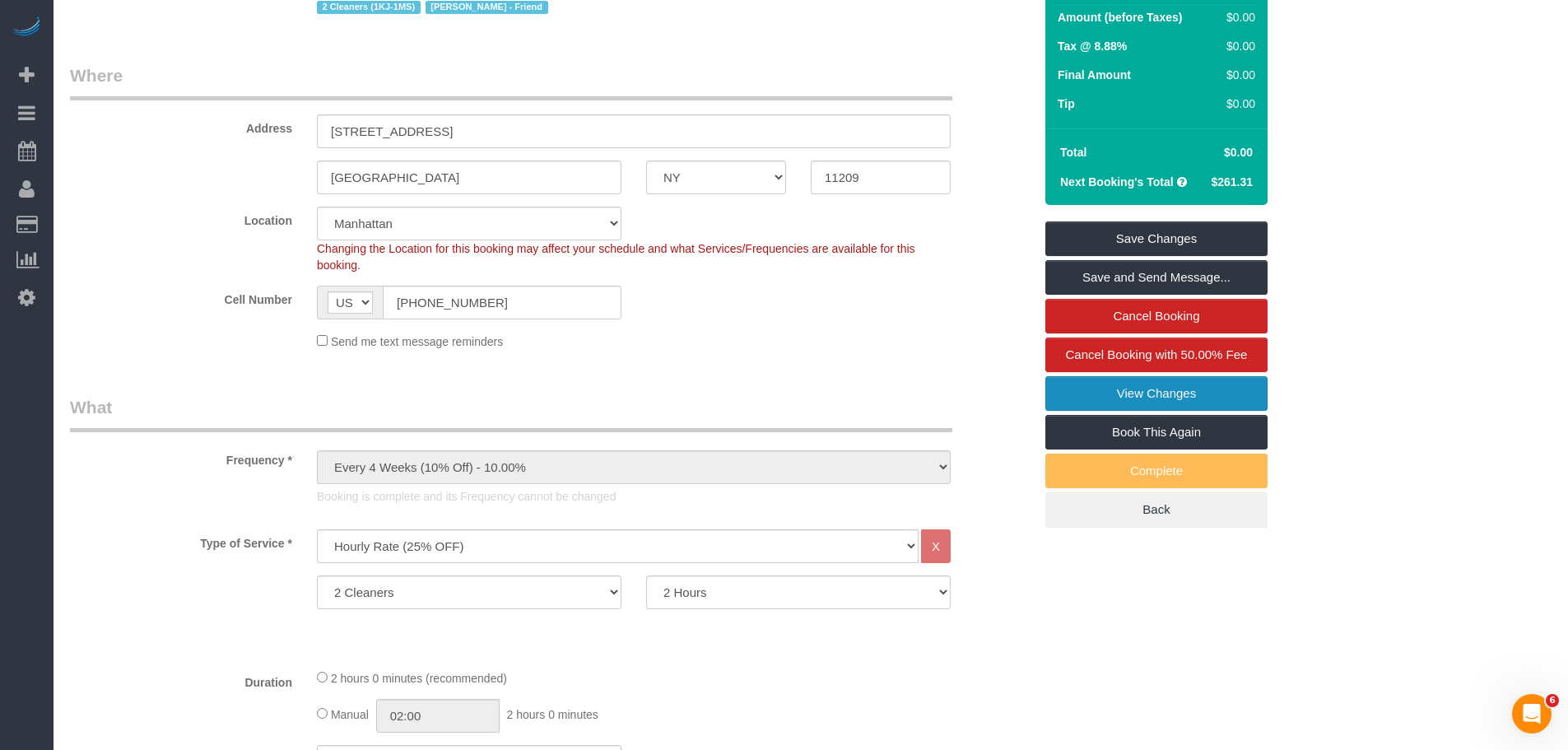
click at [1129, 400] on link "View Changes" at bounding box center [1157, 393] width 222 height 35
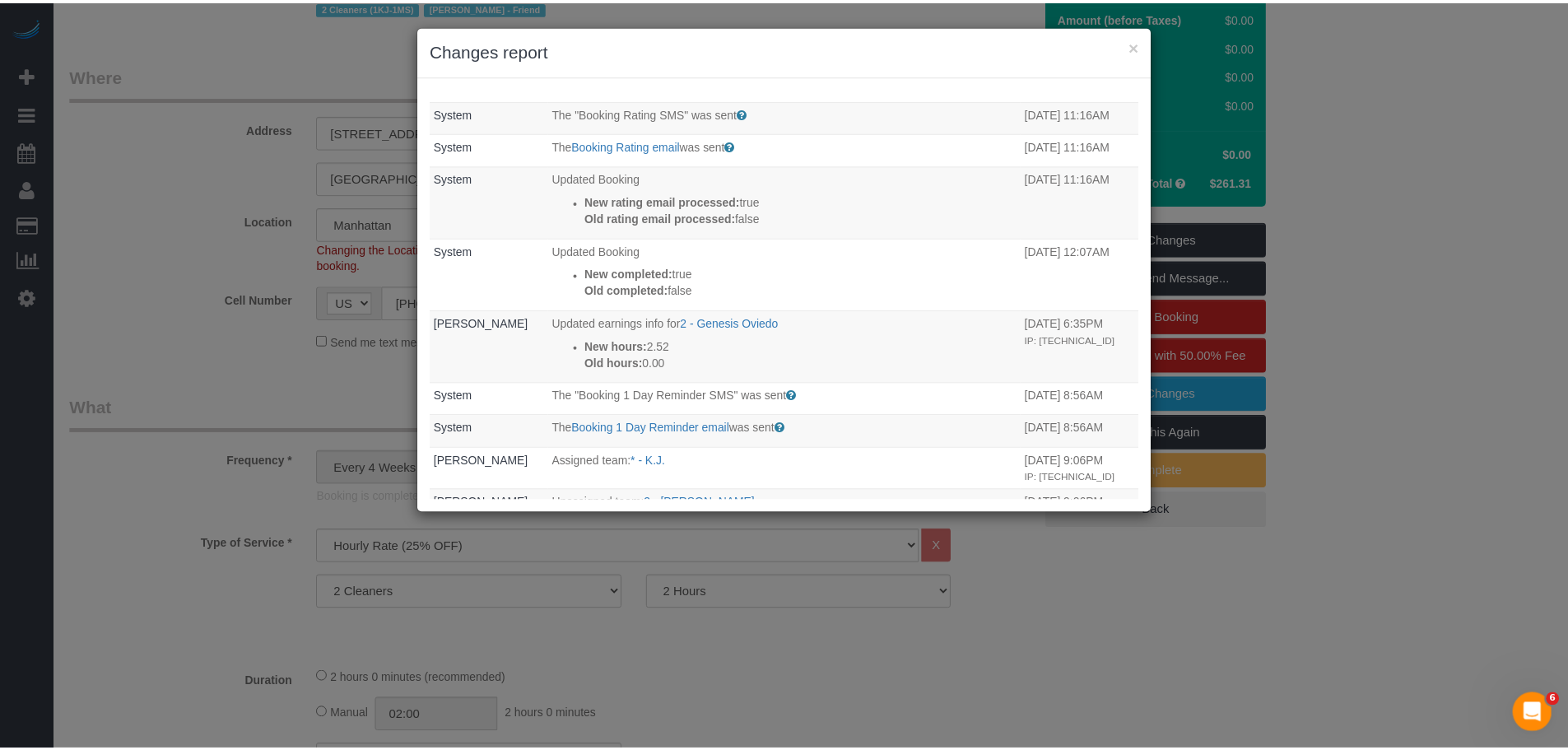
scroll to position [0, 0]
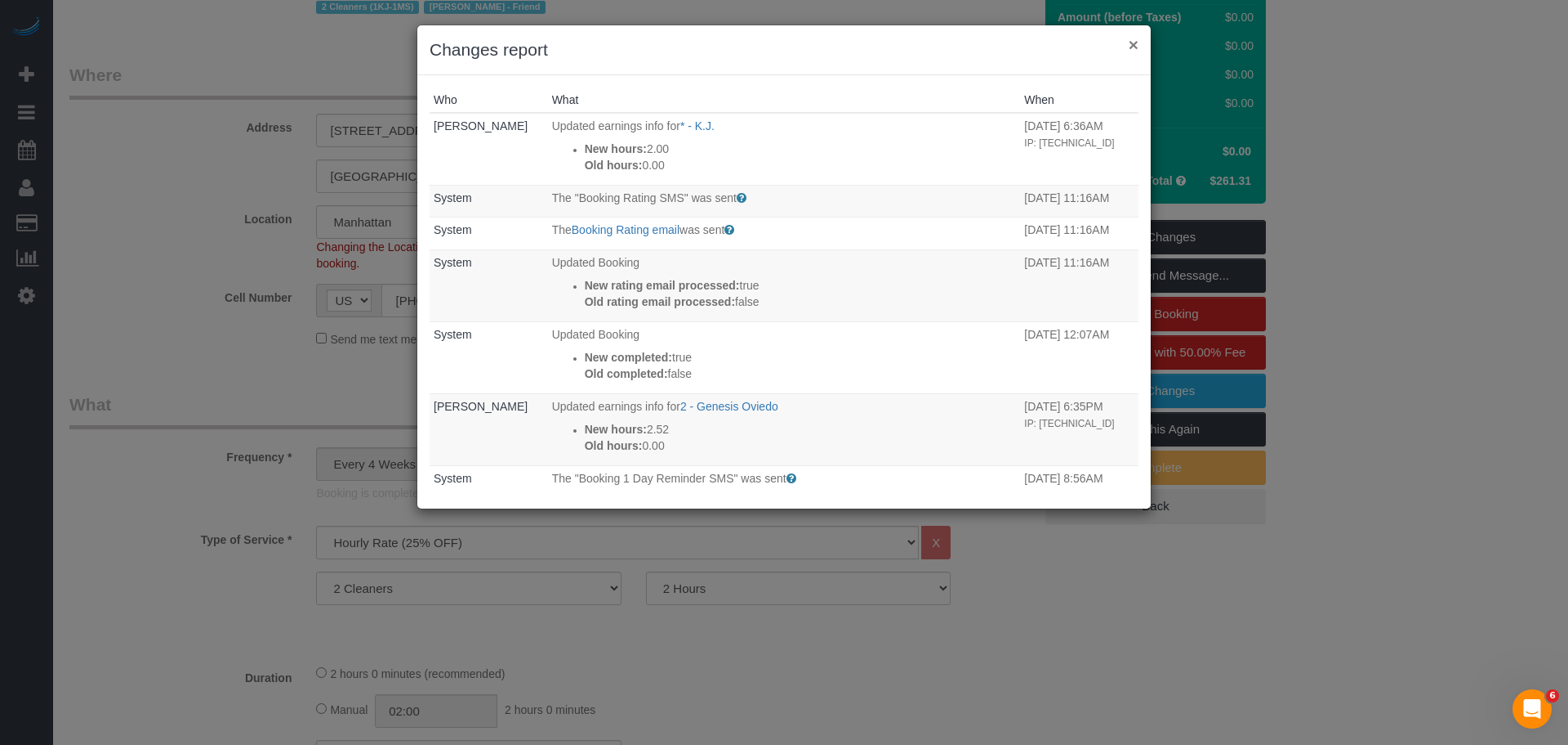
click at [1130, 44] on button "×" at bounding box center [1133, 44] width 10 height 17
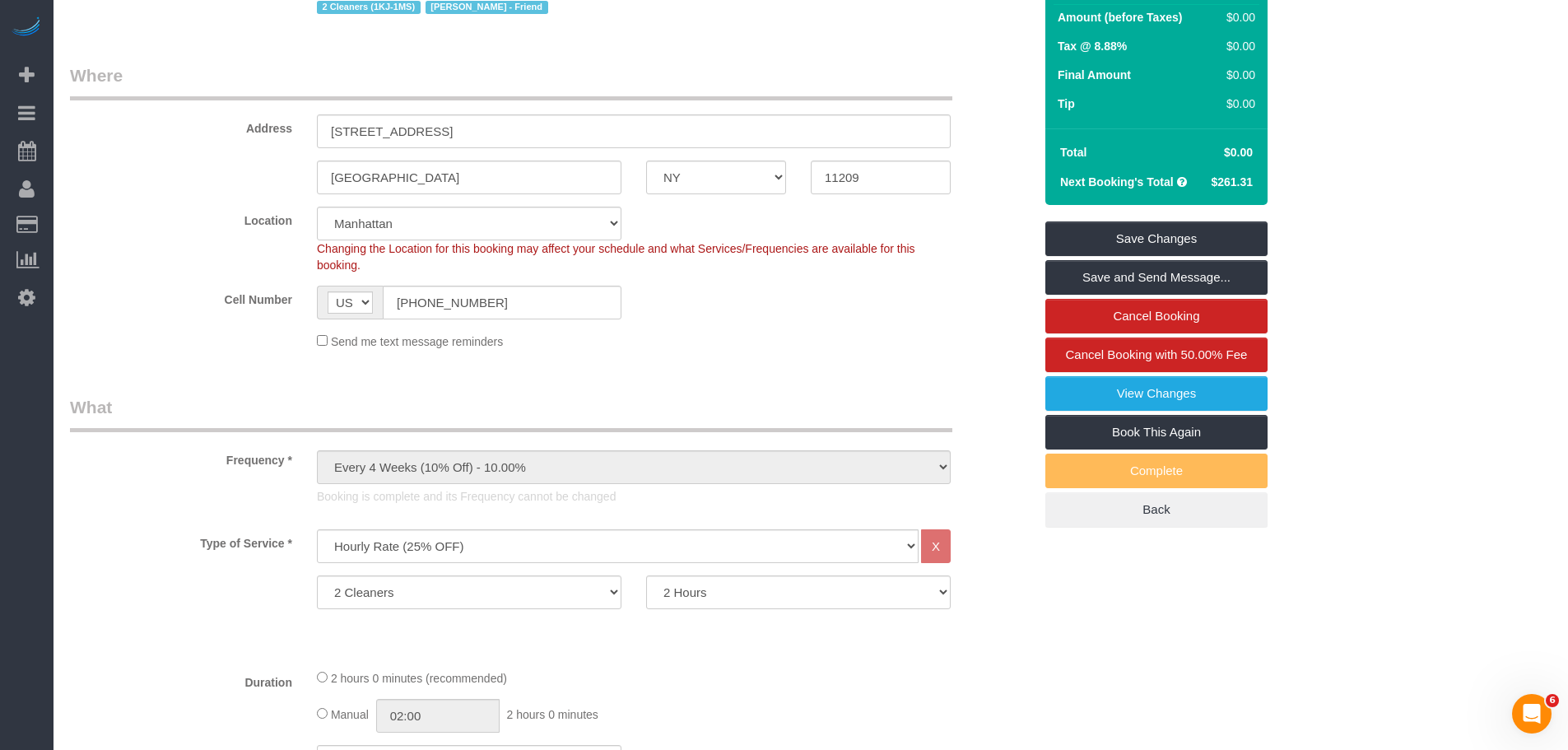
click at [955, 63] on div "Address 350 74th Street, 1st Floor" at bounding box center [552, 105] width 988 height 85
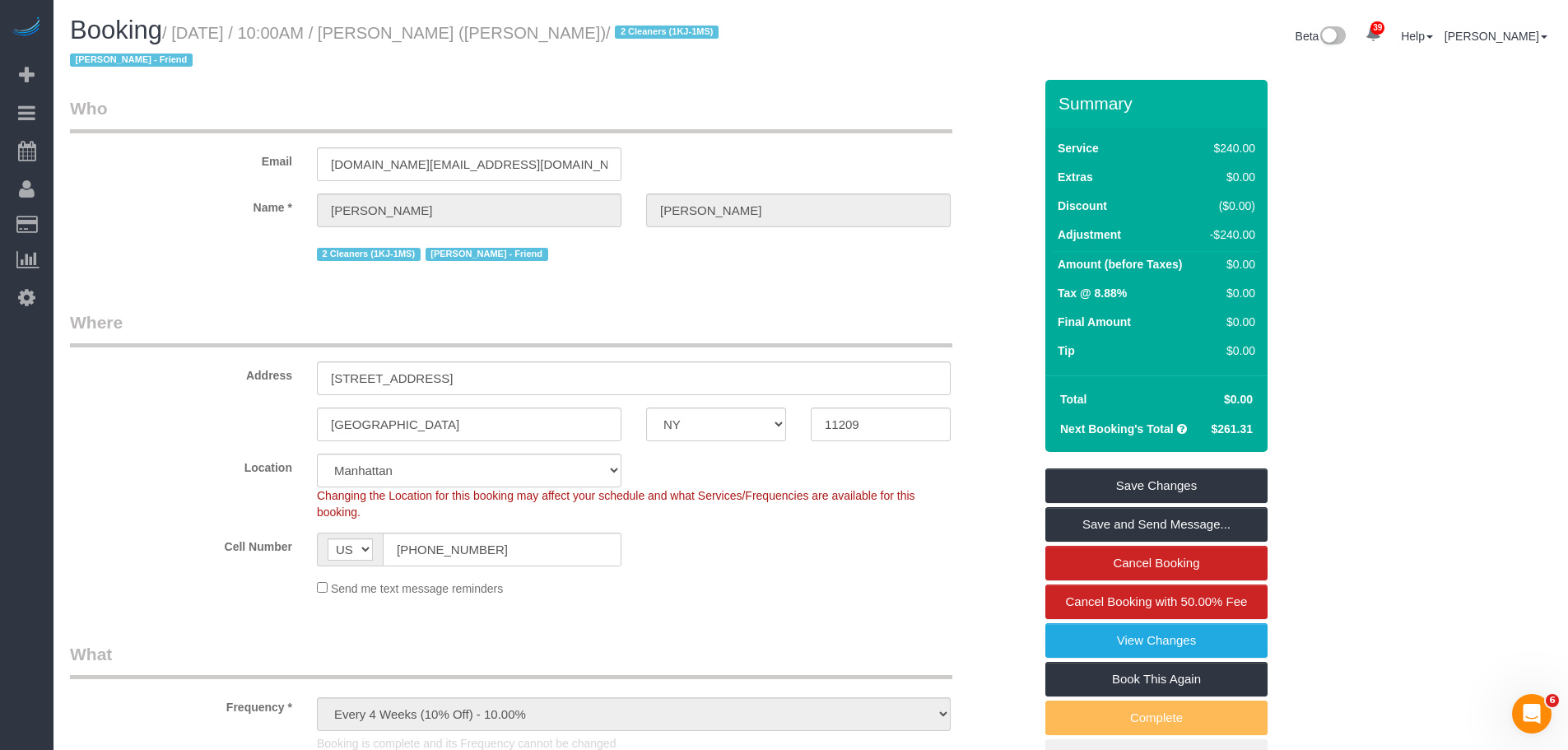
click at [918, 146] on div "Email nrmn.pw@gmail.com" at bounding box center [552, 138] width 988 height 85
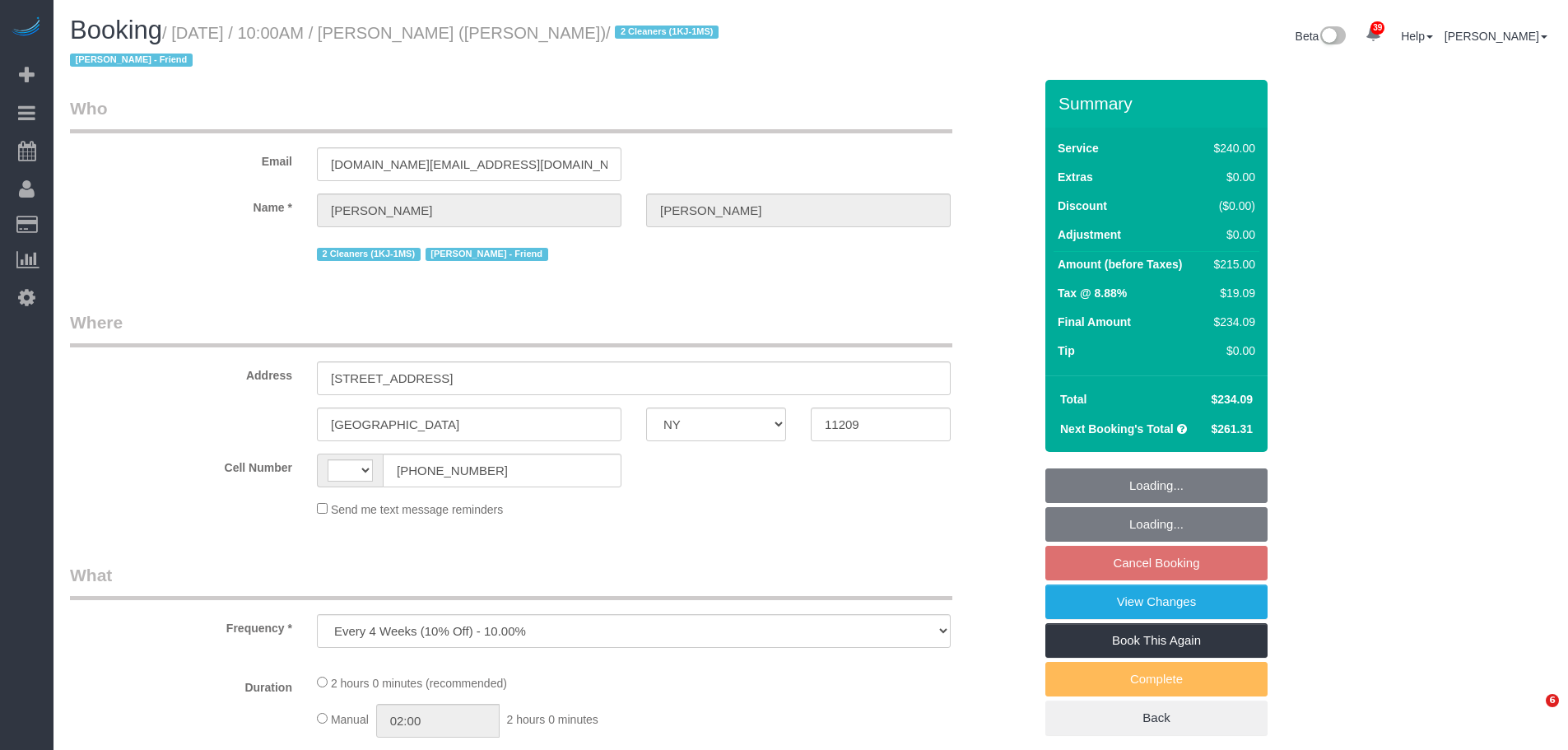
select select "NY"
select select "string:stripe-pm_1QUXjS4VGloSiKo7gLo9flBQ"
select select "string:[GEOGRAPHIC_DATA]"
select select "2"
select select "120"
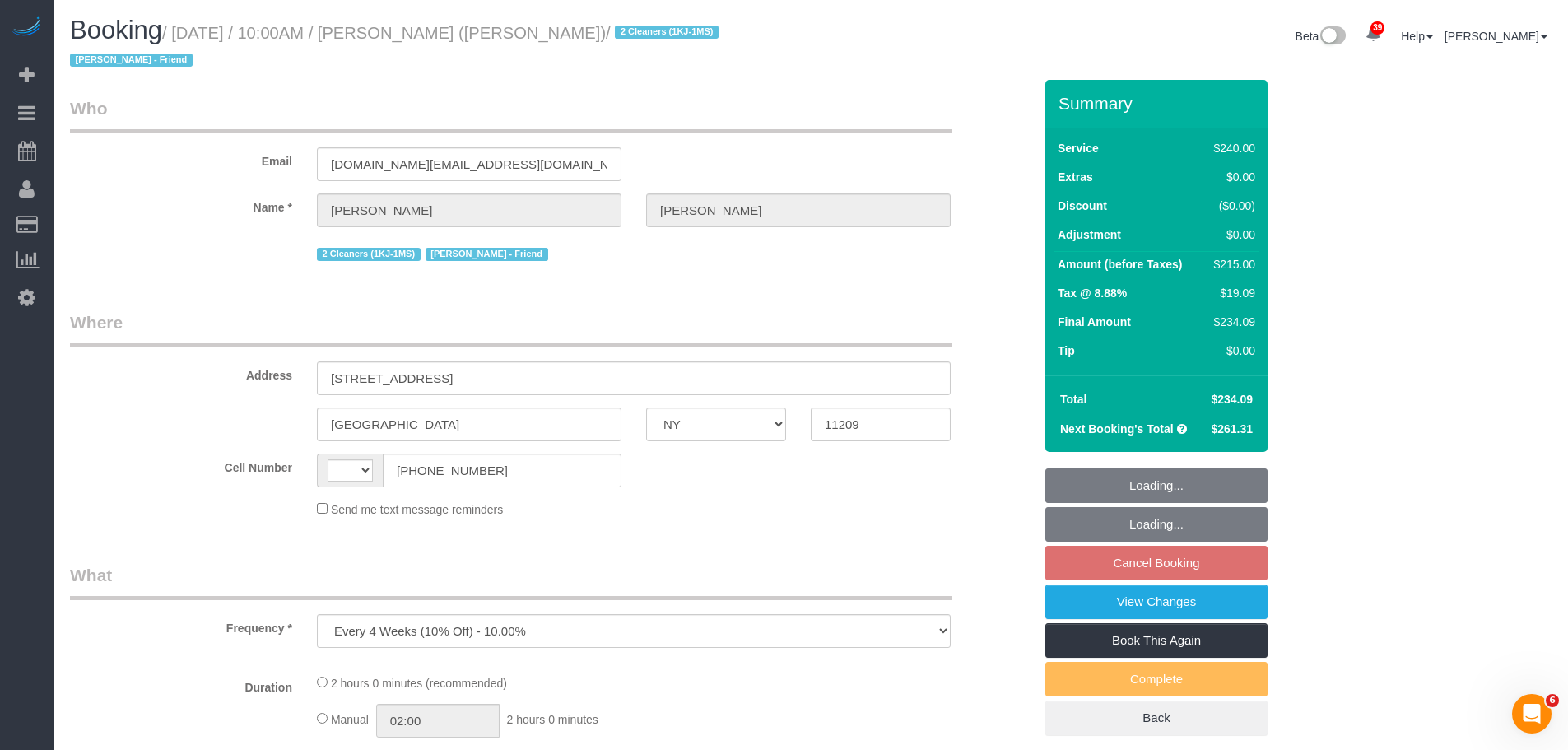
select select "number:89"
select select "number:90"
select select "number:13"
select select "number:7"
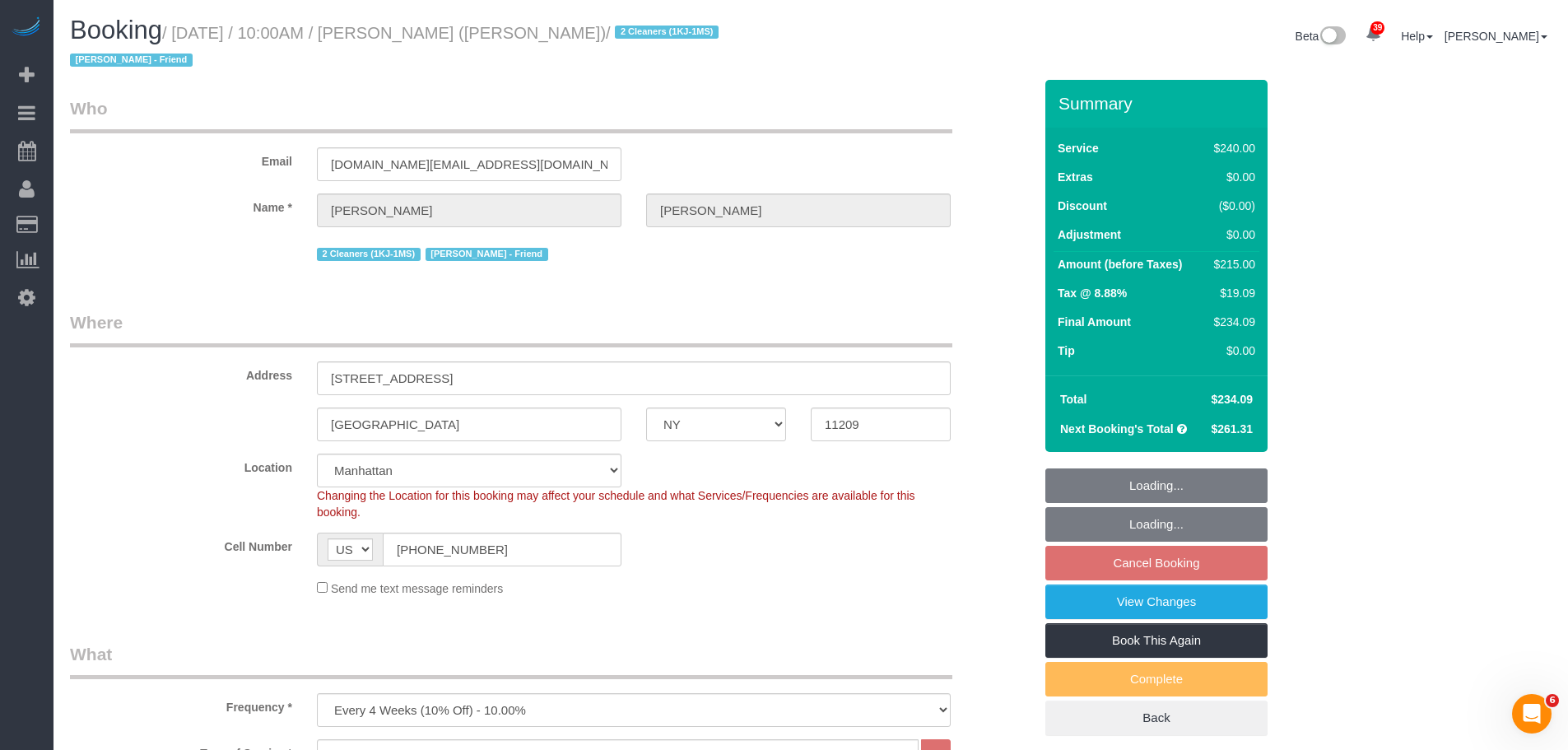
select select "object:1737"
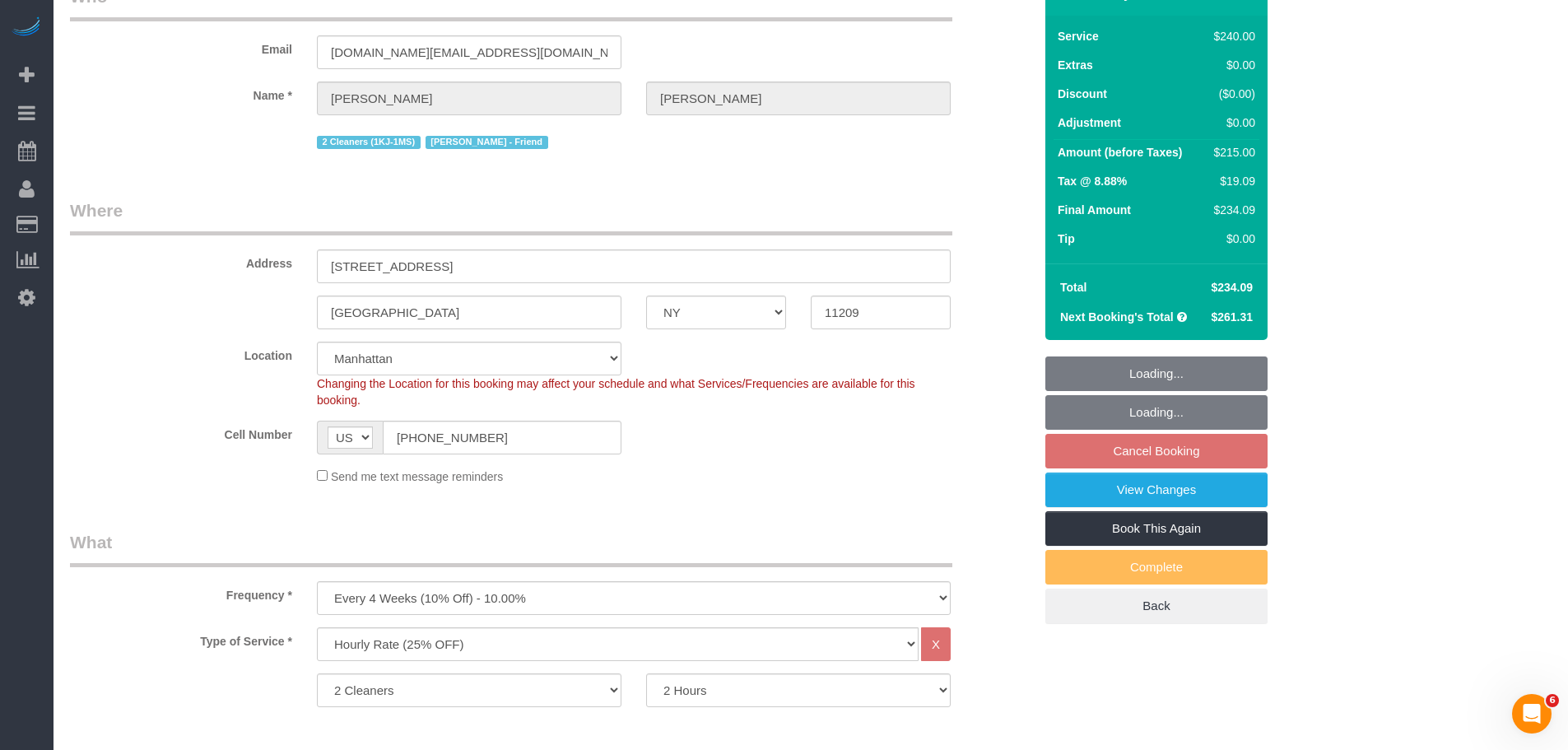
select select "spot3"
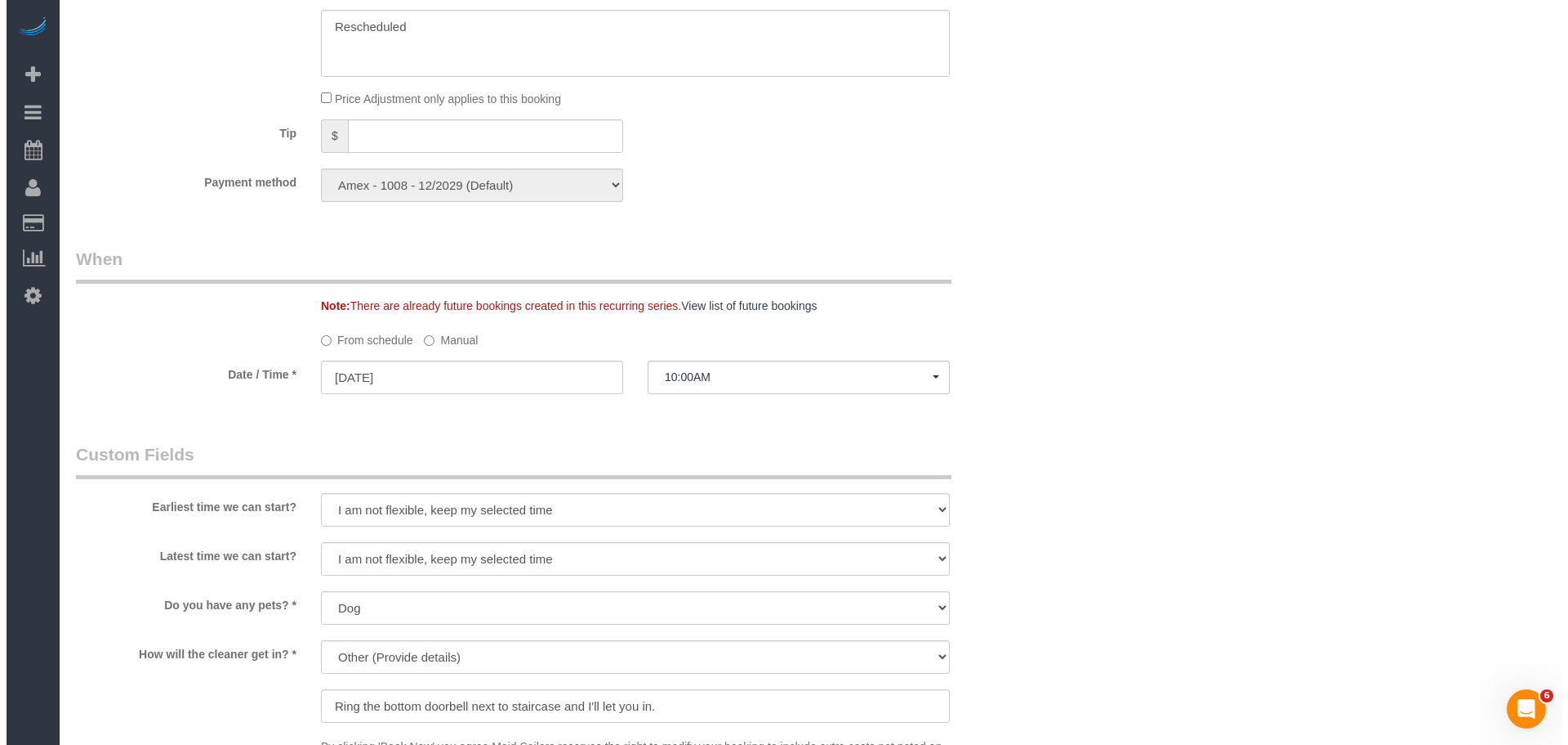
scroll to position [1553, 0]
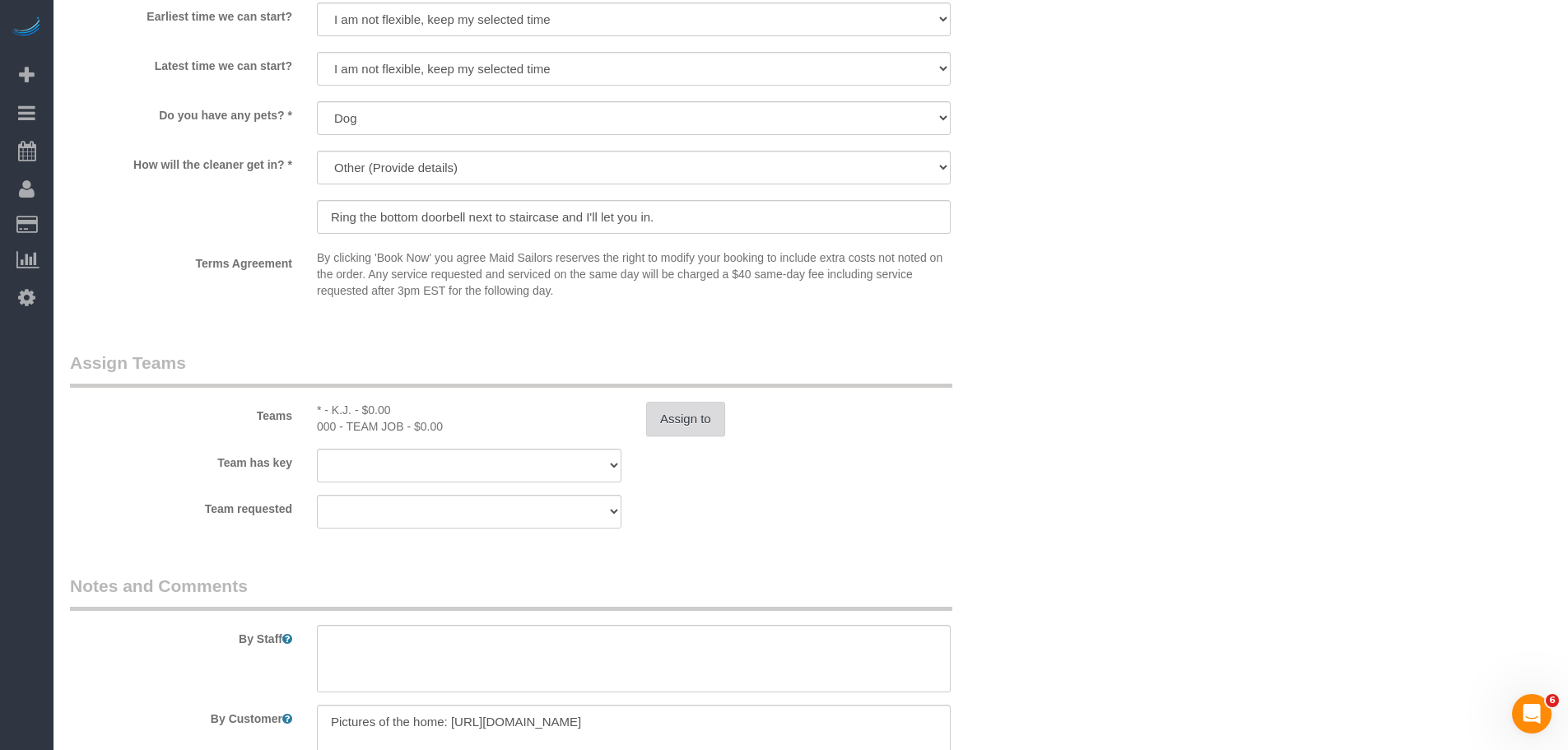
click at [671, 421] on button "Assign to" at bounding box center [686, 419] width 79 height 35
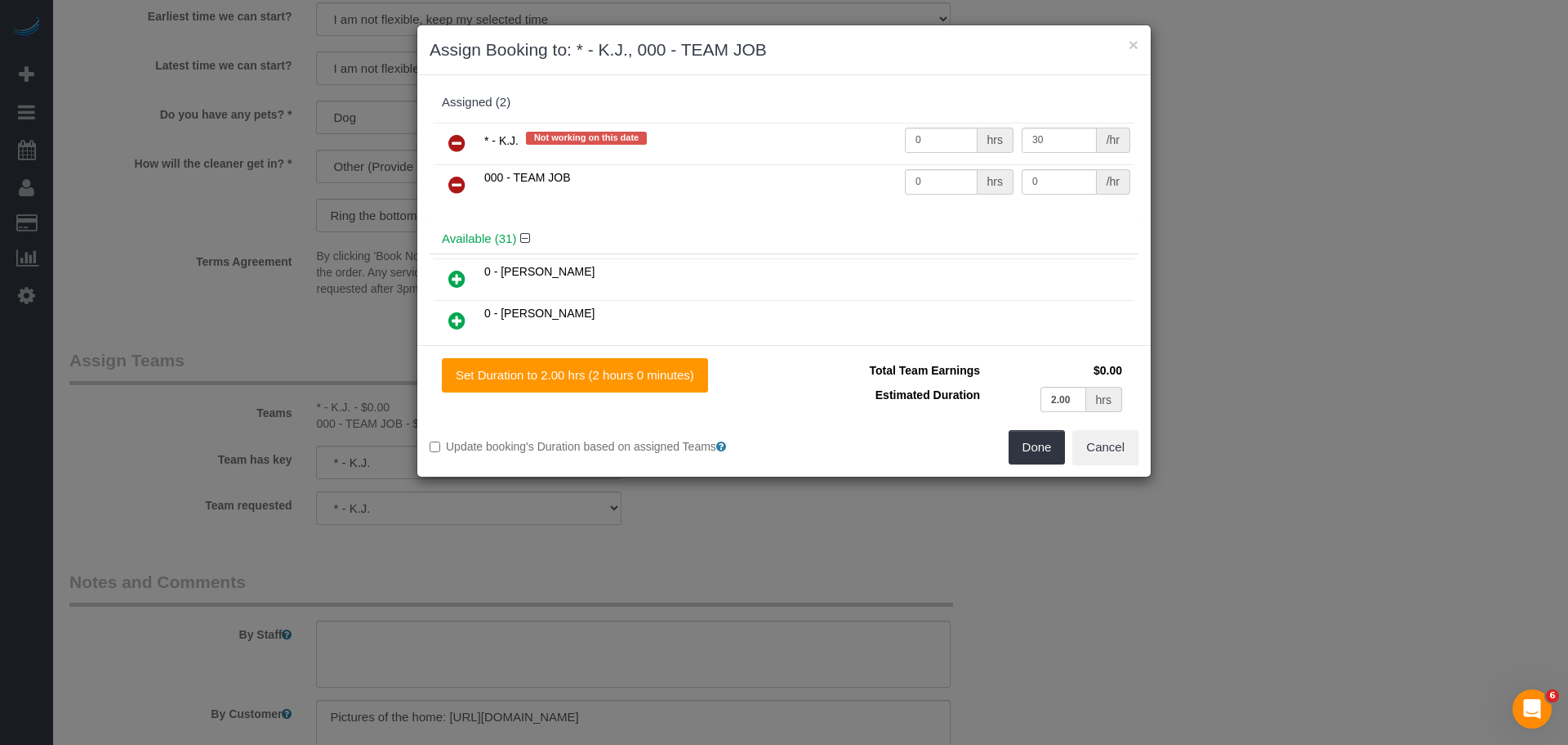
click at [454, 190] on icon at bounding box center [457, 184] width 17 height 20
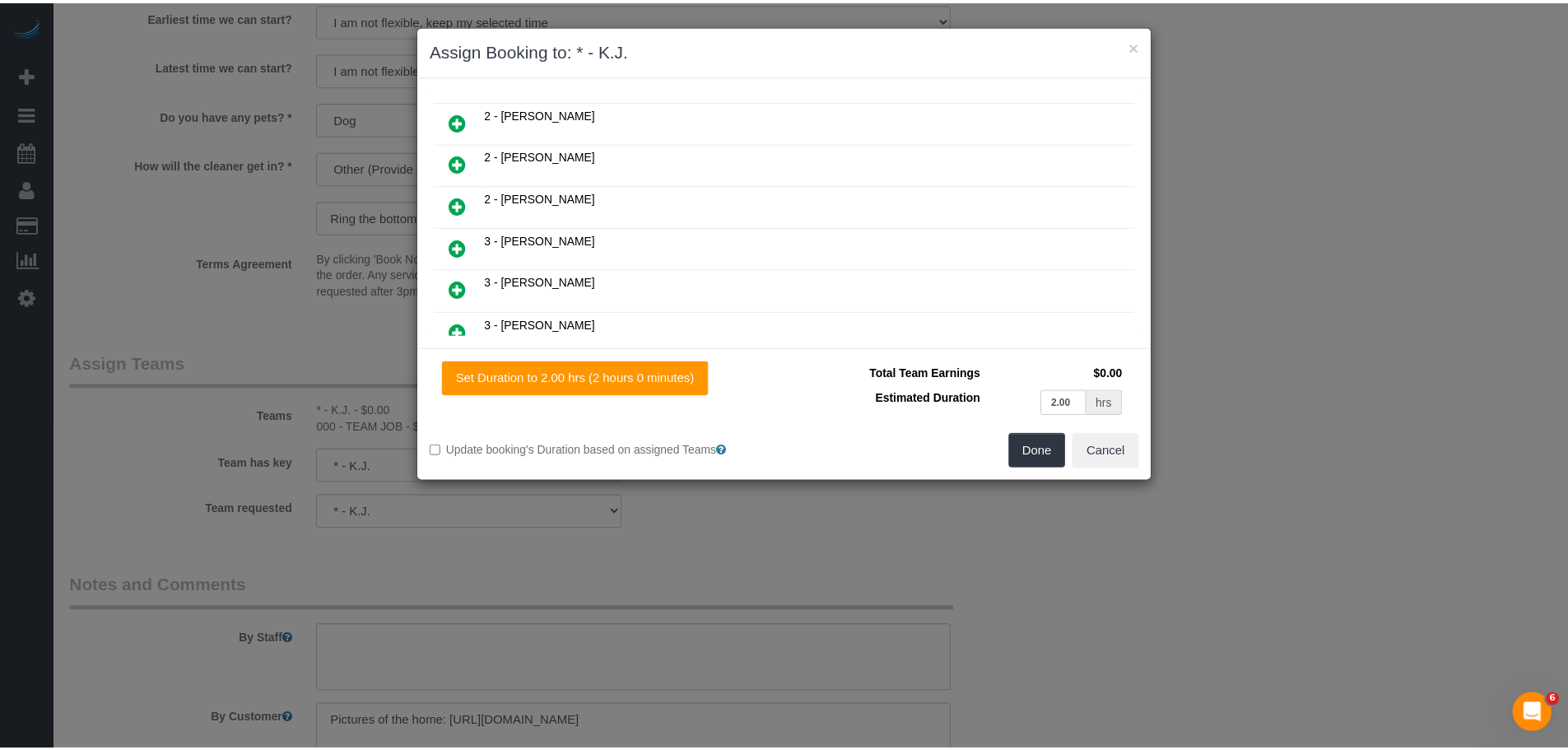
scroll to position [920, 0]
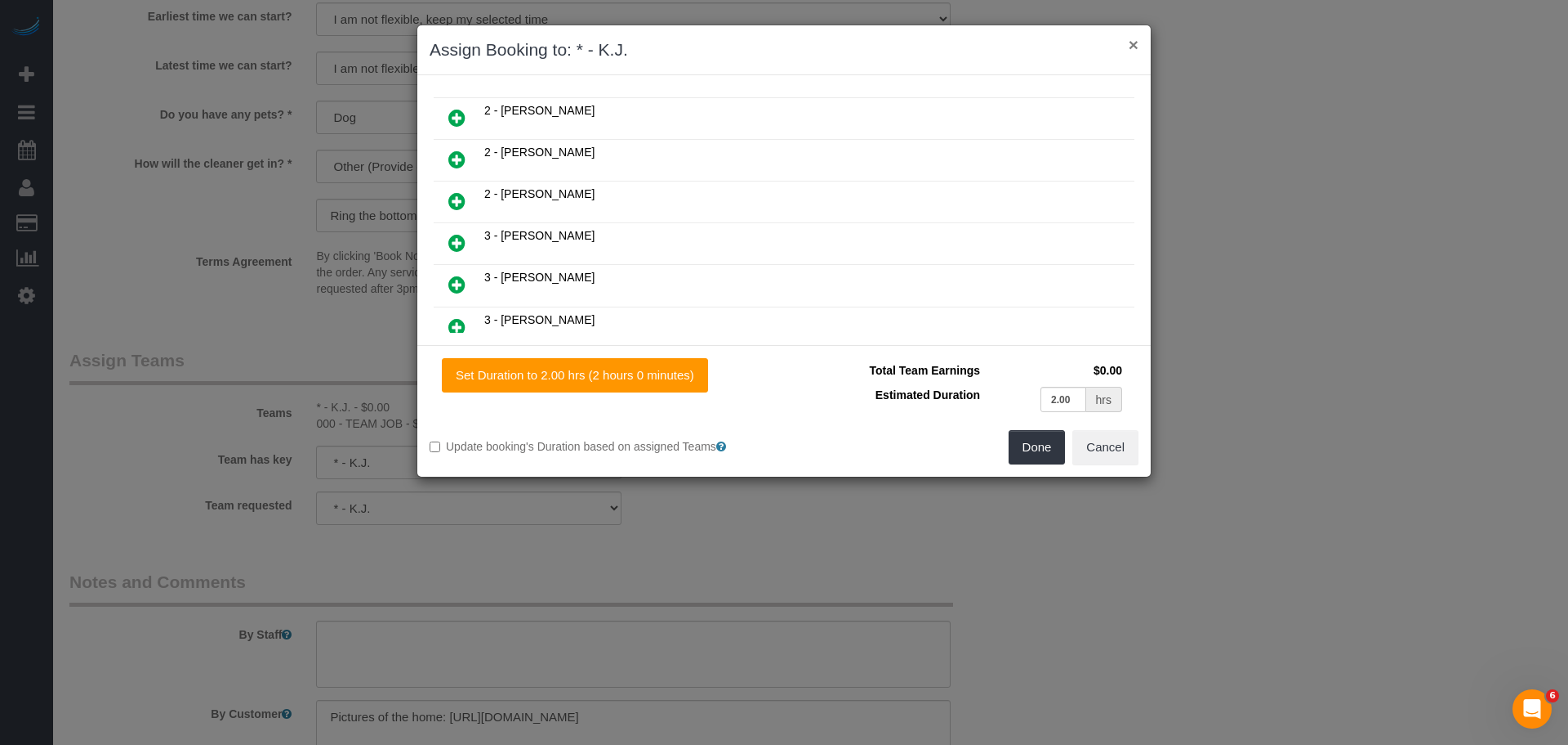
click at [1136, 53] on button "×" at bounding box center [1133, 44] width 10 height 17
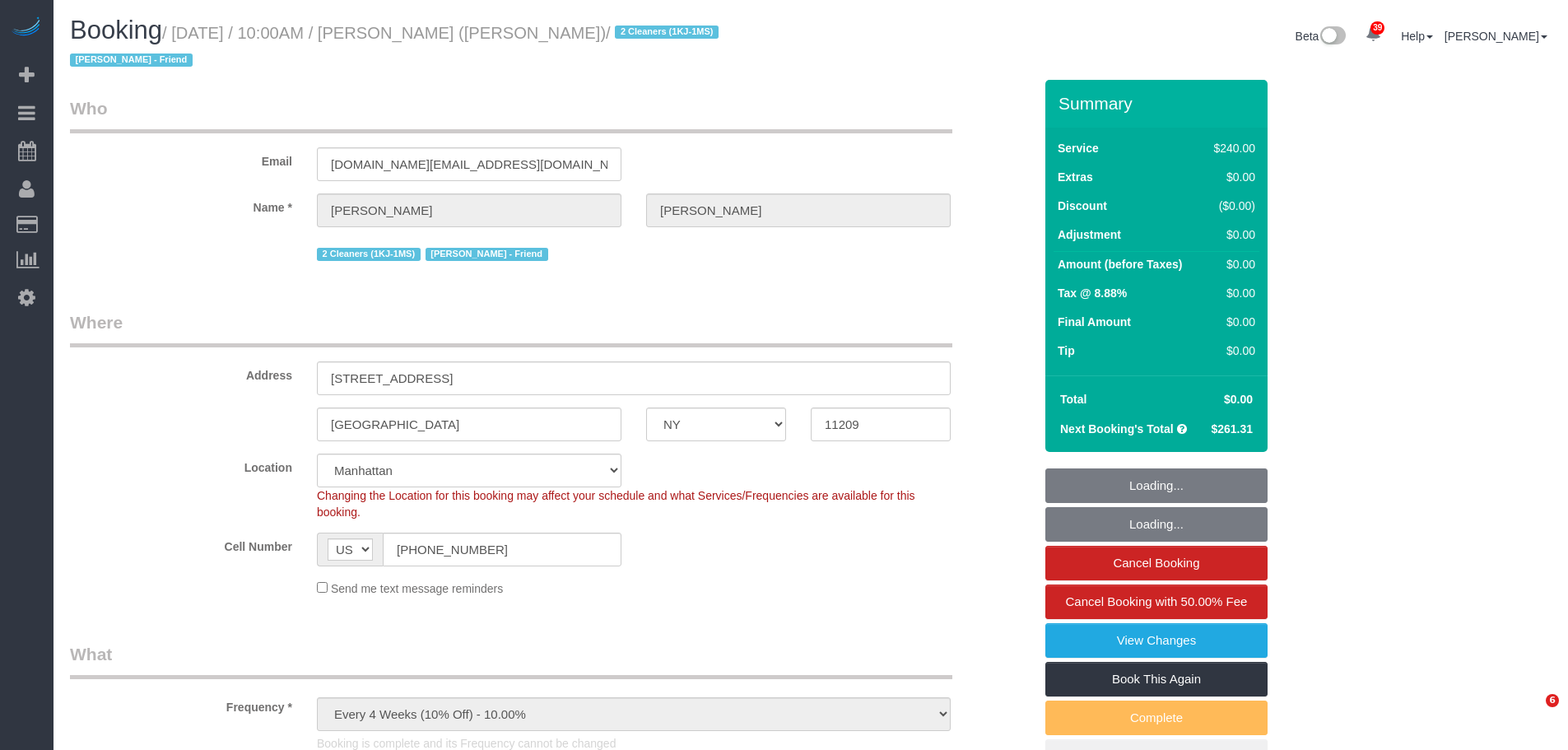
select select "NY"
select select "2"
select select "120"
select select "number:89"
select select "number:90"
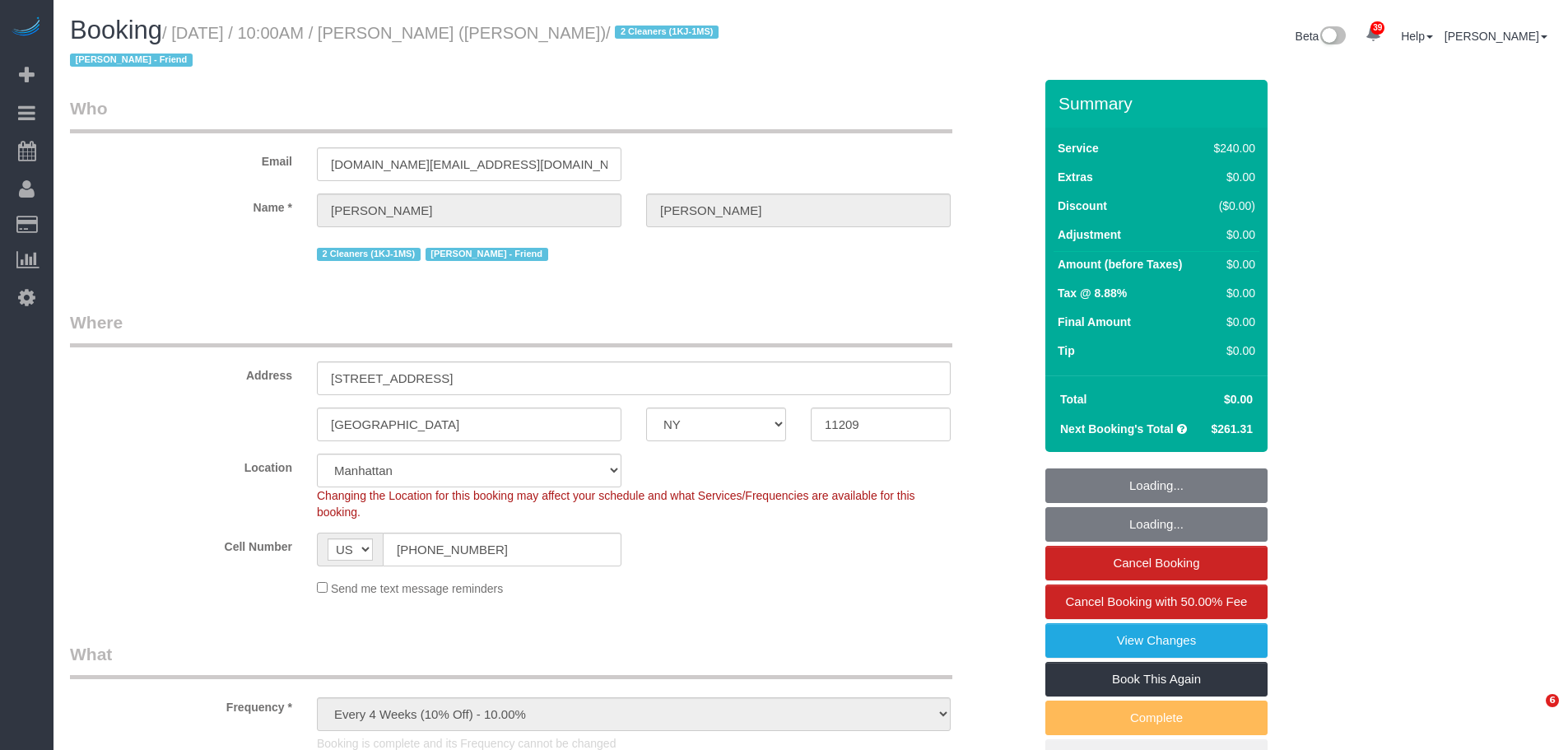
select select "number:13"
select select "number:7"
select select "spot1"
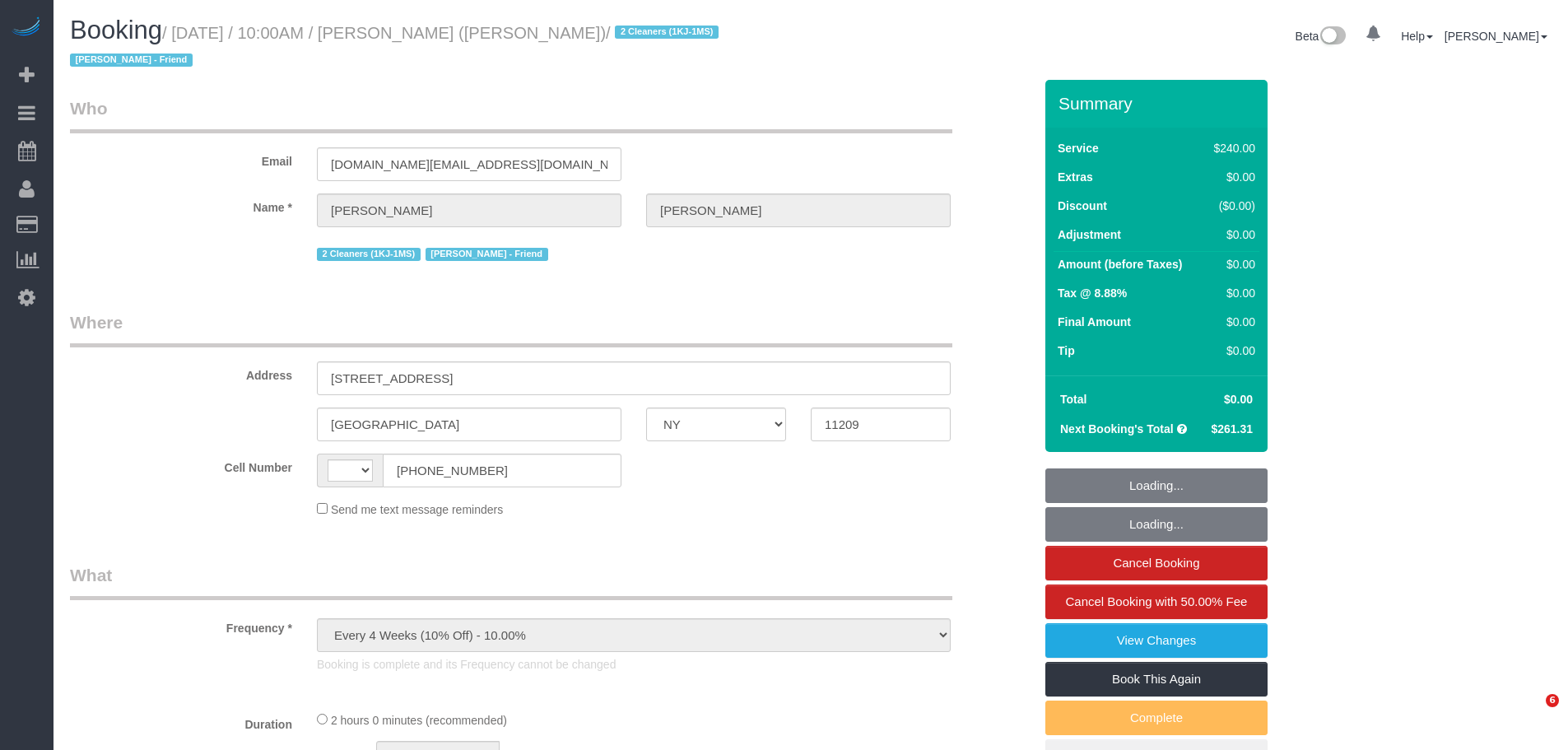
select select "NY"
select select "spot1"
select select "string:[GEOGRAPHIC_DATA]"
select select "string:stripe-pm_1QUXjS4VGloSiKo7gLo9flBQ"
select select "2"
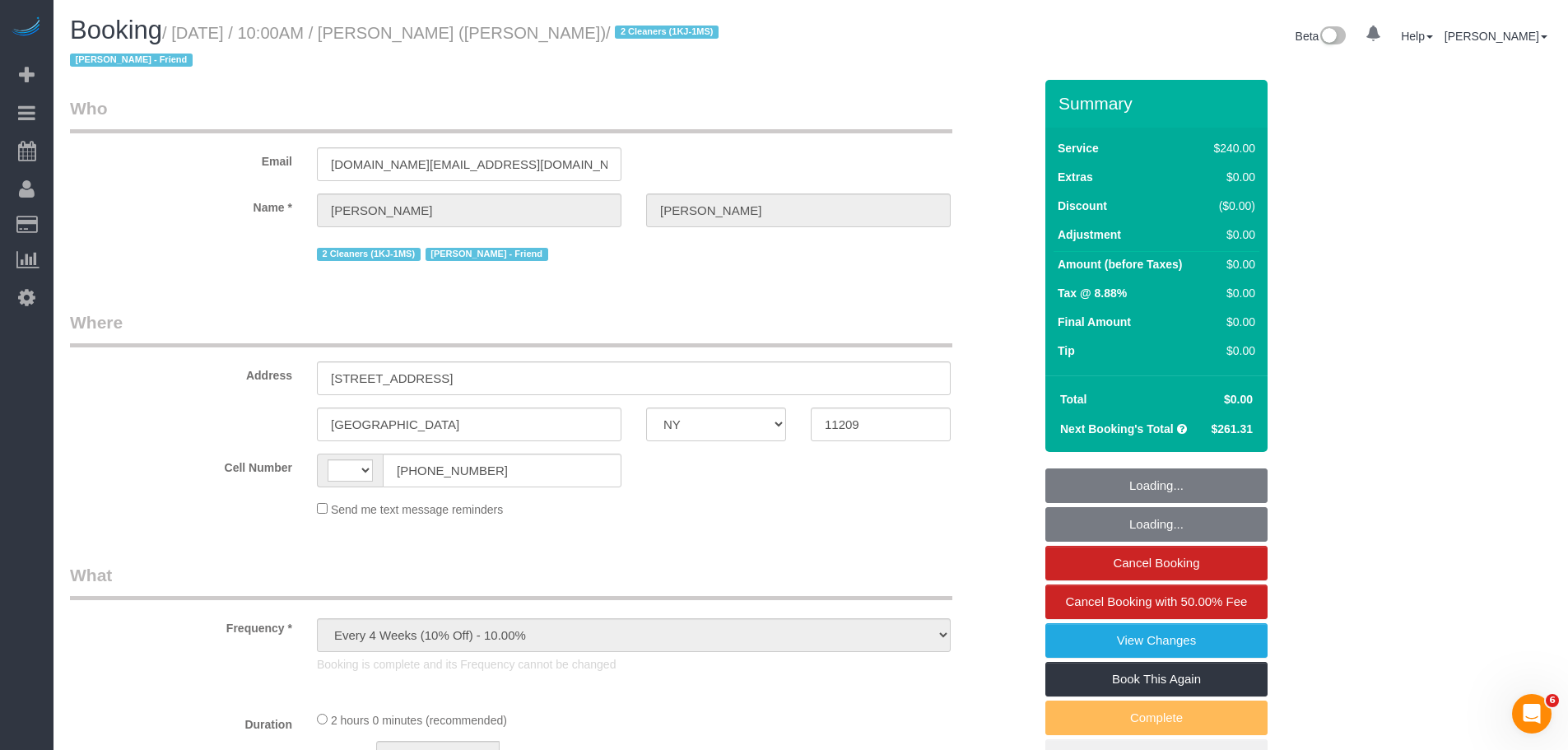
select select "120"
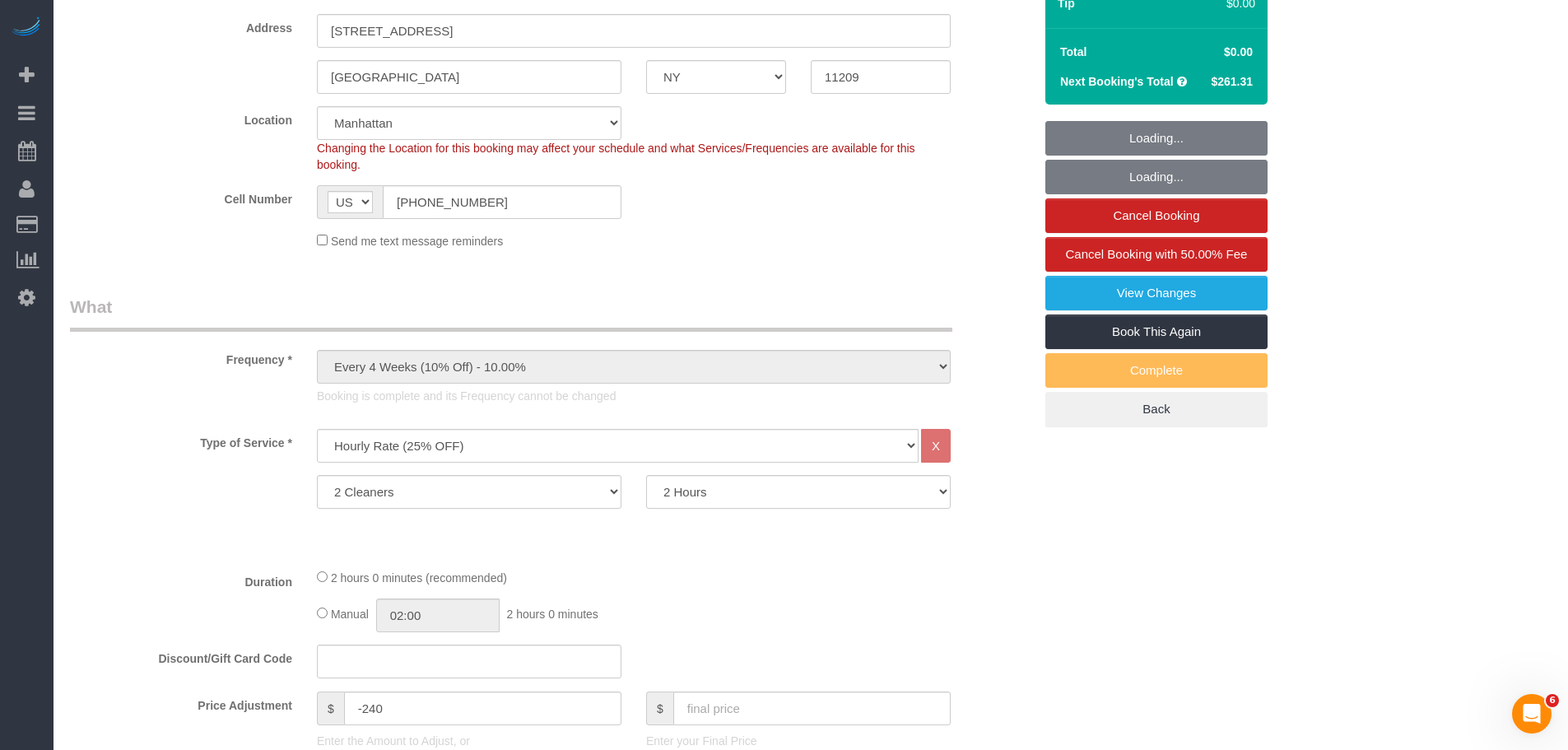
select select "number:89"
select select "number:90"
select select "number:13"
select select "number:7"
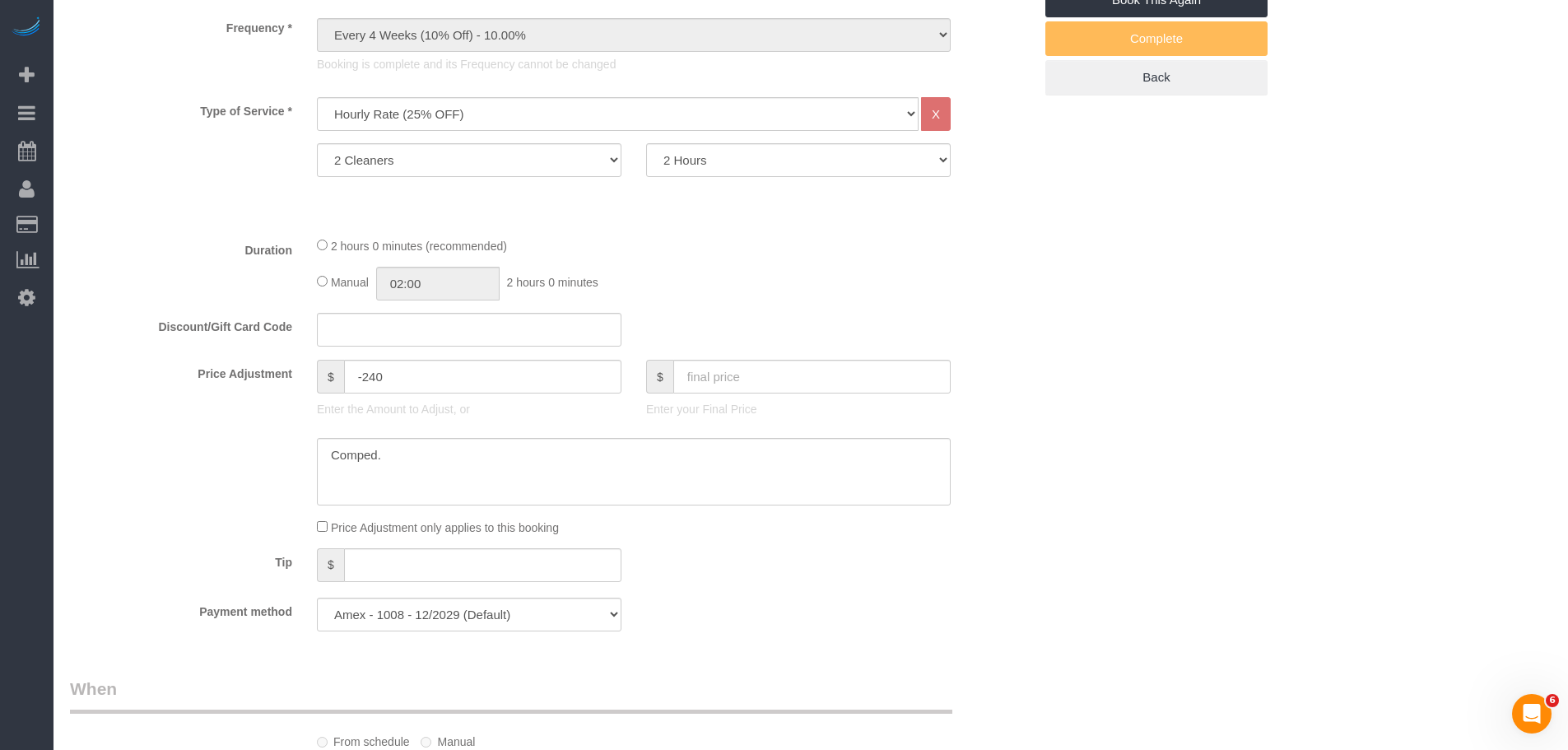
select select "object:1313"
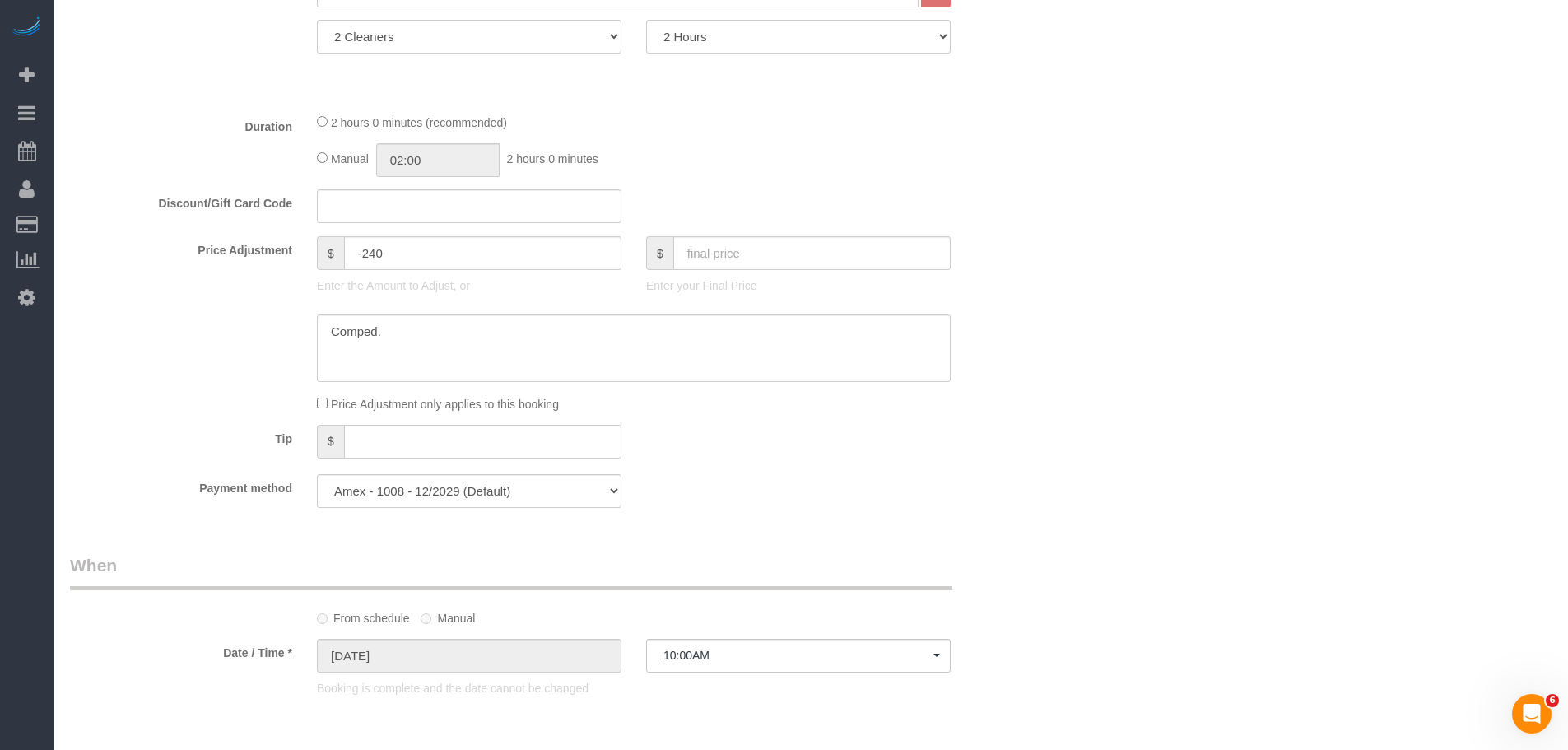
select select "spot6"
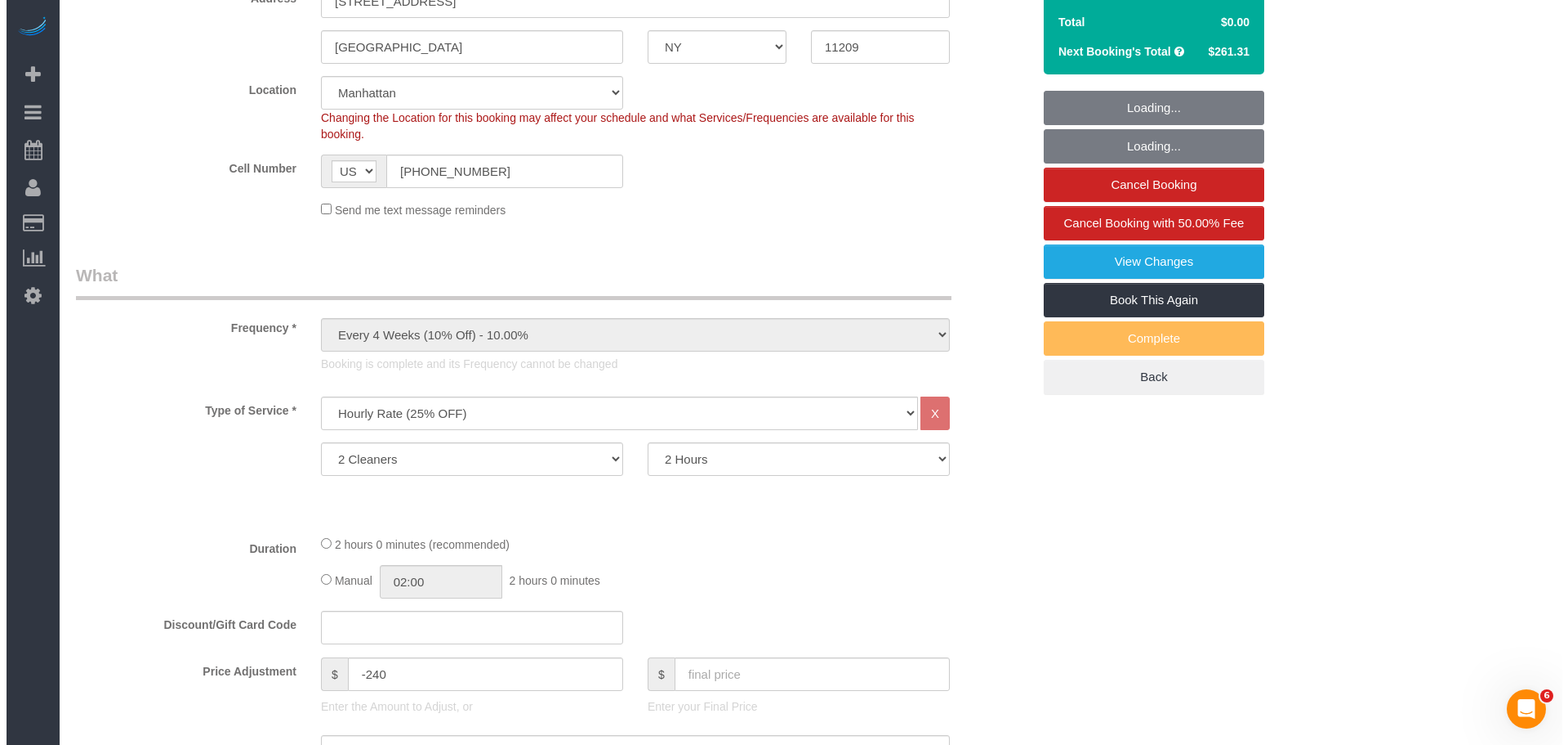
scroll to position [245, 0]
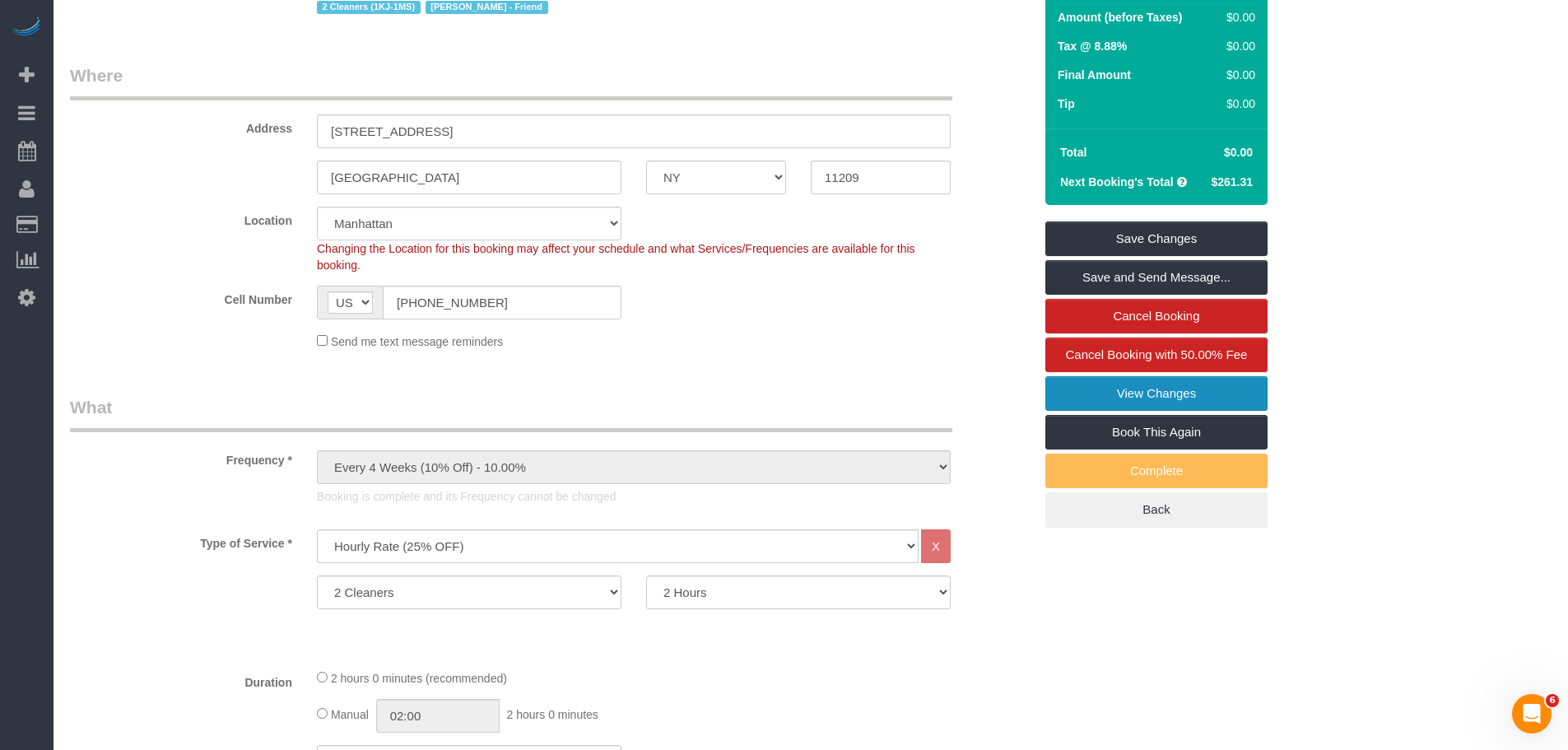
click at [1229, 386] on link "View Changes" at bounding box center [1157, 393] width 222 height 35
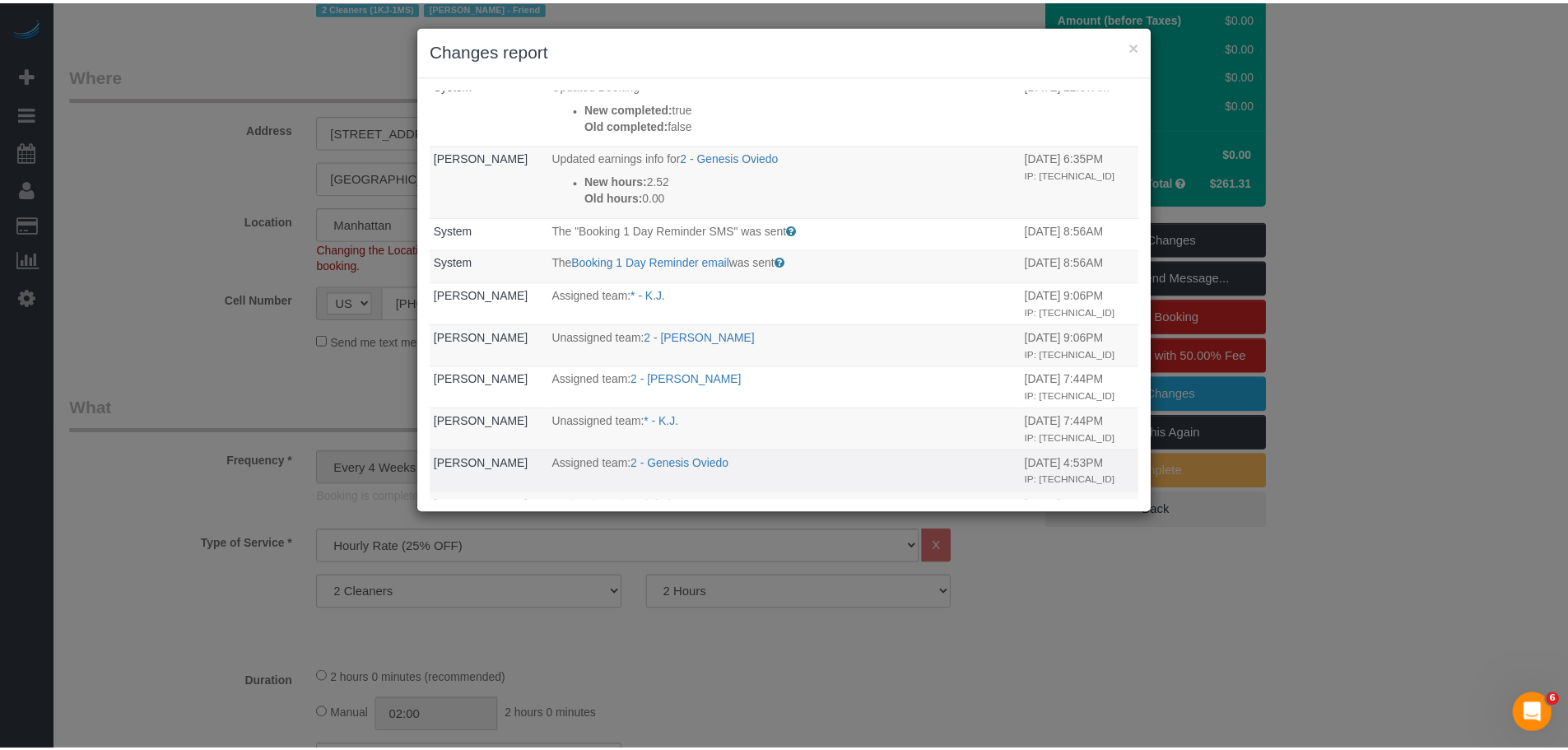
scroll to position [0, 0]
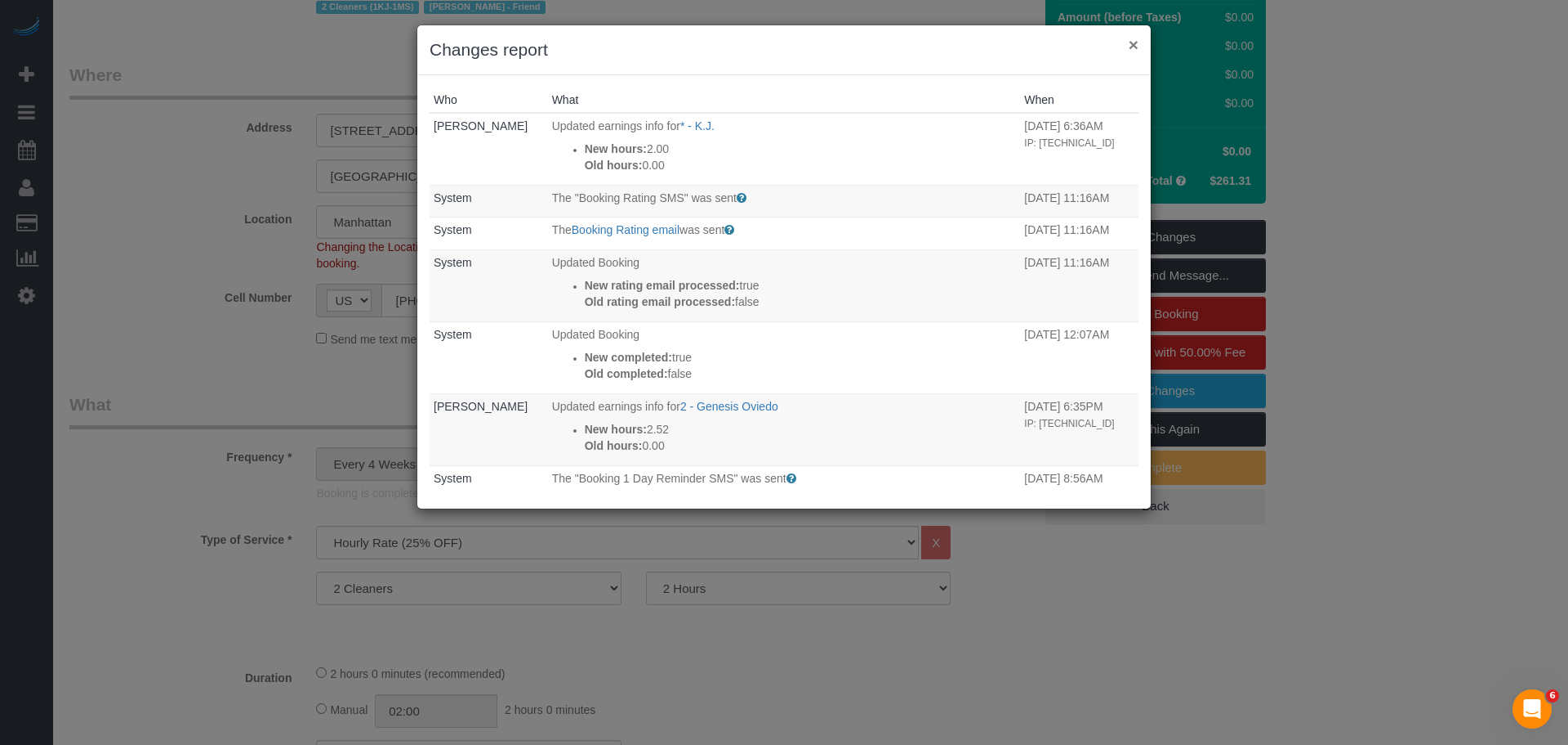
click at [1130, 41] on button "×" at bounding box center [1133, 44] width 10 height 17
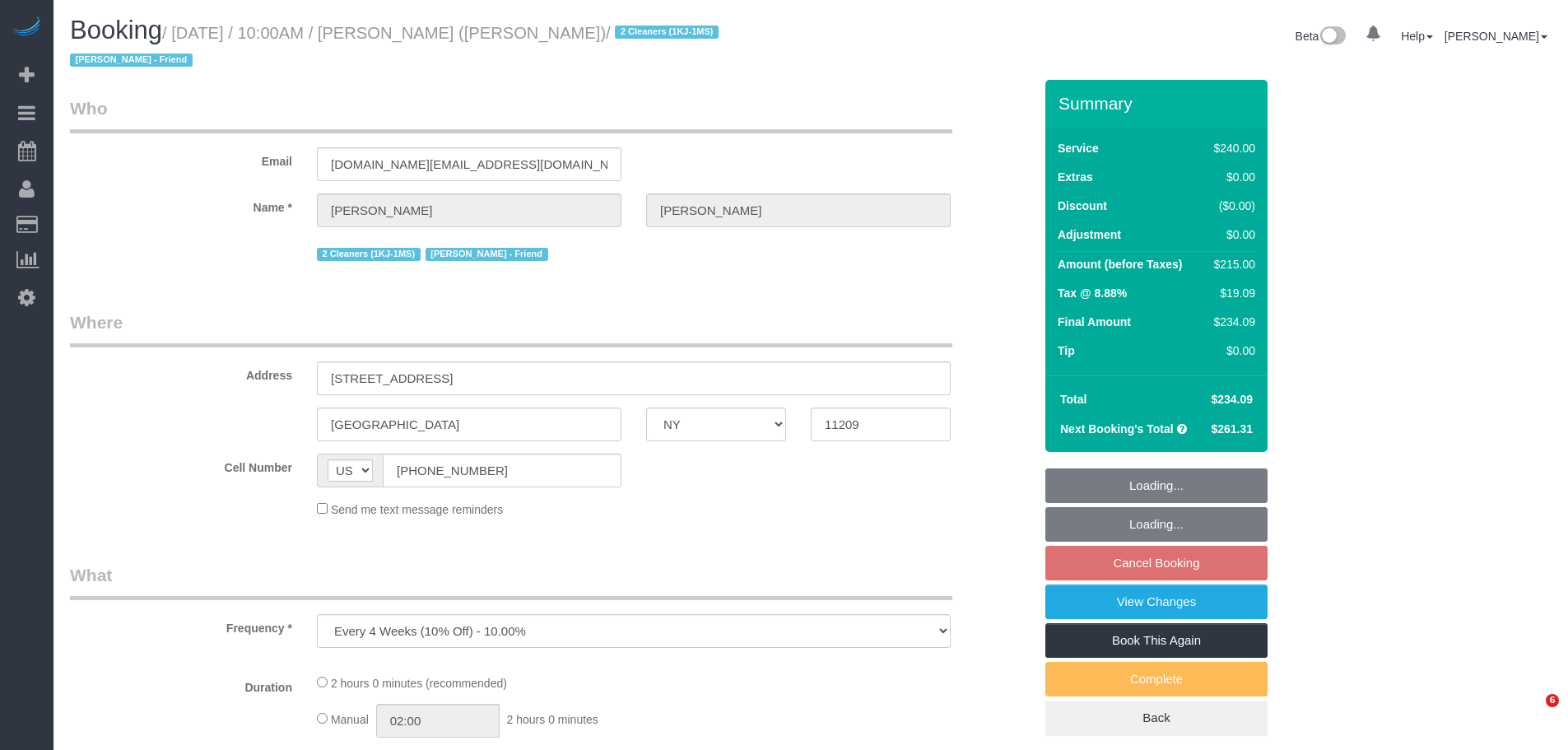
select select "NY"
select select "string:stripe-pm_1QUXjS4VGloSiKo7gLo9flBQ"
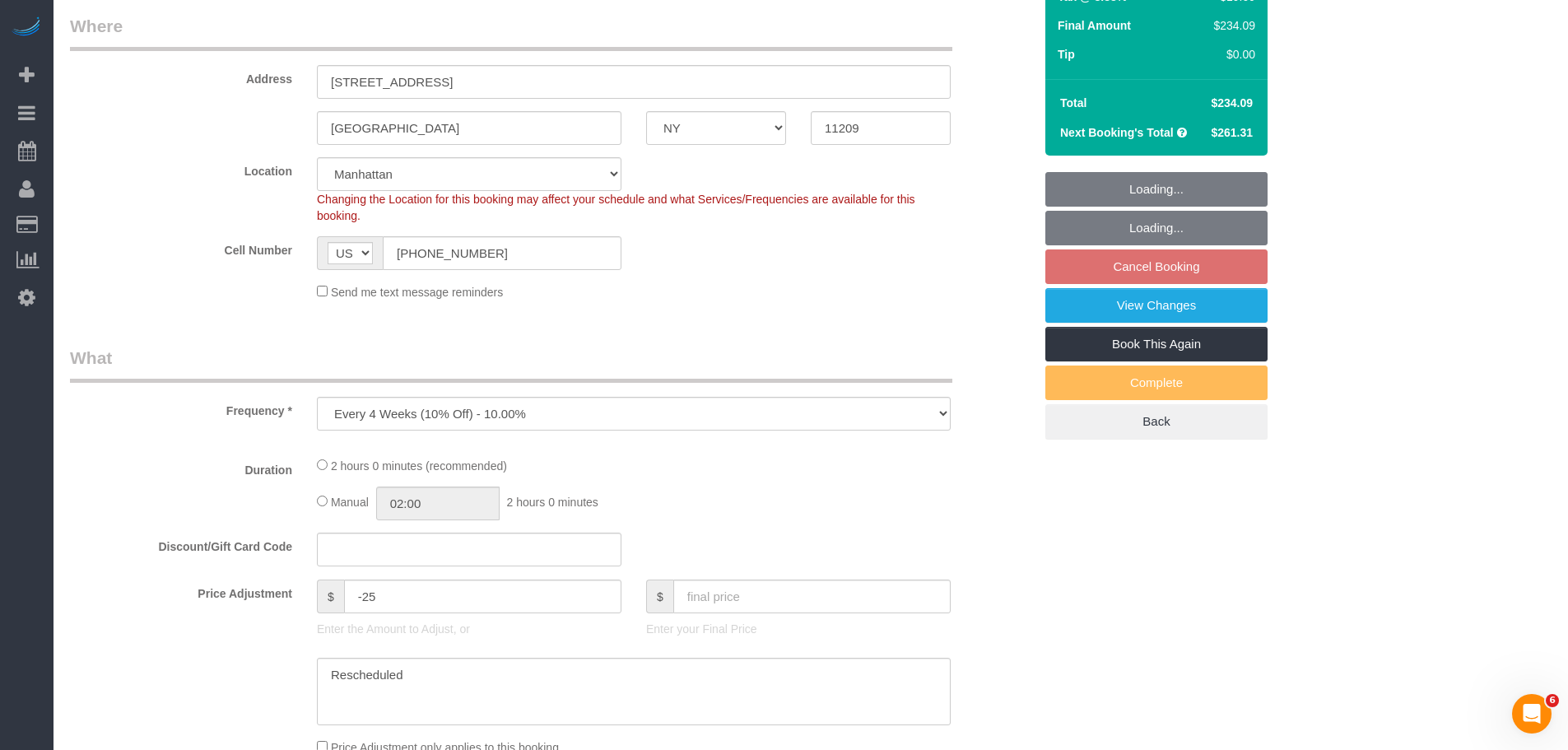
select select "2"
select select "120"
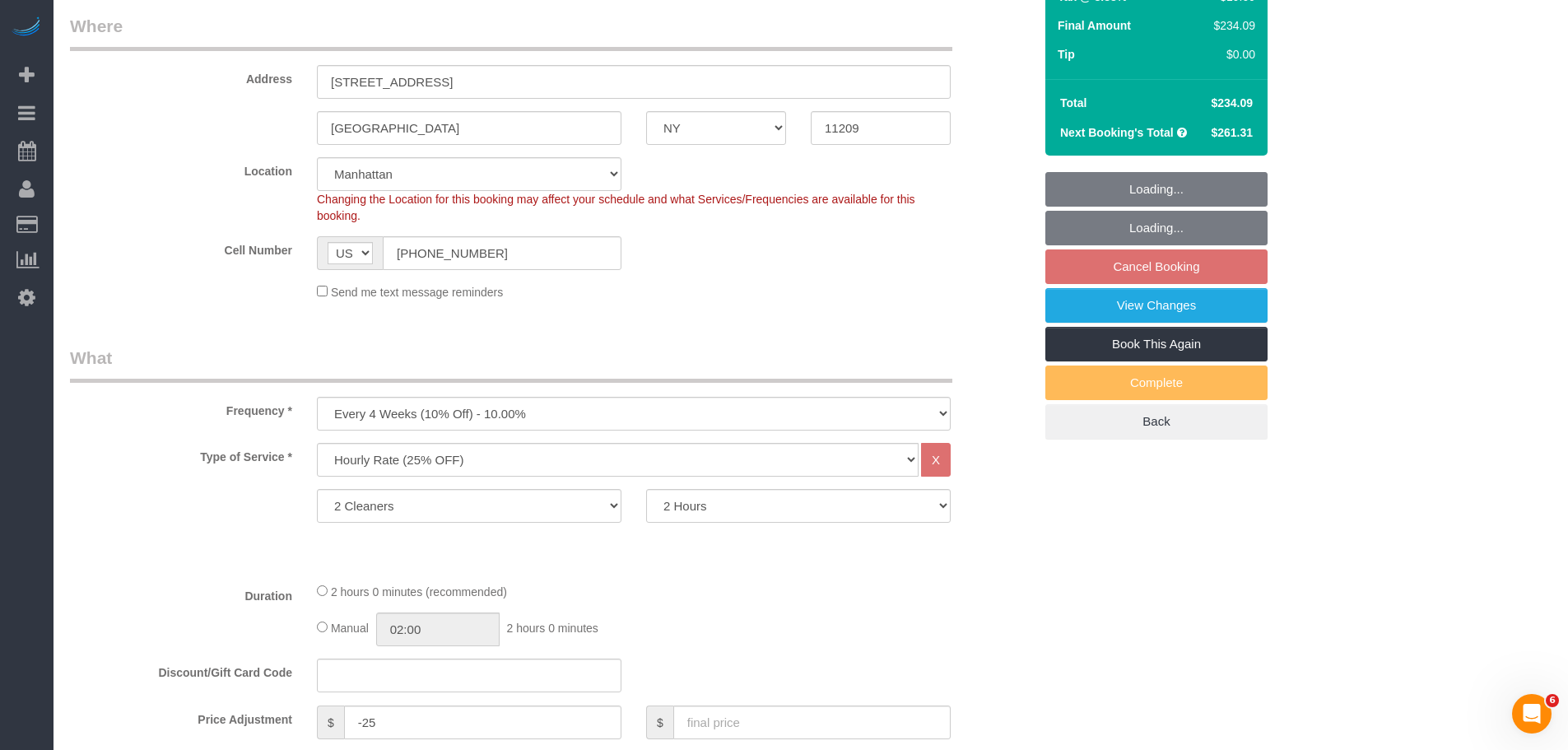
select select "object:1153"
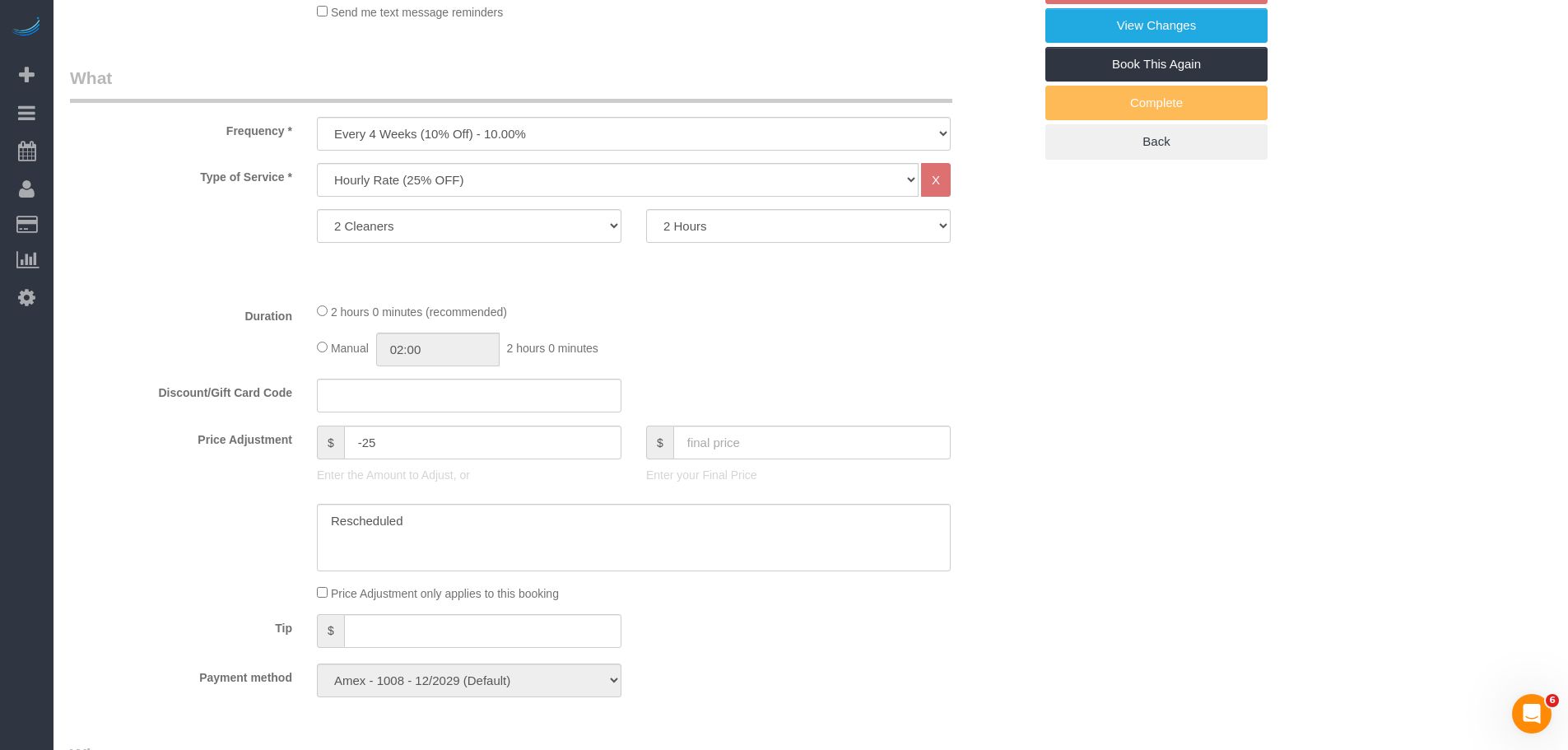
select select "number:89"
select select "number:90"
select select "number:13"
select select "number:7"
select select "spot3"
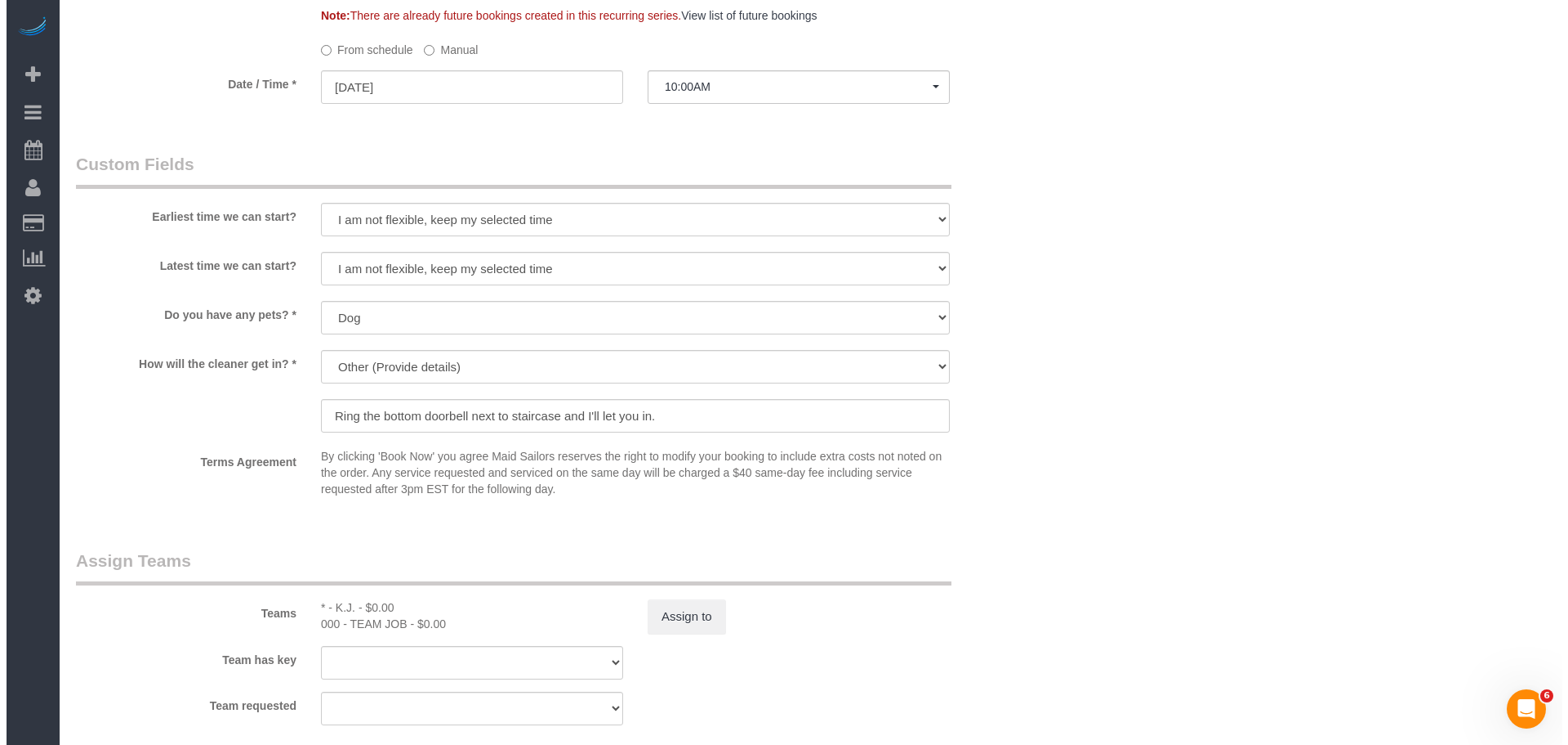
scroll to position [1553, 0]
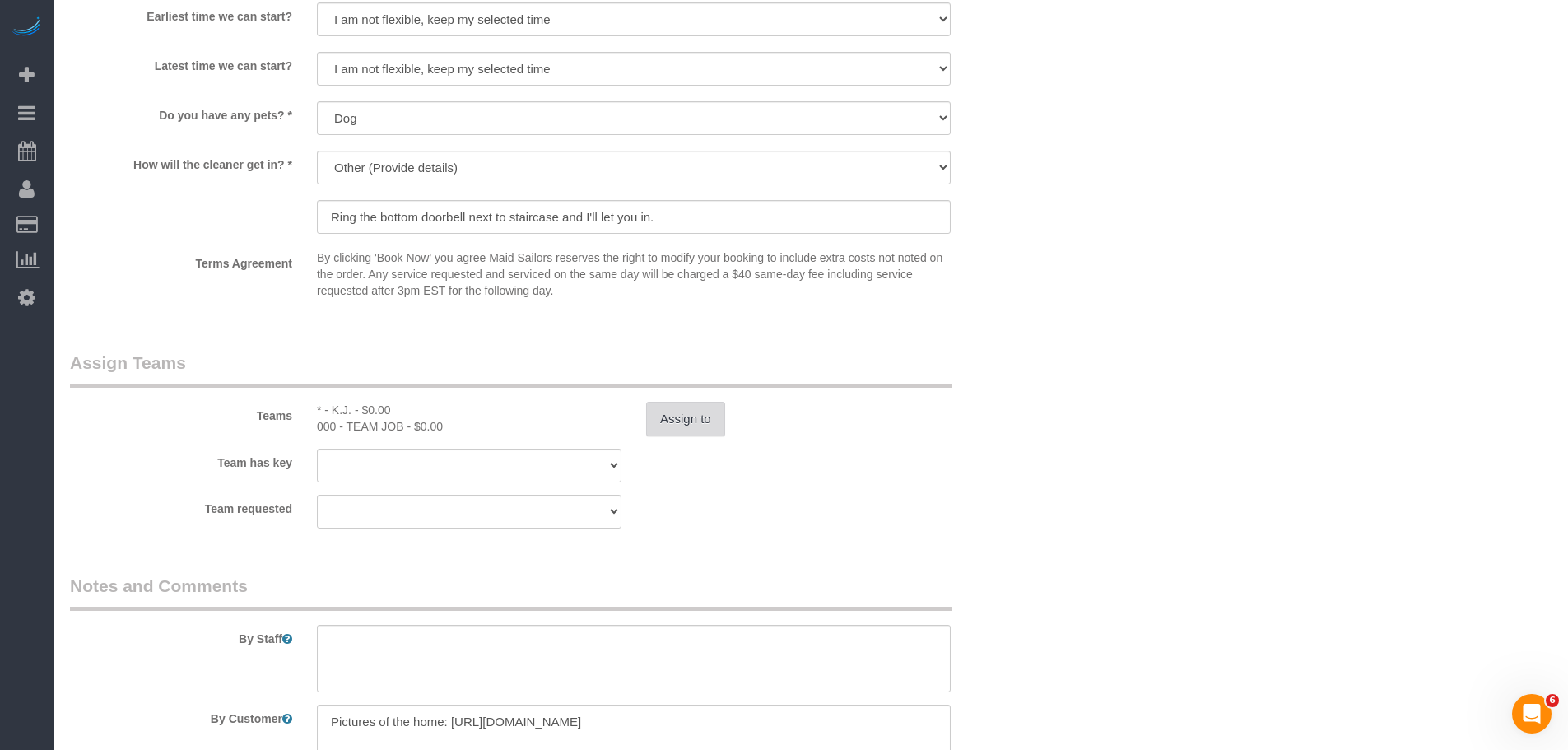
click at [691, 421] on button "Assign to" at bounding box center [686, 419] width 79 height 35
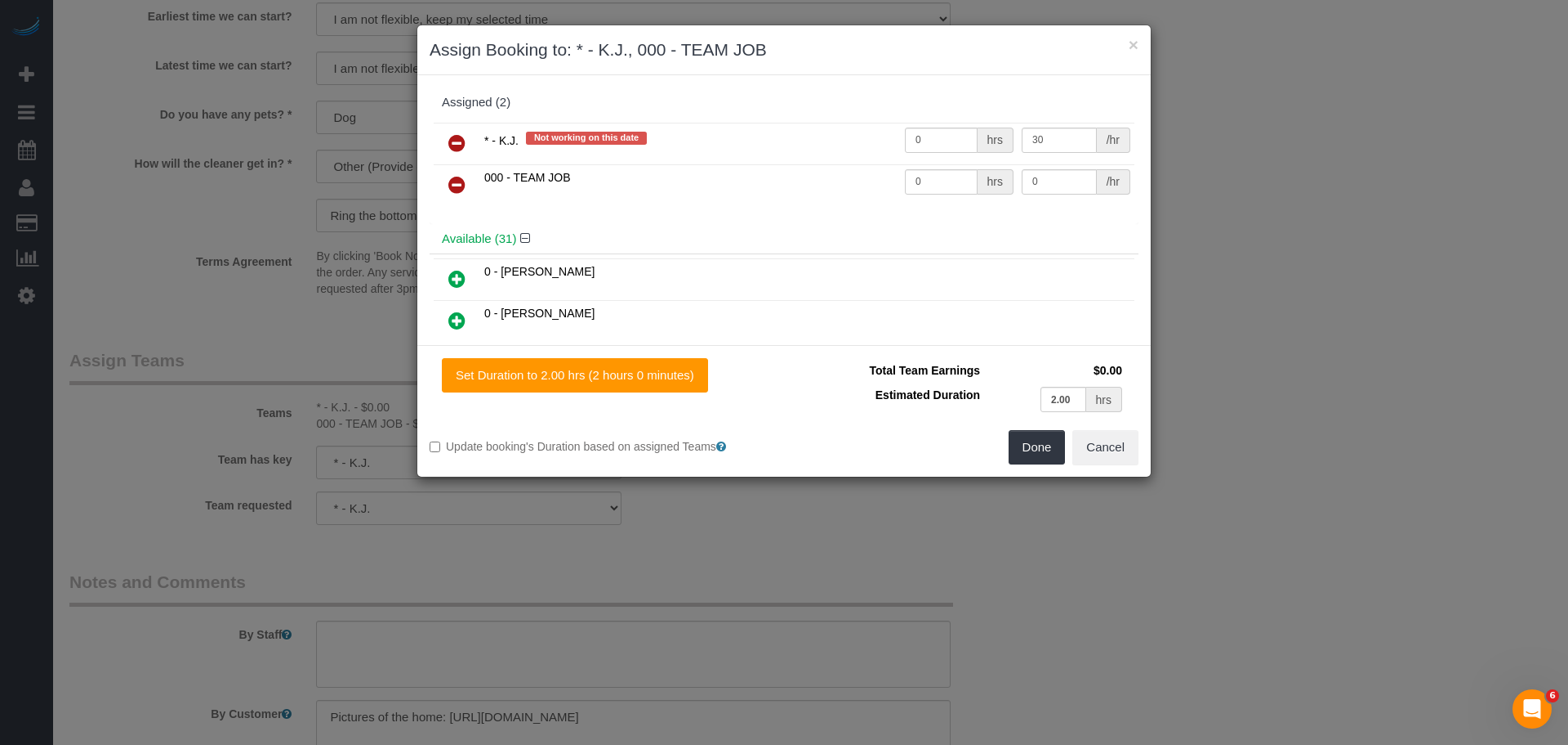
click at [458, 188] on icon at bounding box center [457, 184] width 17 height 20
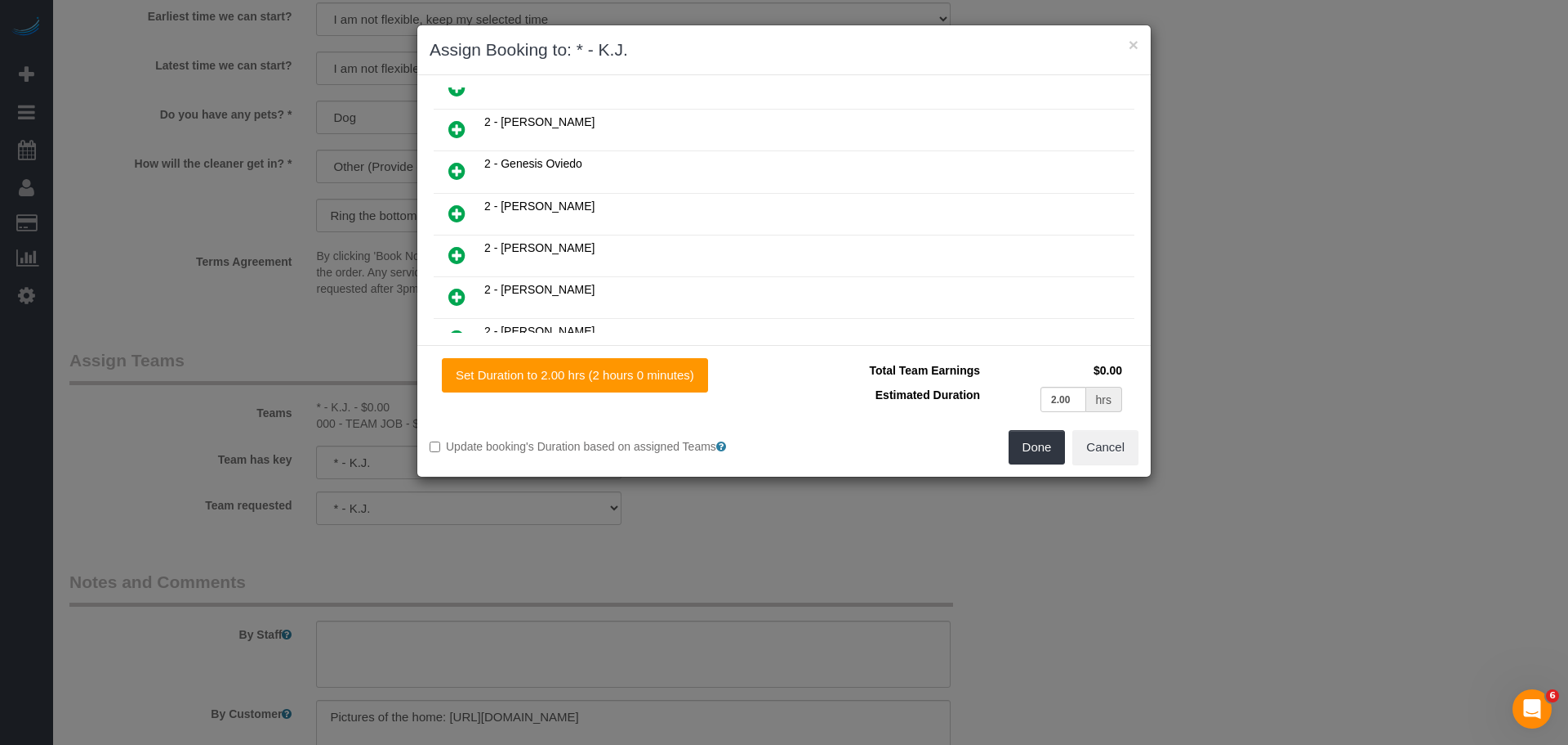
scroll to position [735, 0]
click at [468, 174] on link at bounding box center [457, 171] width 38 height 33
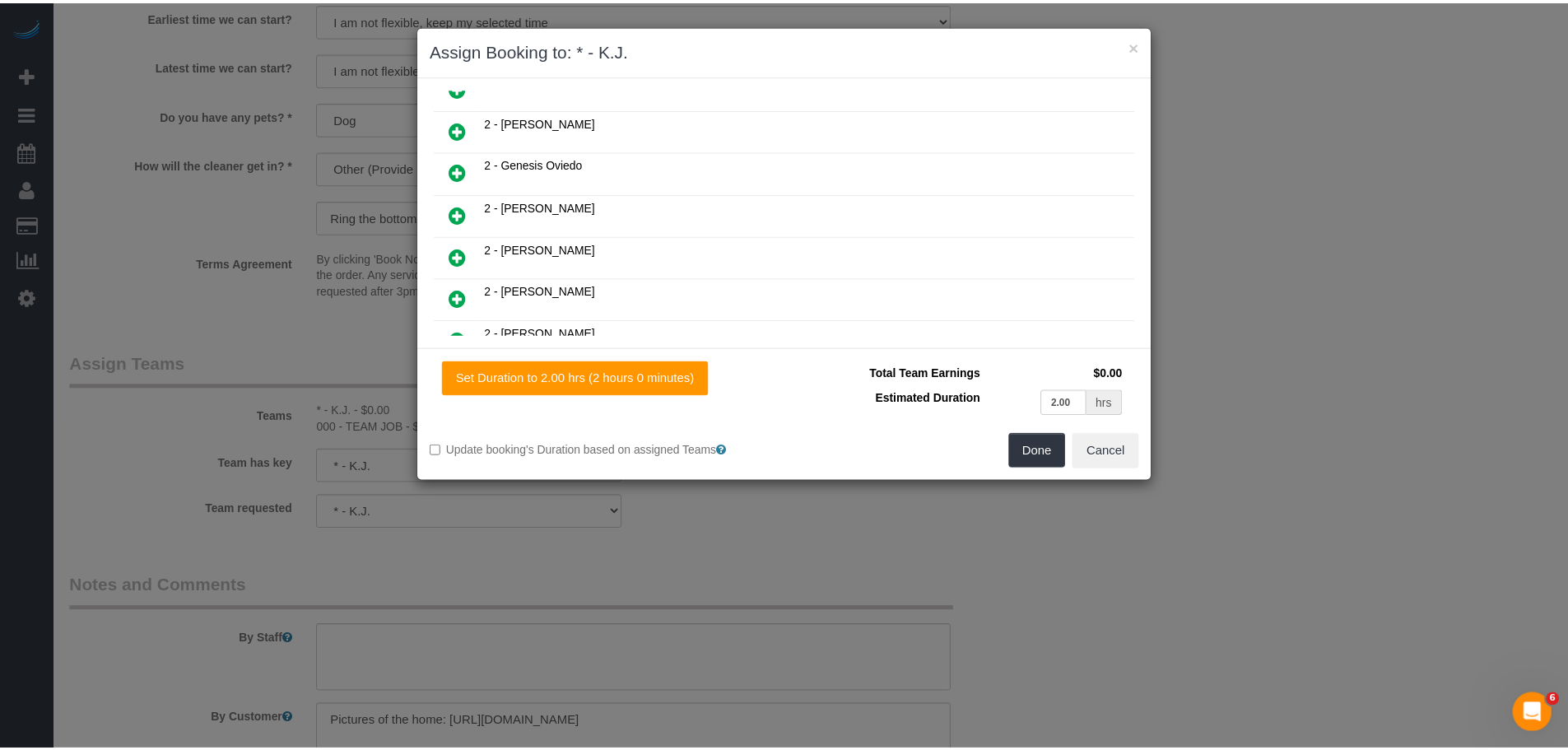
scroll to position [782, 0]
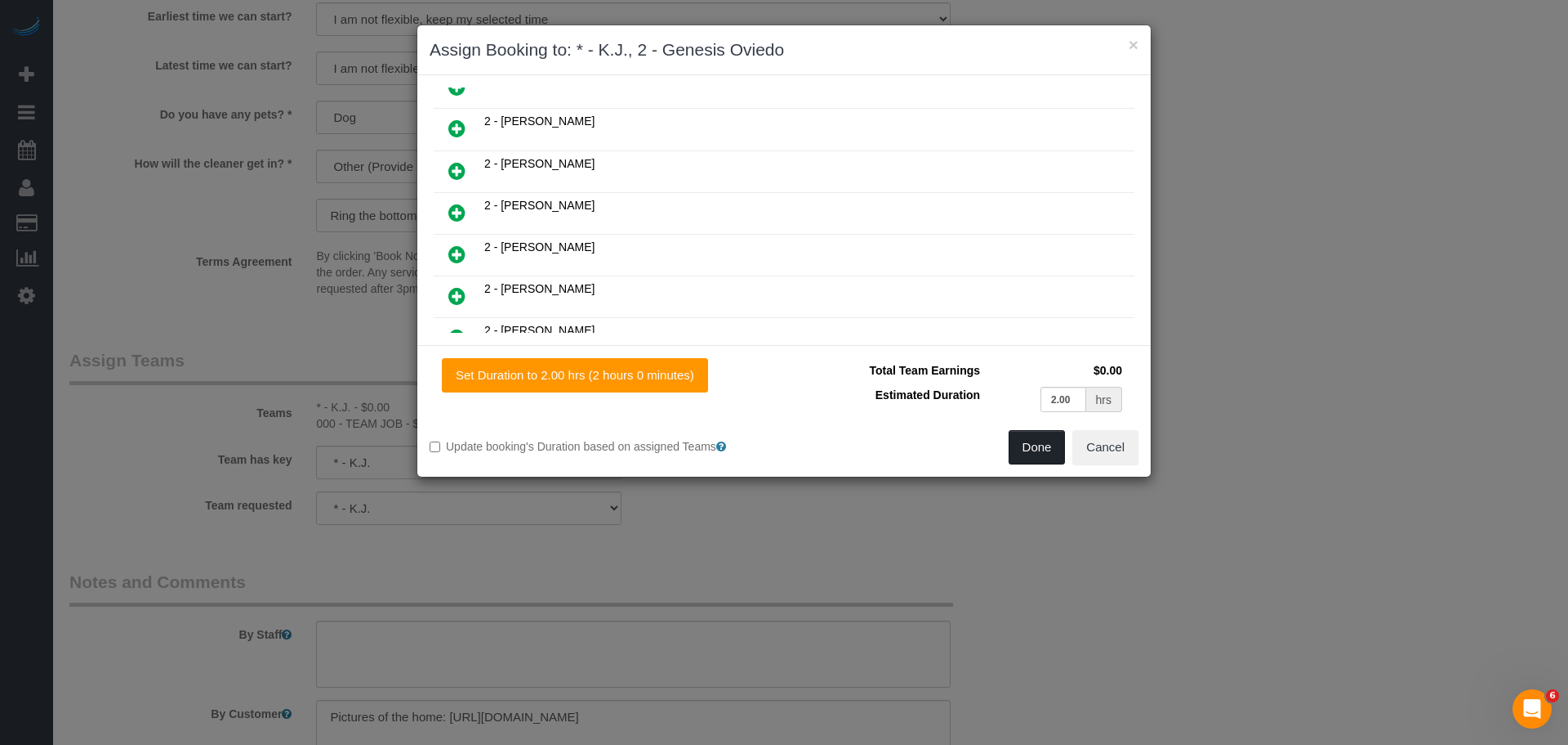
click at [1042, 443] on button "Done" at bounding box center [1038, 447] width 57 height 35
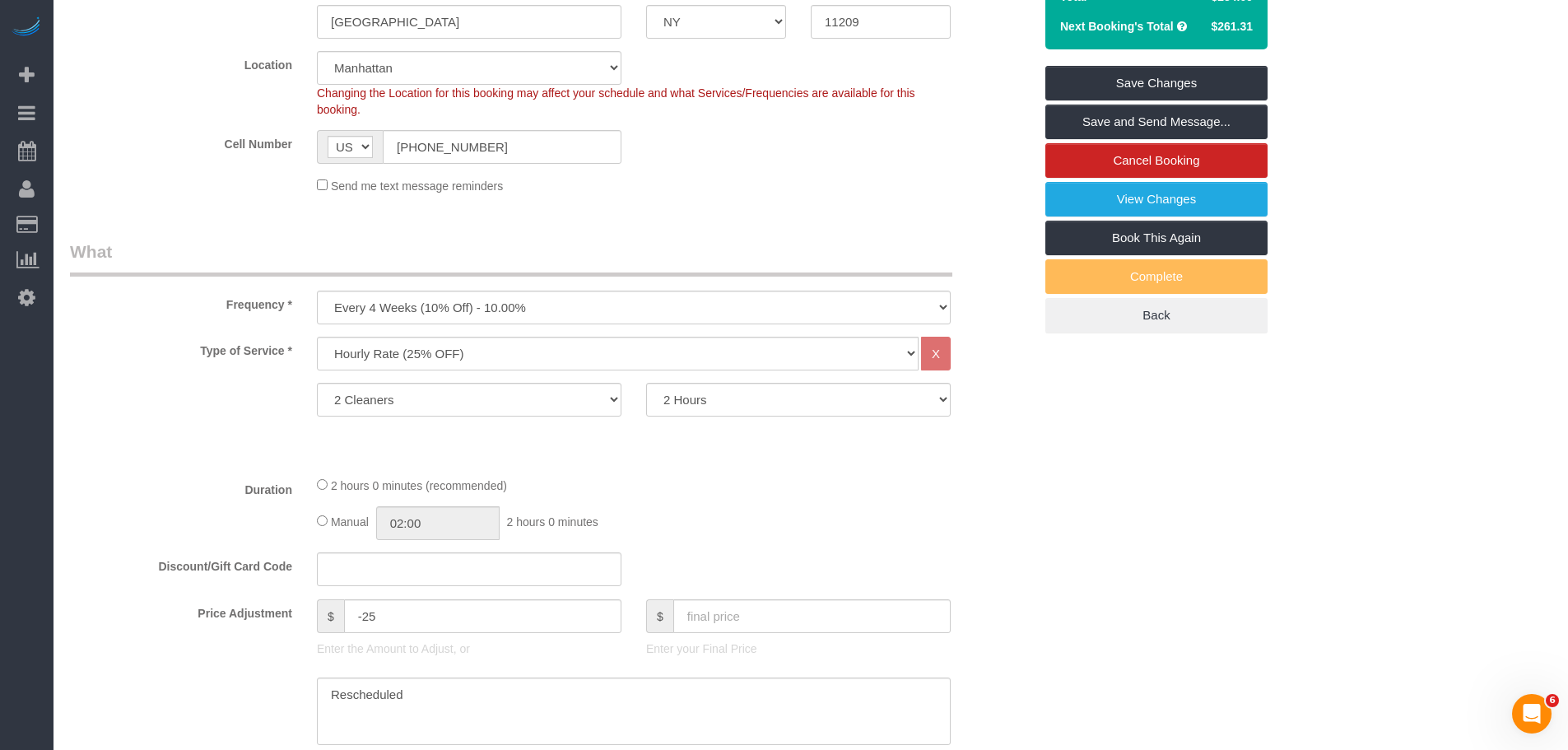
scroll to position [164, 0]
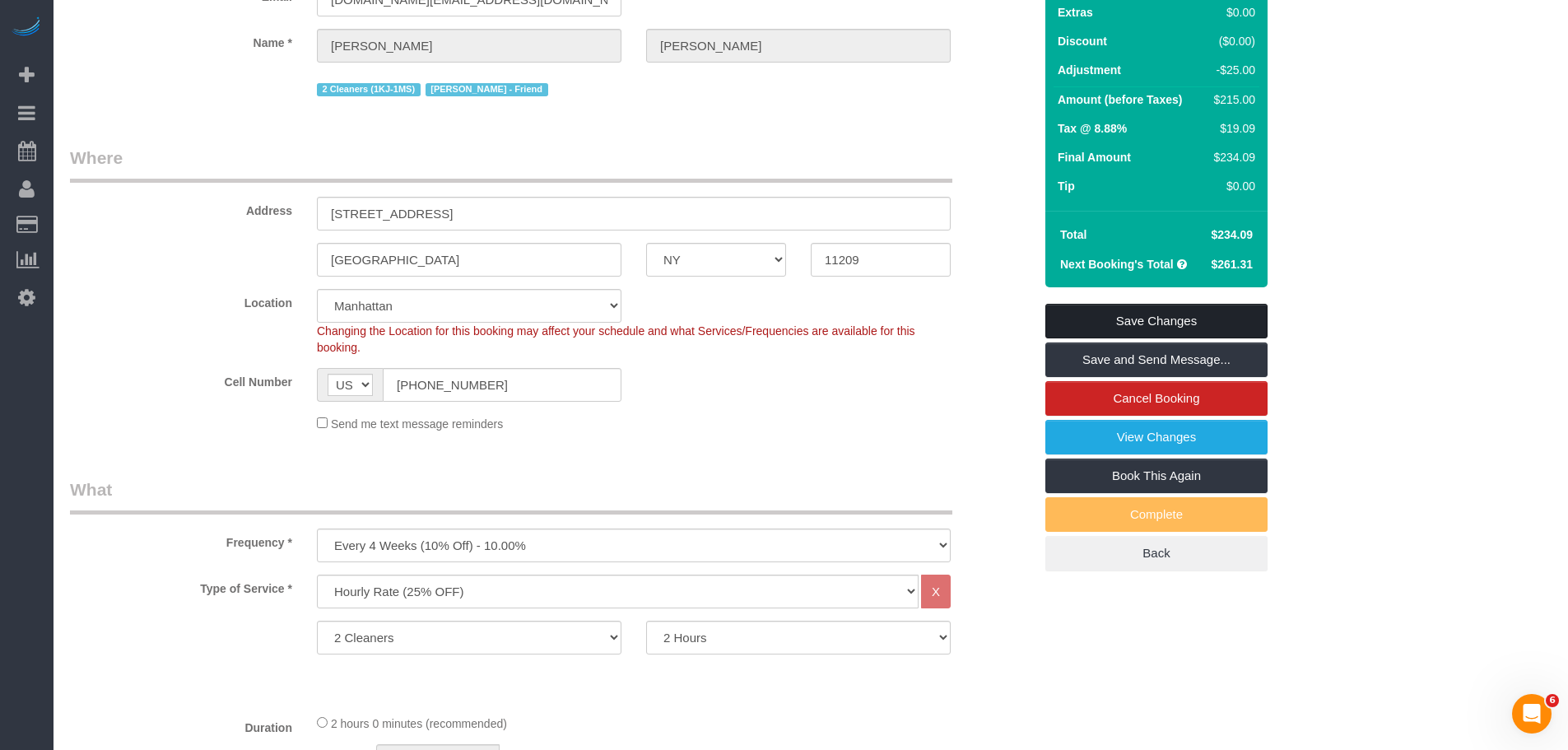
click at [1139, 316] on link "Save Changes" at bounding box center [1157, 321] width 222 height 35
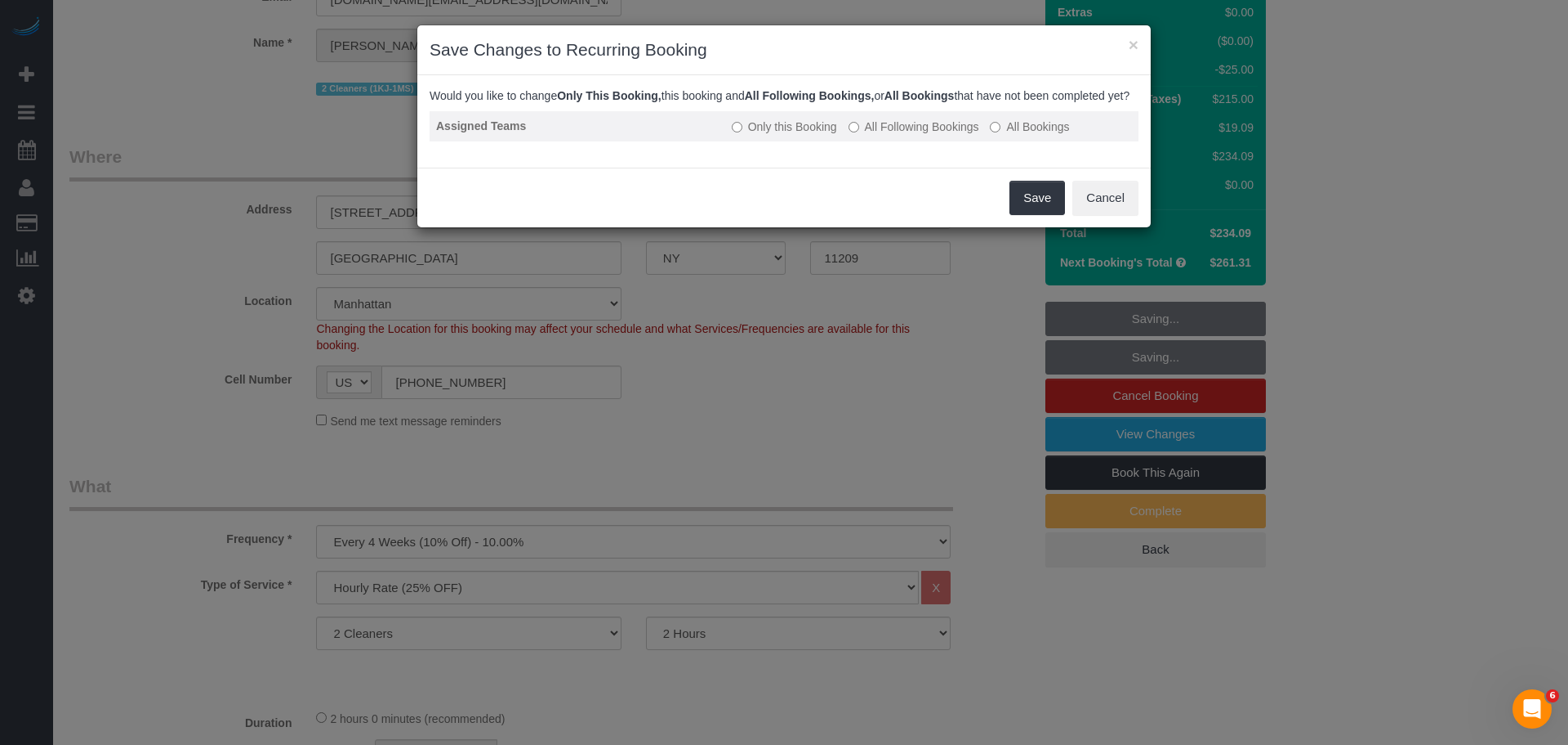
click at [1025, 135] on label "All Bookings" at bounding box center [1029, 126] width 79 height 16
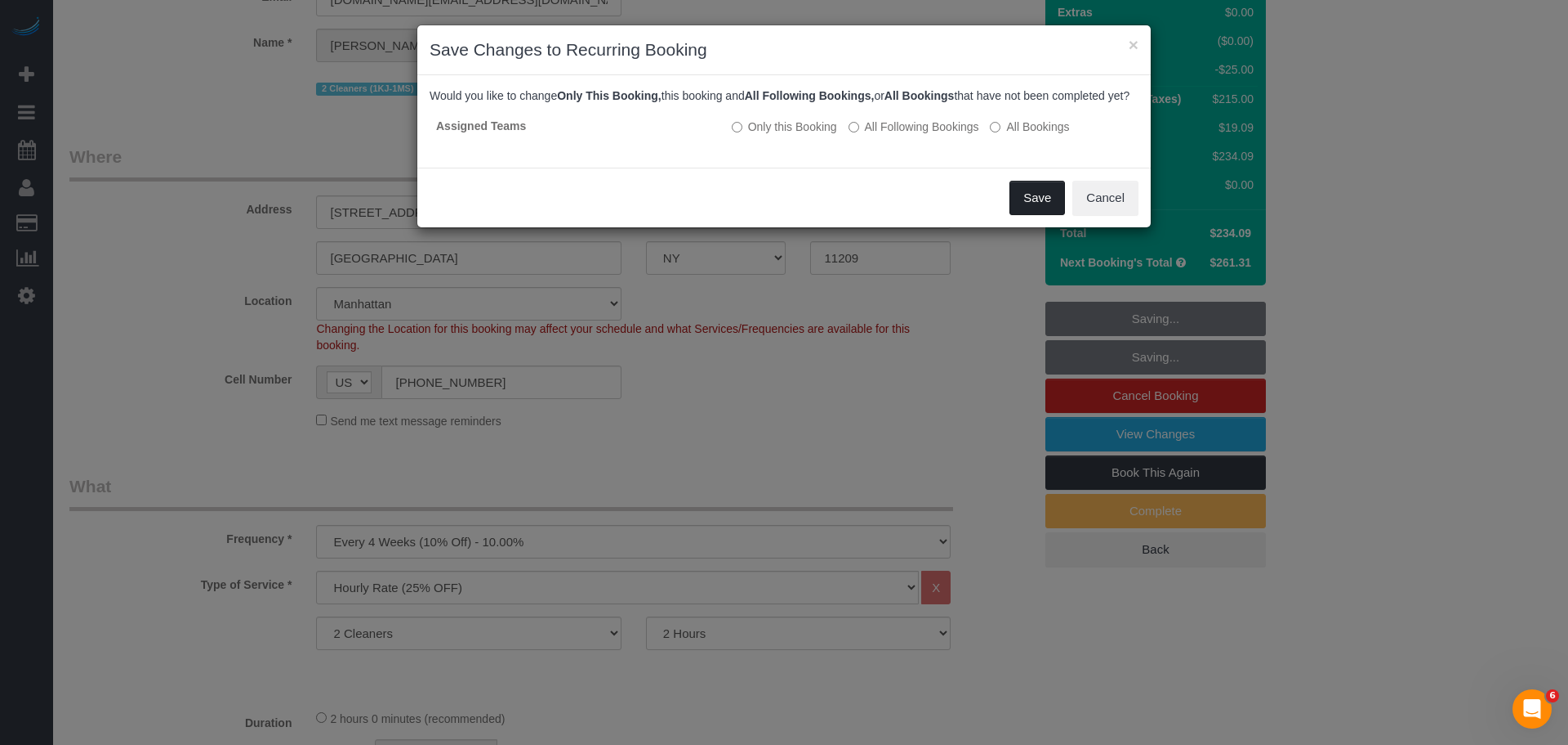
click at [1037, 207] on button "Save" at bounding box center [1038, 198] width 56 height 35
